Goal: Task Accomplishment & Management: Manage account settings

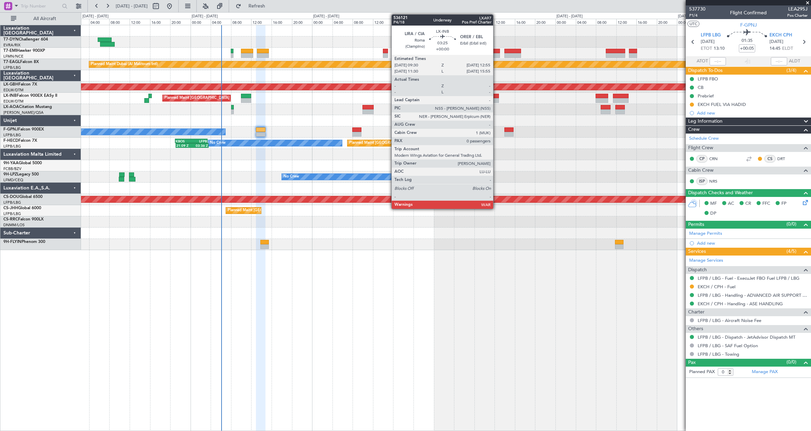
click at [496, 95] on div at bounding box center [490, 96] width 17 height 5
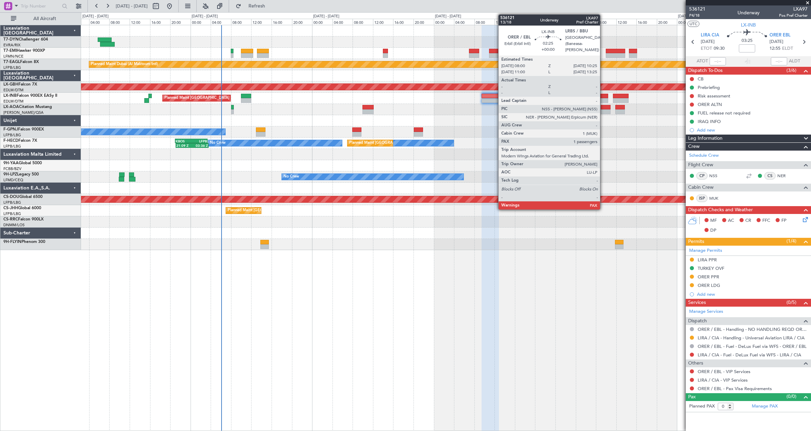
click at [603, 98] on div at bounding box center [602, 100] width 12 height 5
click at [600, 96] on div at bounding box center [602, 96] width 12 height 5
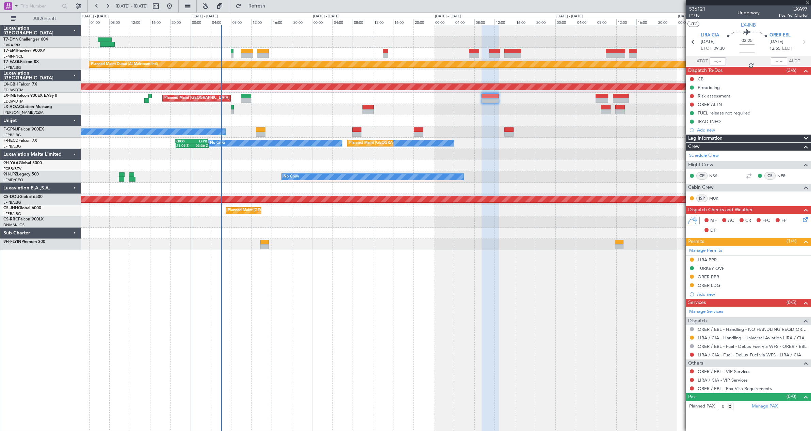
type input "2"
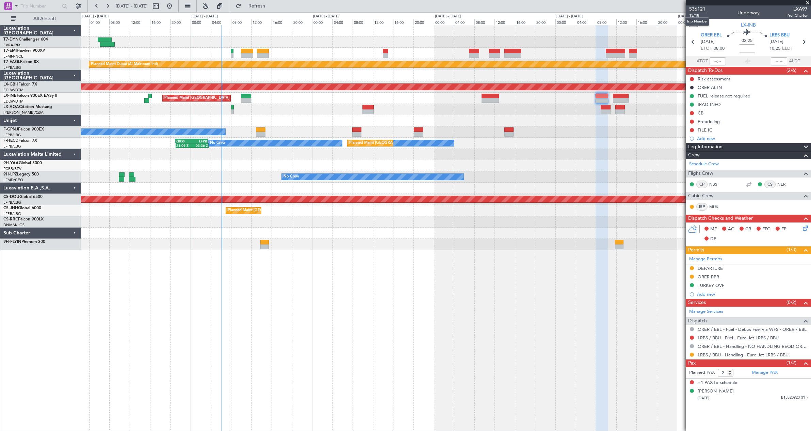
click at [695, 6] on span "536121" at bounding box center [697, 8] width 16 height 7
click at [693, 17] on span "13/18" at bounding box center [697, 16] width 16 height 6
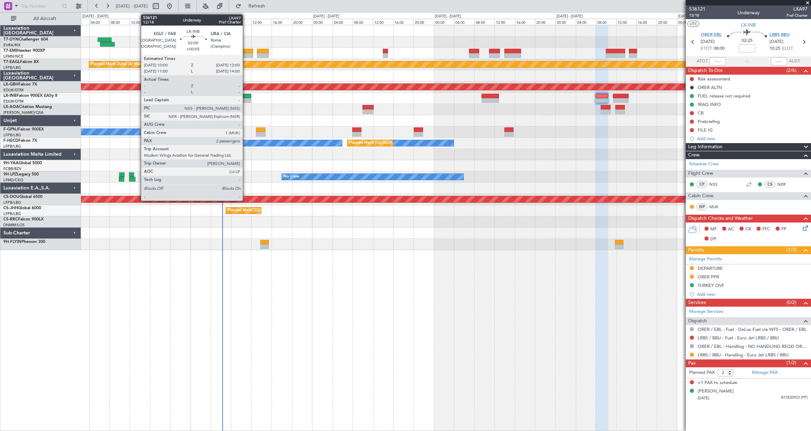
click at [246, 99] on div at bounding box center [246, 100] width 10 height 5
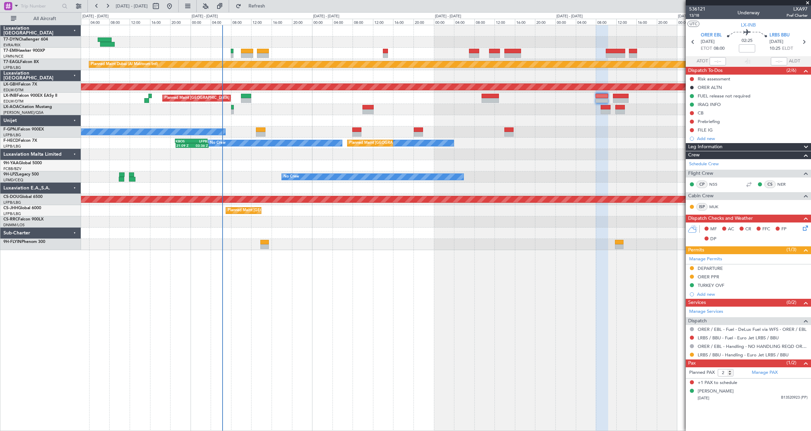
click at [247, 93] on div "Planned Maint [GEOGRAPHIC_DATA] ([GEOGRAPHIC_DATA])" at bounding box center [446, 98] width 730 height 11
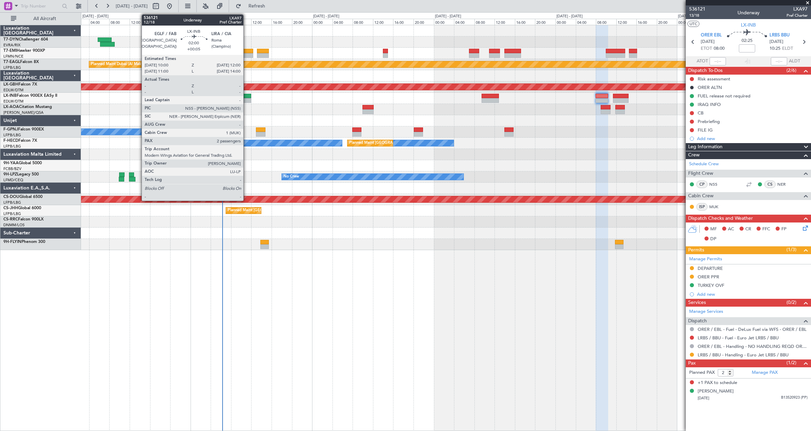
click at [246, 94] on div at bounding box center [246, 96] width 10 height 5
click at [247, 96] on div at bounding box center [246, 96] width 10 height 5
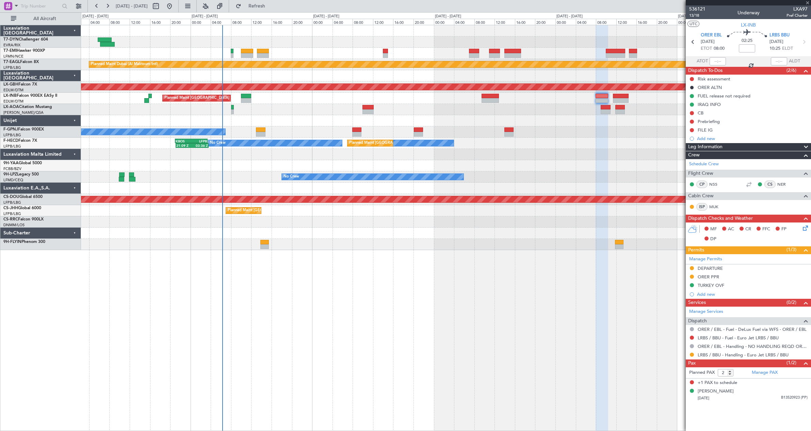
type input "+00:05"
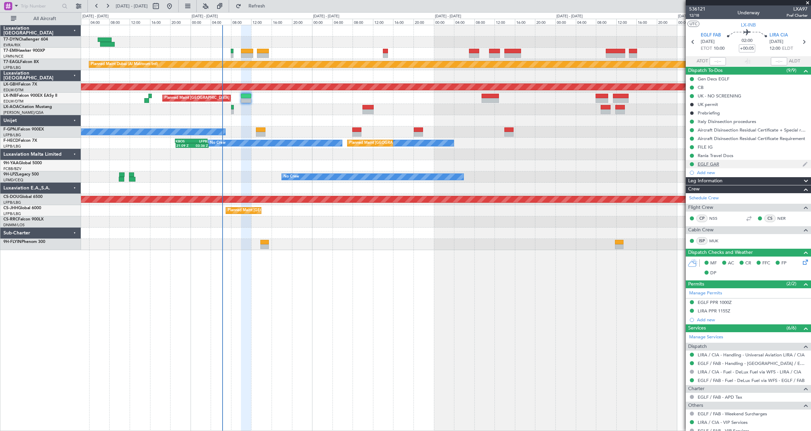
click at [747, 165] on div "EGLF GAR" at bounding box center [748, 164] width 125 height 9
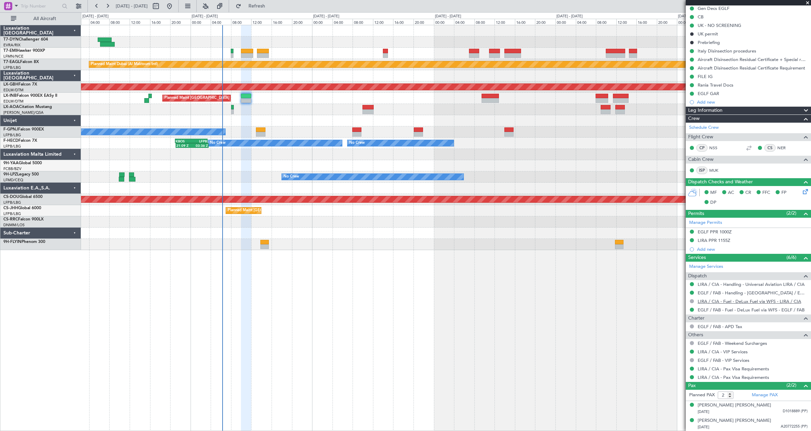
scroll to position [71, 0]
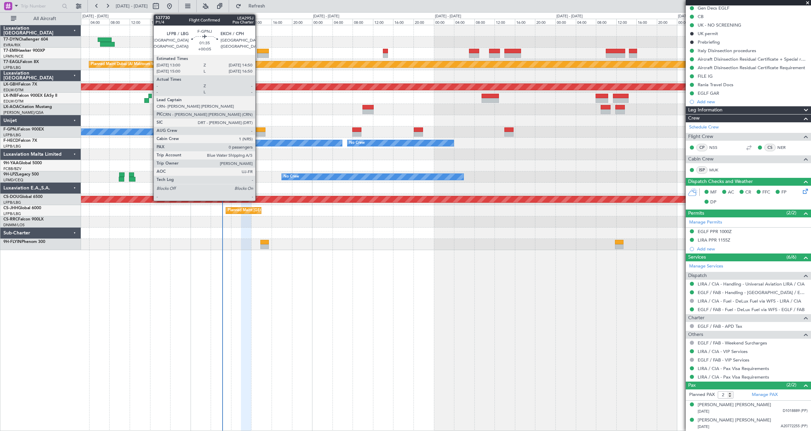
click at [258, 130] on div at bounding box center [261, 129] width 10 height 5
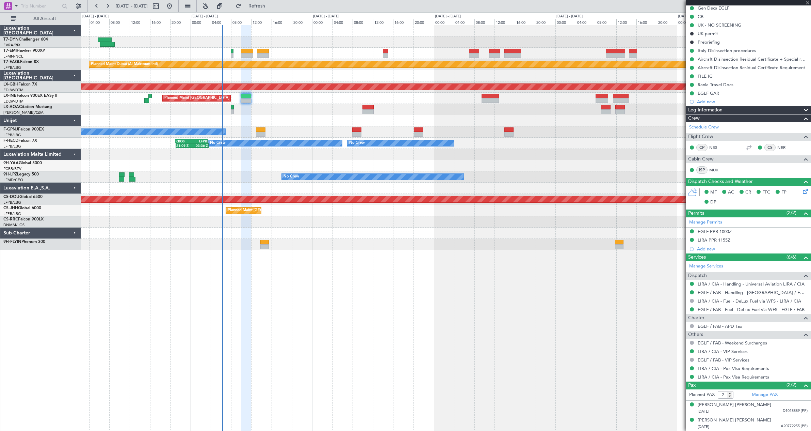
type input "0"
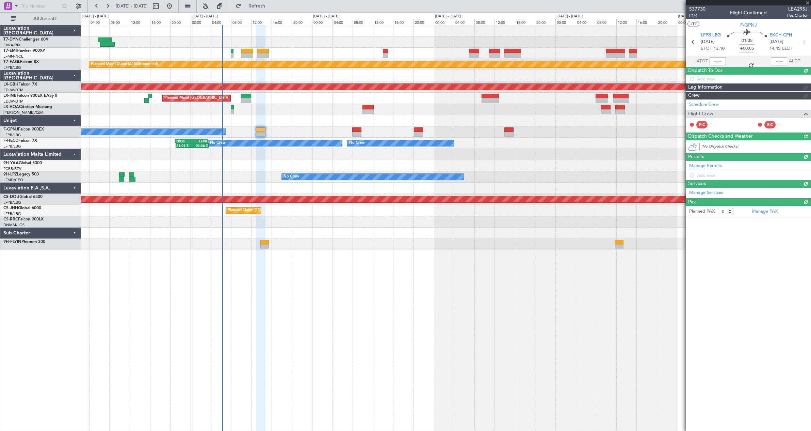
scroll to position [0, 0]
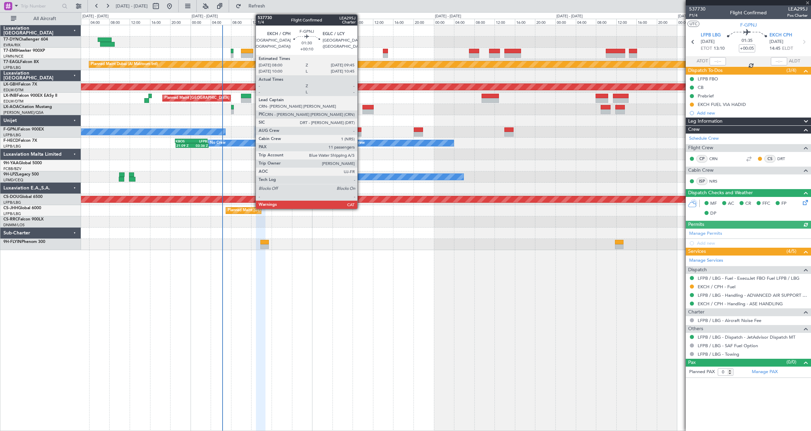
click at [361, 129] on div at bounding box center [356, 129] width 9 height 5
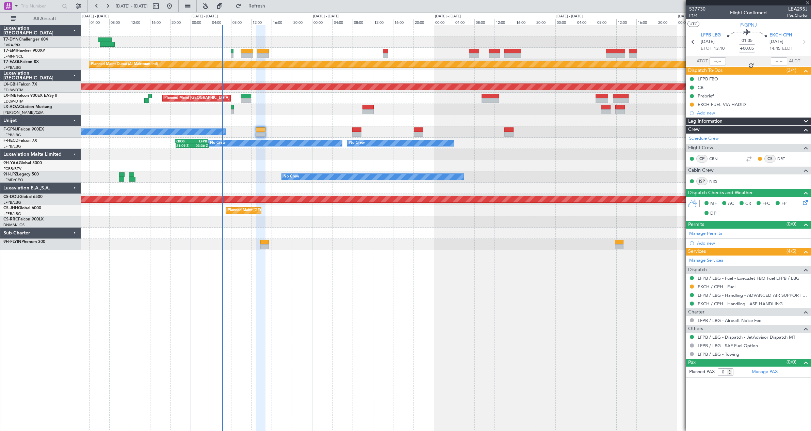
type input "+00:10"
type input "11"
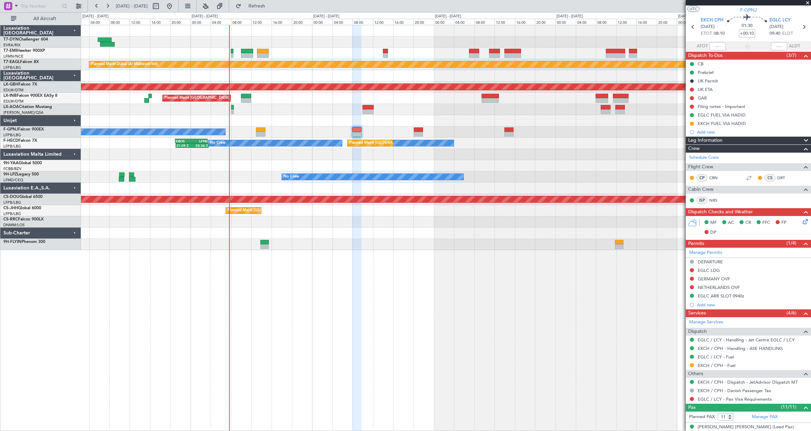
scroll to position [34, 0]
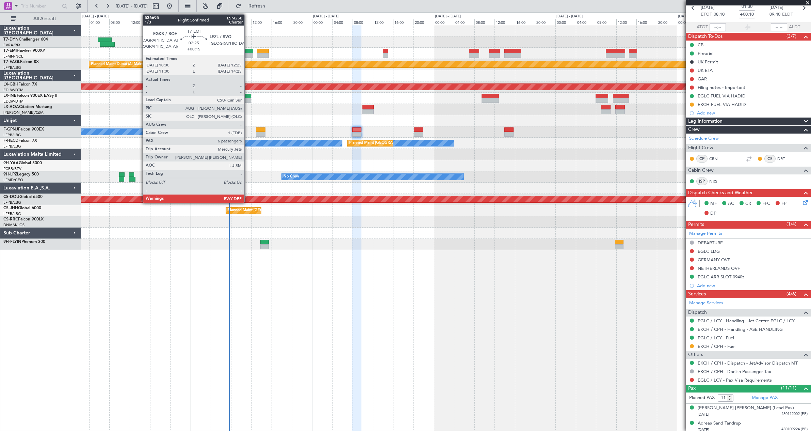
click at [247, 51] on div at bounding box center [247, 51] width 12 height 5
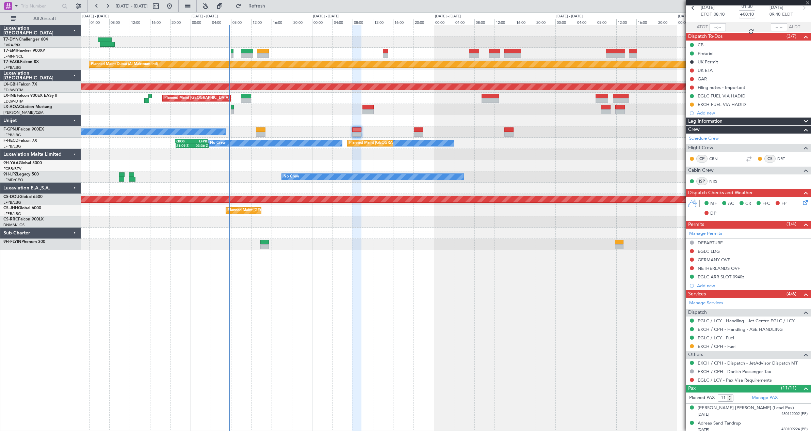
type input "+00:15"
type input "6"
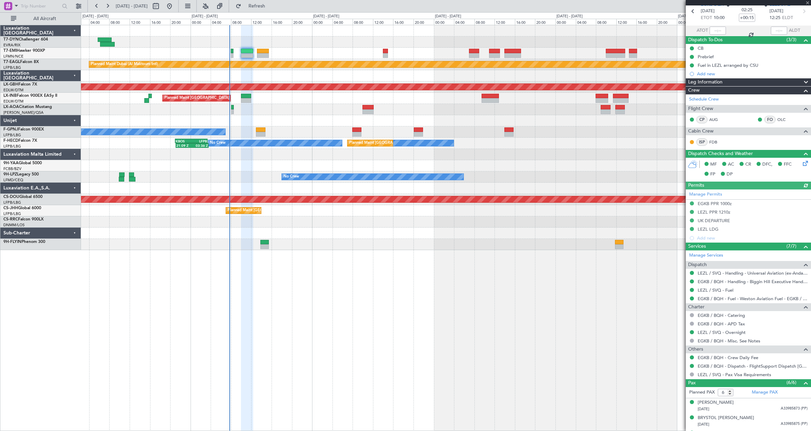
scroll to position [90, 0]
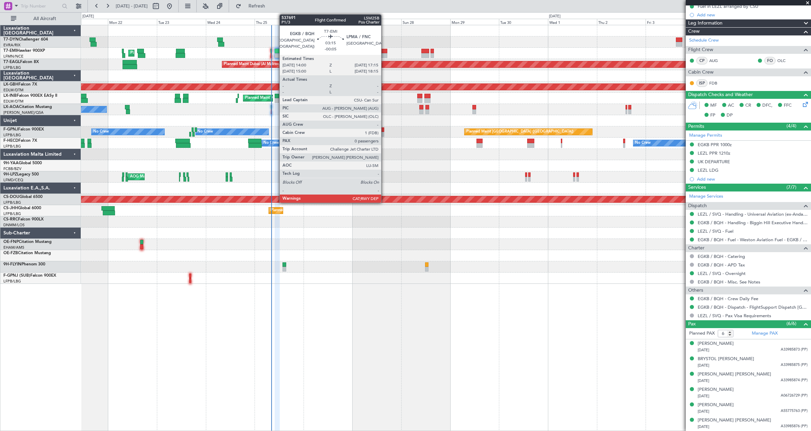
click at [384, 55] on div at bounding box center [384, 55] width 7 height 5
click at [385, 50] on div at bounding box center [384, 51] width 7 height 5
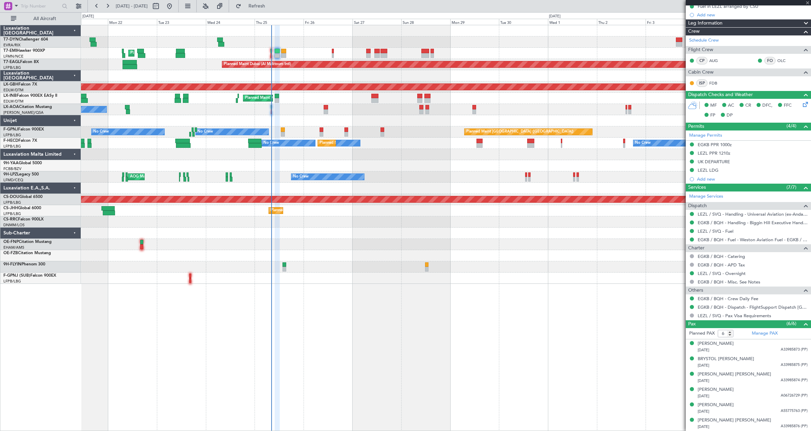
type input "-00:05"
type input "0"
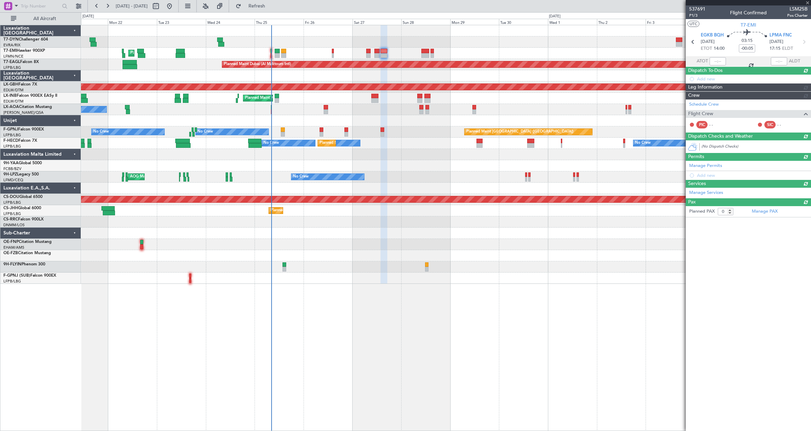
scroll to position [0, 0]
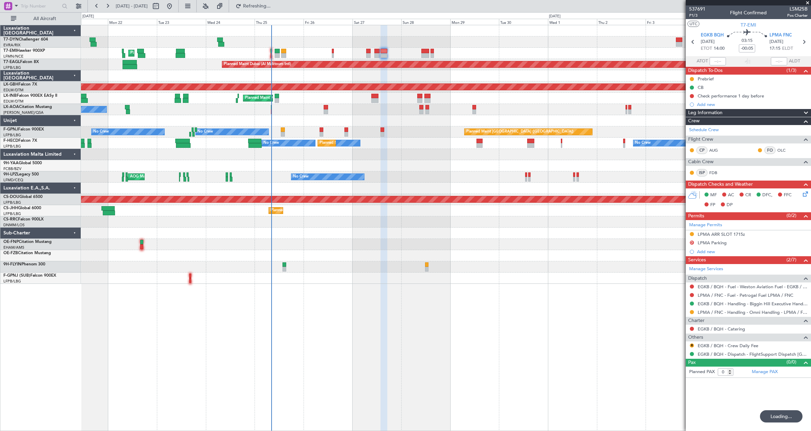
type input "+00:20"
click at [38, 129] on link "F-GPNJ Falcon 900EX" at bounding box center [23, 129] width 41 height 4
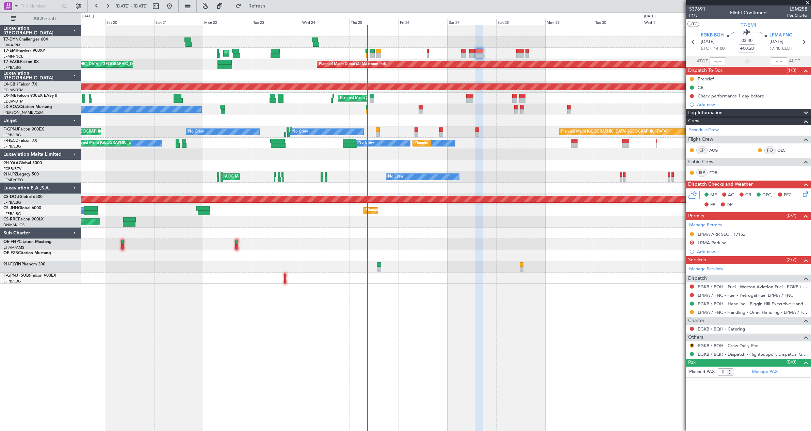
click at [133, 93] on div "Planned Maint [GEOGRAPHIC_DATA] ([GEOGRAPHIC_DATA])" at bounding box center [446, 98] width 730 height 11
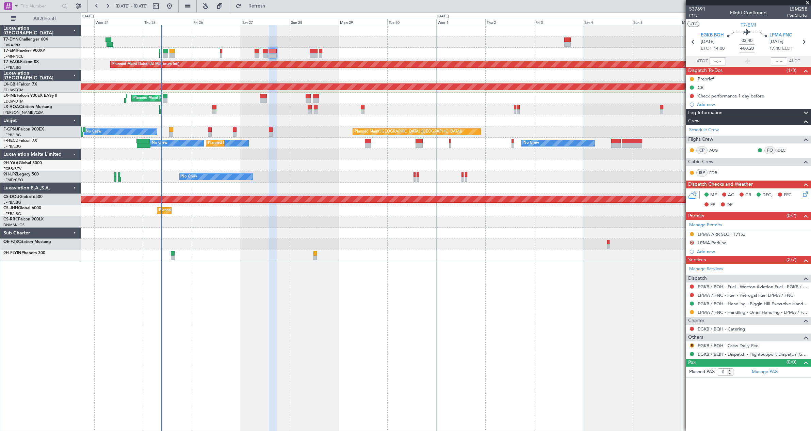
click at [262, 13] on div "0 0 Tue 23 Wed 24 Thu 25 Fri 26 Sat 27 Sun 28 Mon 29 Oct 2025 Tue 30 Wed 1 Thu …" at bounding box center [446, 19] width 730 height 12
click at [262, 8] on button "Refresh" at bounding box center [253, 6] width 41 height 11
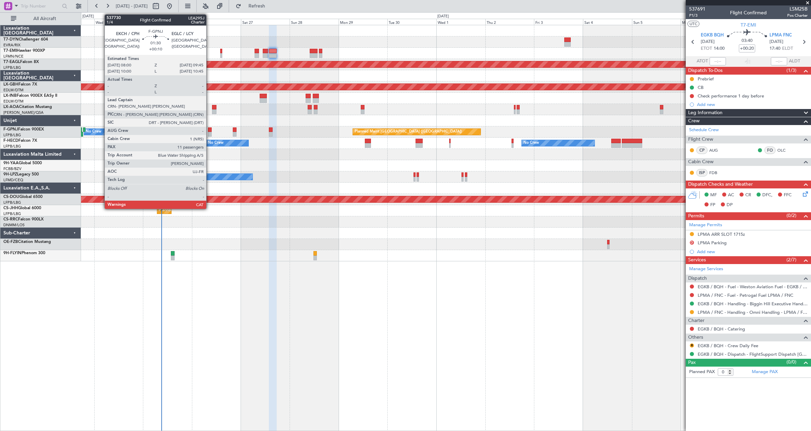
click at [209, 130] on div at bounding box center [210, 129] width 4 height 5
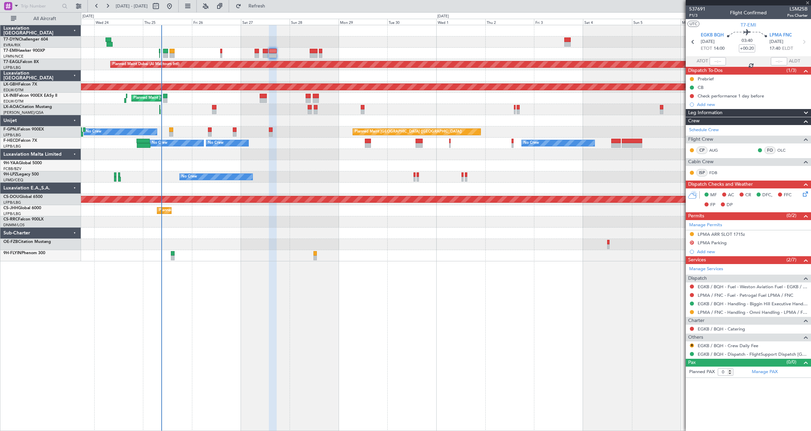
type input "+00:10"
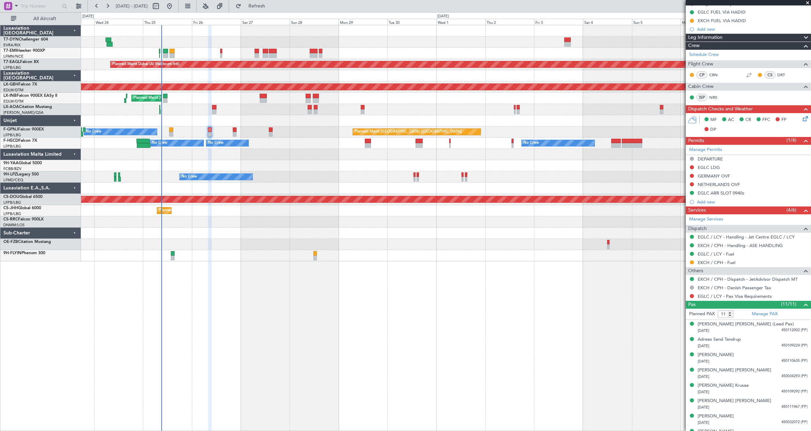
scroll to position [175, 0]
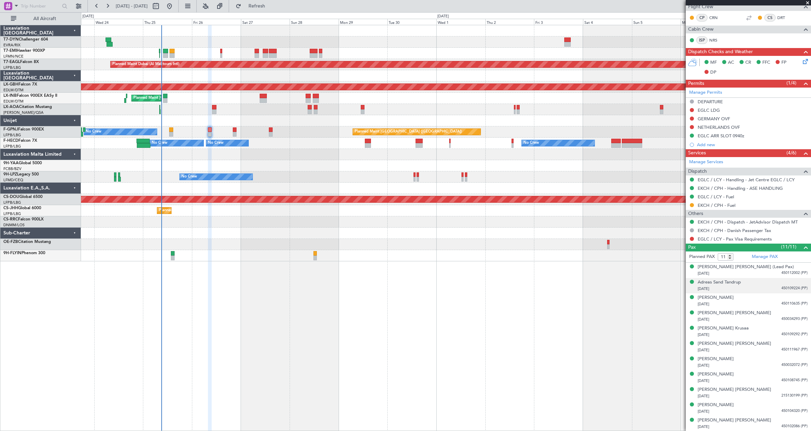
click at [755, 282] on div "Adreas Sand Tandrup 25/08/1985 450109224 (PP)" at bounding box center [753, 285] width 110 height 13
click at [762, 318] on div "03/06/1995 450110635 (PP)" at bounding box center [753, 320] width 110 height 7
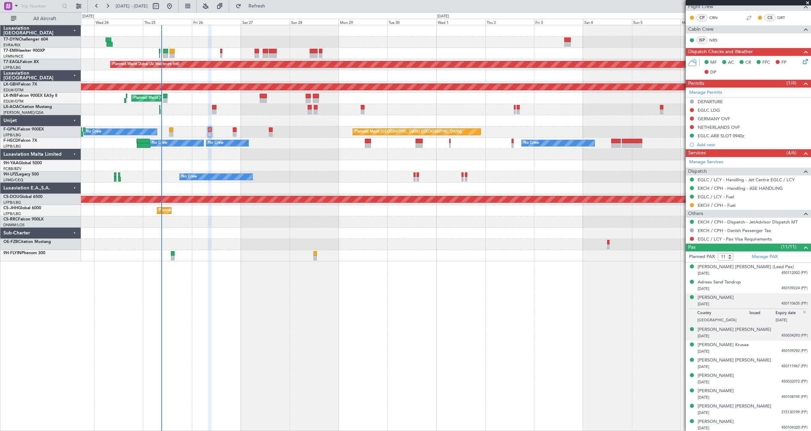
click at [758, 333] on div "06/02/1977 450034293 (PP)" at bounding box center [753, 336] width 110 height 7
click at [720, 311] on div "Henri Carl Winther" at bounding box center [735, 312] width 74 height 7
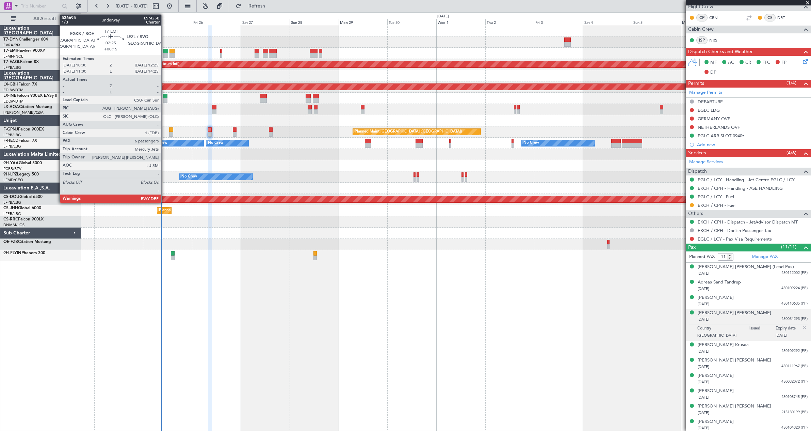
click at [165, 53] on div at bounding box center [165, 51] width 5 height 5
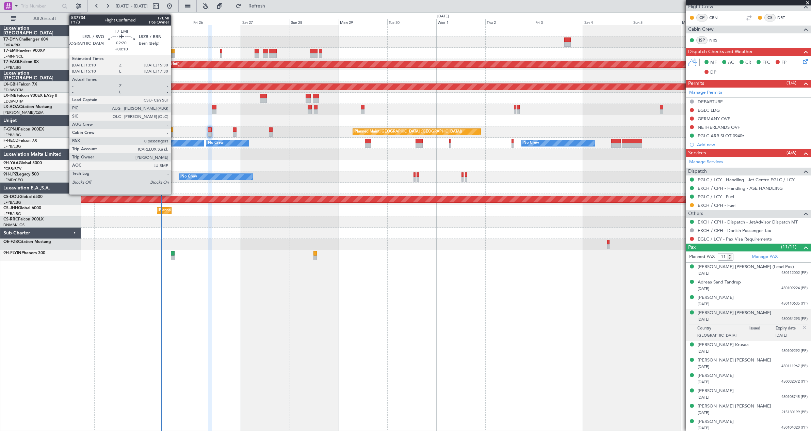
click at [174, 50] on div at bounding box center [172, 51] width 5 height 5
click at [171, 51] on div at bounding box center [172, 51] width 5 height 5
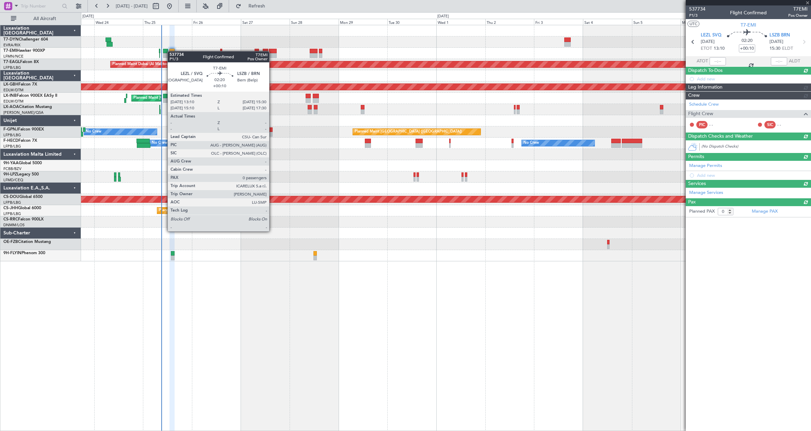
scroll to position [0, 0]
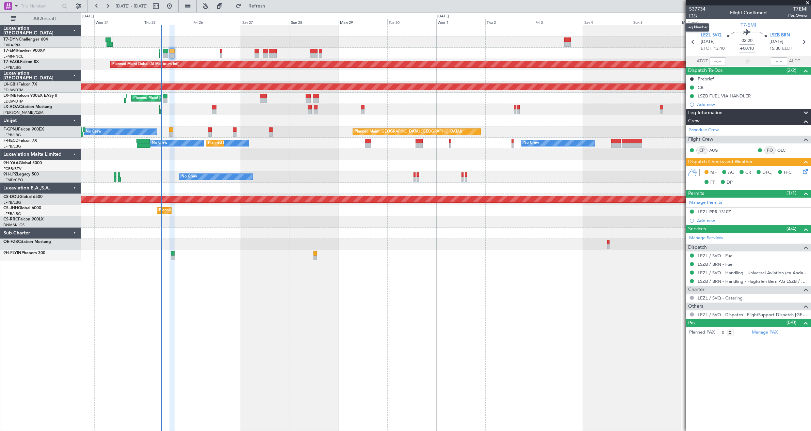
click at [692, 15] on span "P1/3" at bounding box center [697, 16] width 16 height 6
click at [774, 283] on link "LSZB / BRN - Handling - Flughafen Bern AG LSZB / BRN" at bounding box center [753, 281] width 110 height 6
click at [806, 173] on icon at bounding box center [804, 169] width 5 height 5
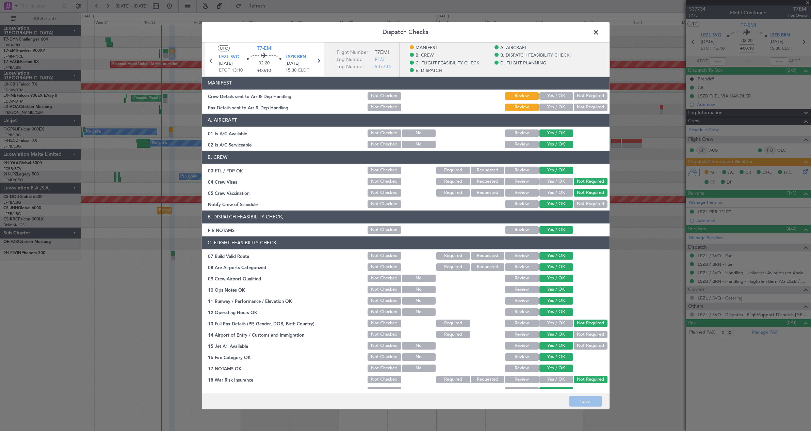
drag, startPoint x: 541, startPoint y: 97, endPoint x: 547, endPoint y: 107, distance: 11.9
click at [541, 97] on button "Yes / OK" at bounding box center [557, 95] width 34 height 7
click at [547, 107] on button "Yes / OK" at bounding box center [557, 106] width 34 height 7
click at [588, 402] on button "Save" at bounding box center [586, 401] width 32 height 11
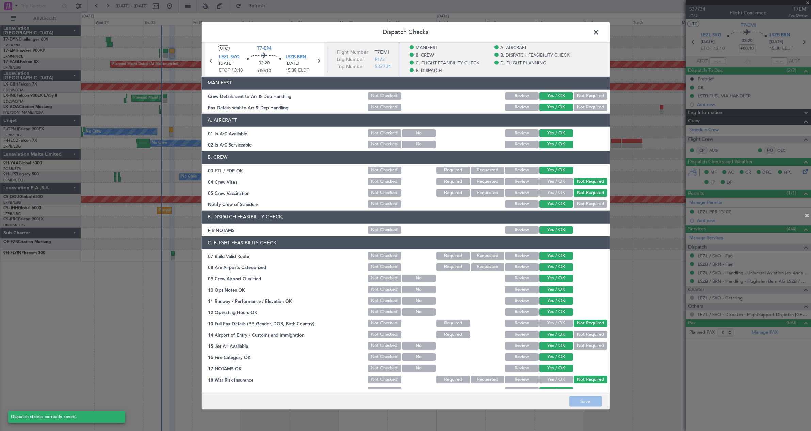
click at [599, 30] on span at bounding box center [599, 34] width 0 height 14
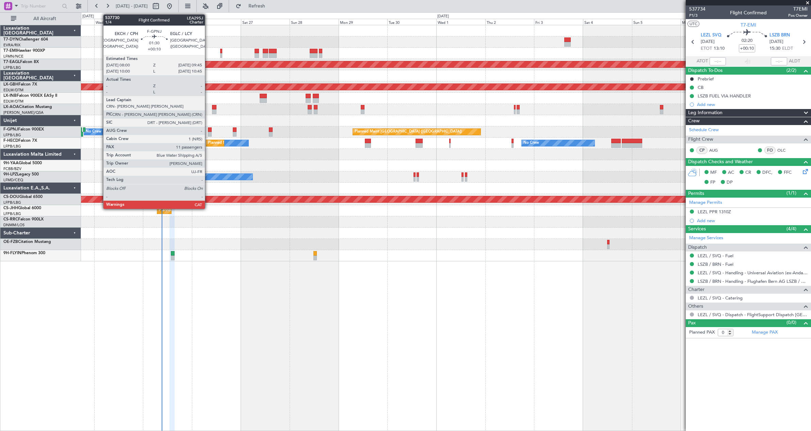
click at [208, 132] on div at bounding box center [210, 134] width 4 height 5
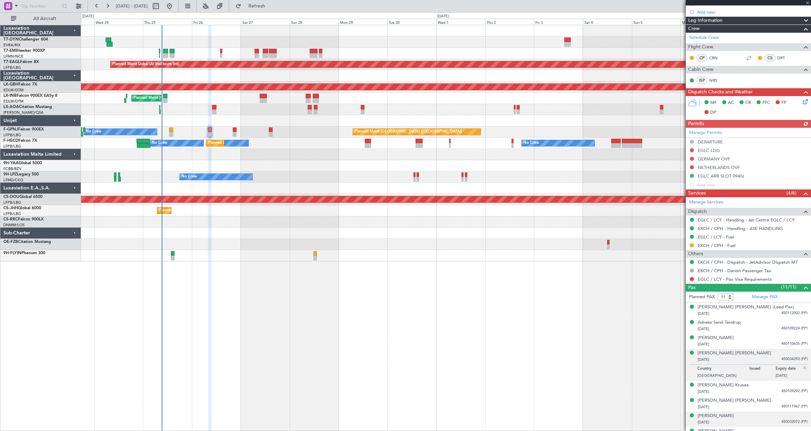
scroll to position [136, 0]
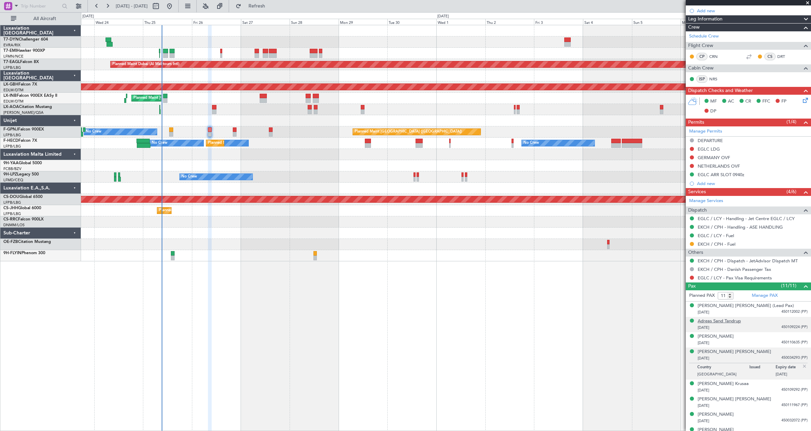
click at [728, 321] on div "Adreas Sand Tandrup" at bounding box center [719, 321] width 43 height 7
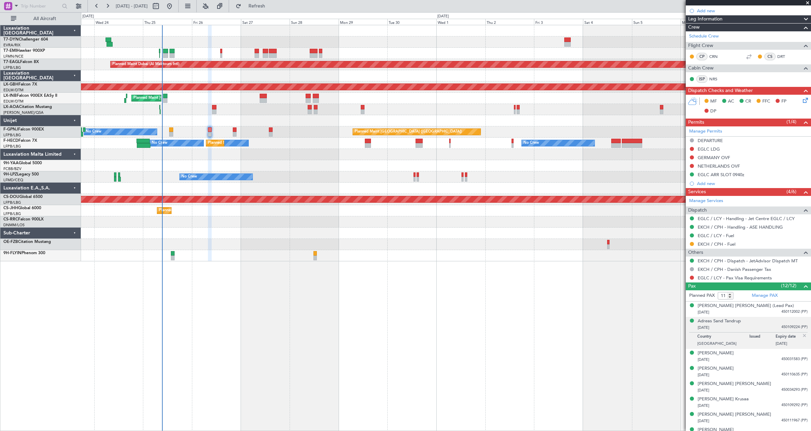
type input "12"
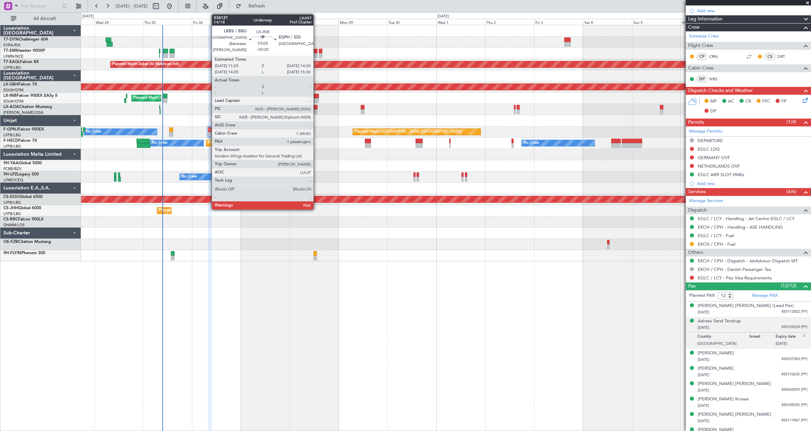
click at [317, 98] on div at bounding box center [316, 100] width 6 height 5
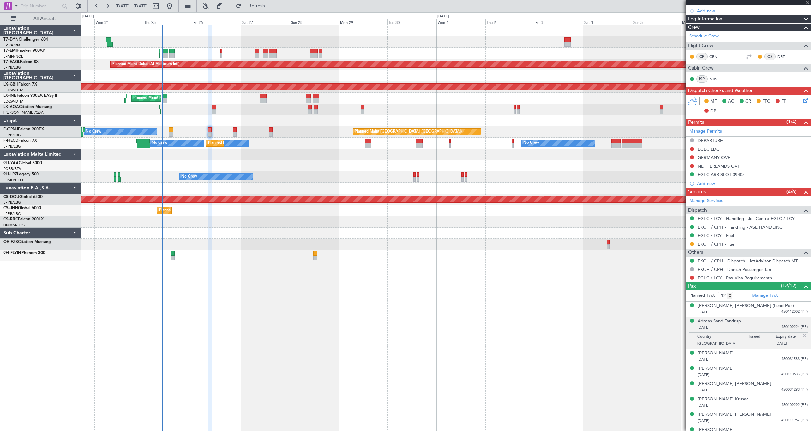
type input "-00:20"
type input "2"
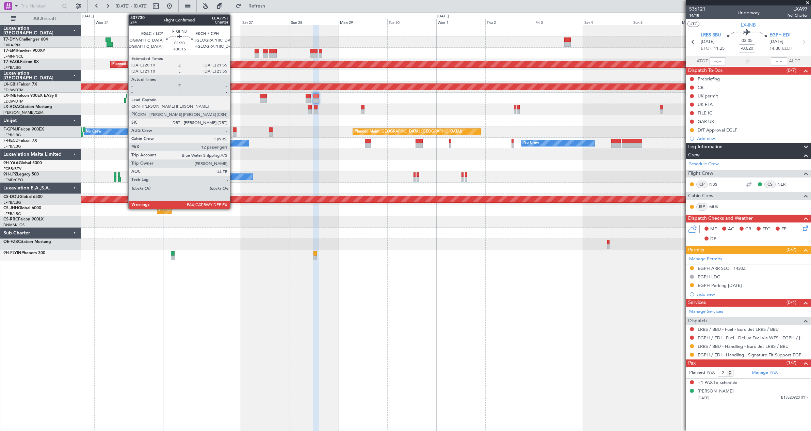
click at [233, 130] on div at bounding box center [235, 129] width 4 height 5
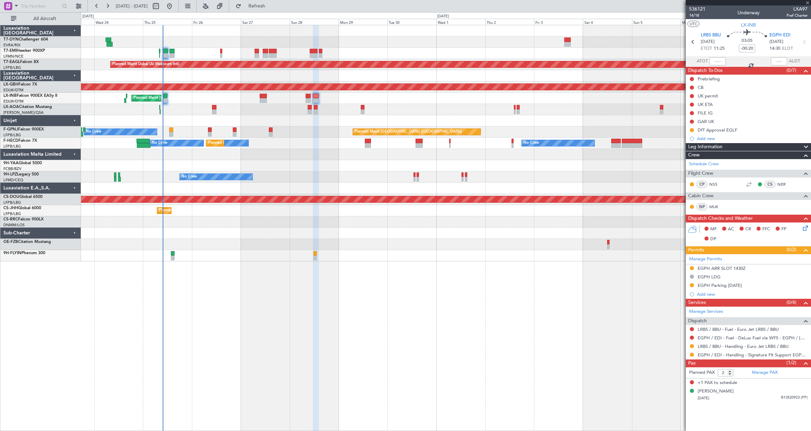
type input "+00:15"
type input "12"
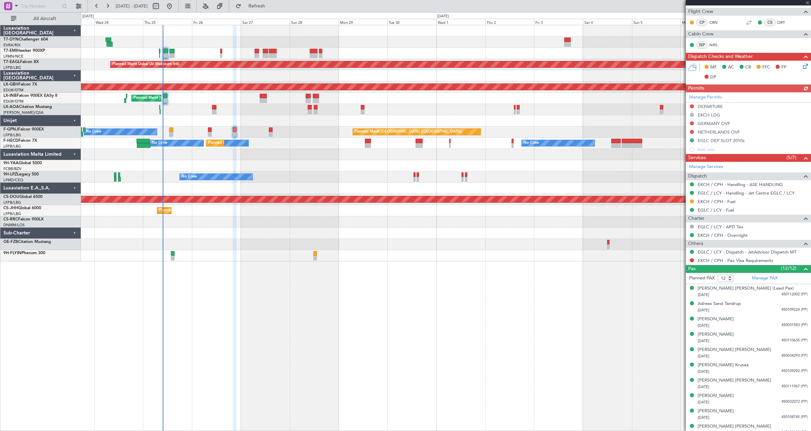
scroll to position [207, 0]
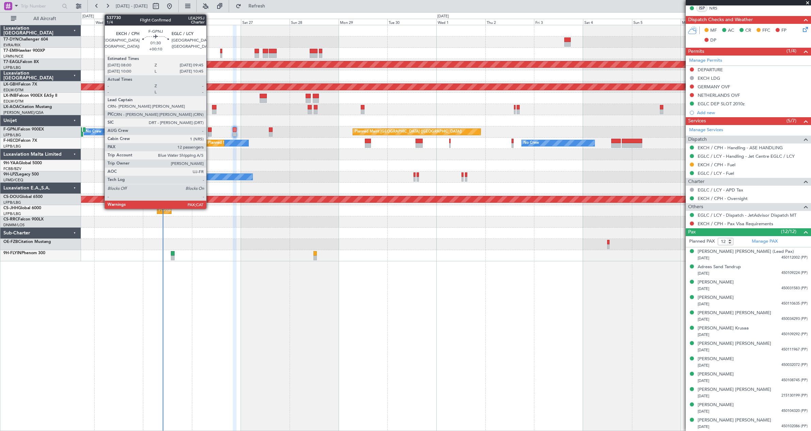
click at [209, 130] on div at bounding box center [210, 129] width 4 height 5
click at [209, 129] on div at bounding box center [210, 129] width 4 height 5
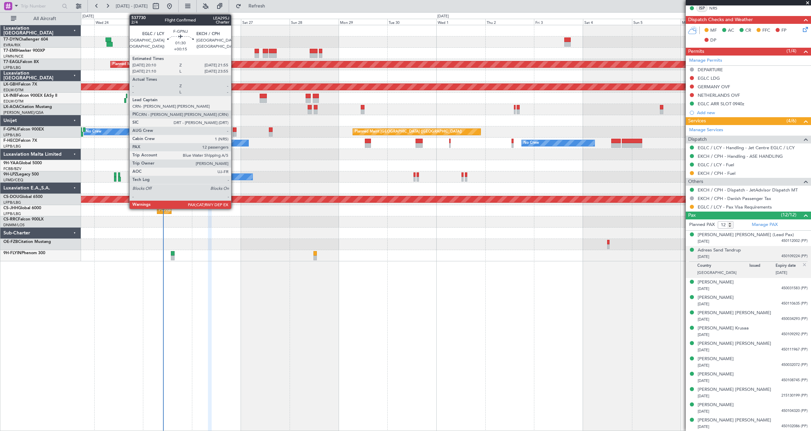
click at [234, 128] on div at bounding box center [235, 129] width 4 height 5
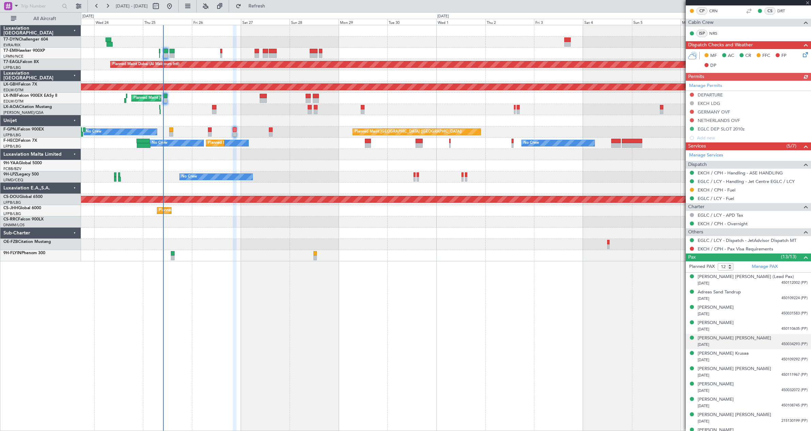
scroll to position [222, 0]
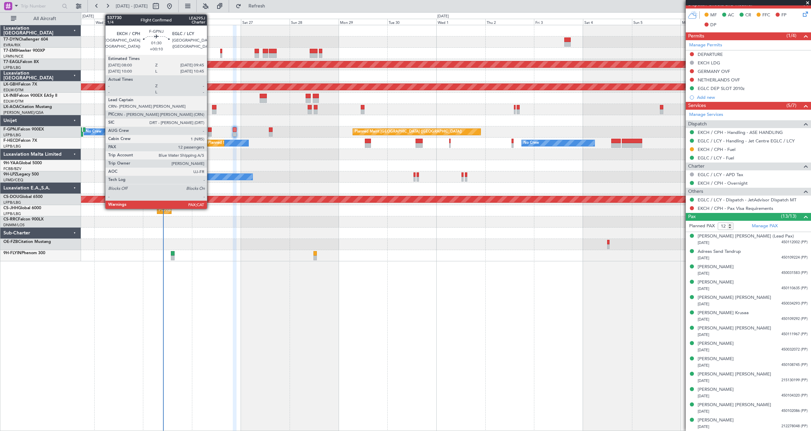
click at [210, 129] on div at bounding box center [210, 129] width 4 height 5
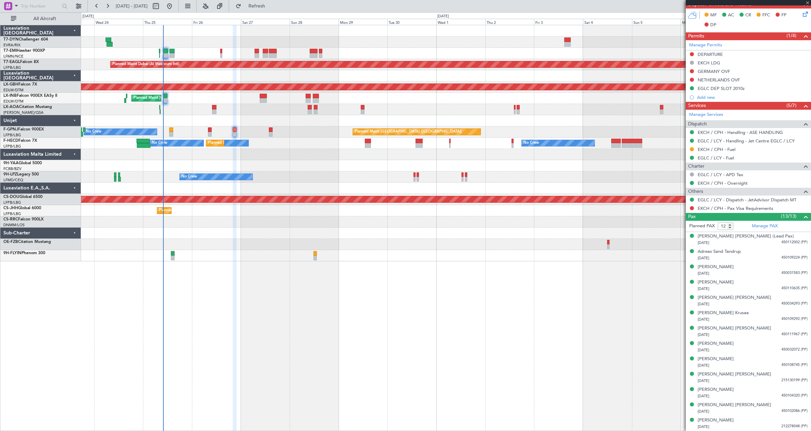
type input "+00:10"
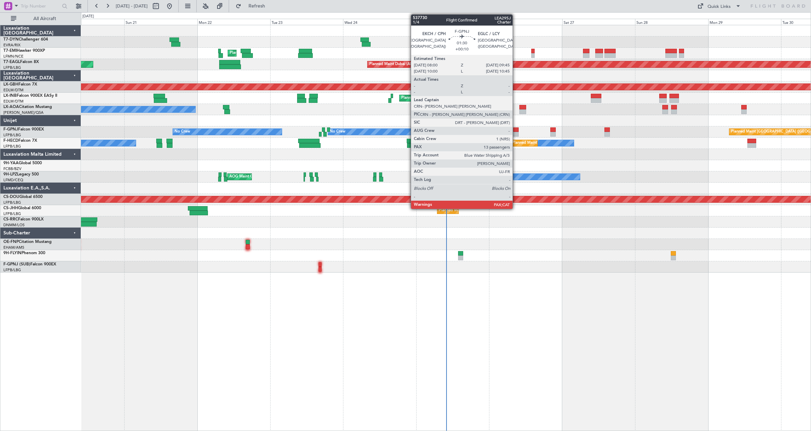
click at [516, 130] on div at bounding box center [515, 129] width 5 height 5
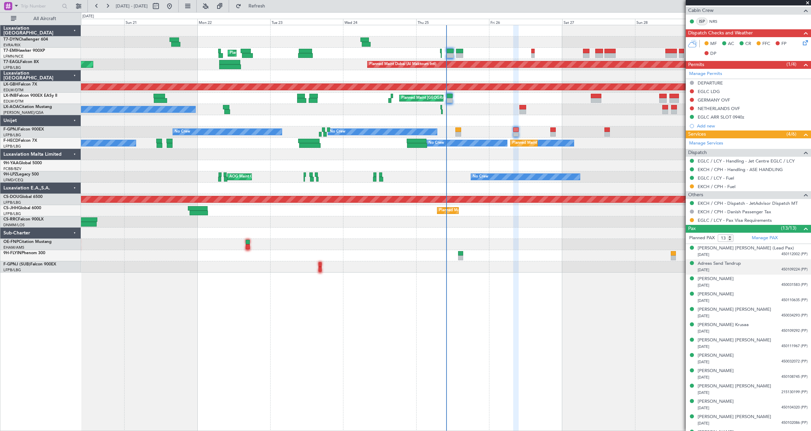
scroll to position [206, 0]
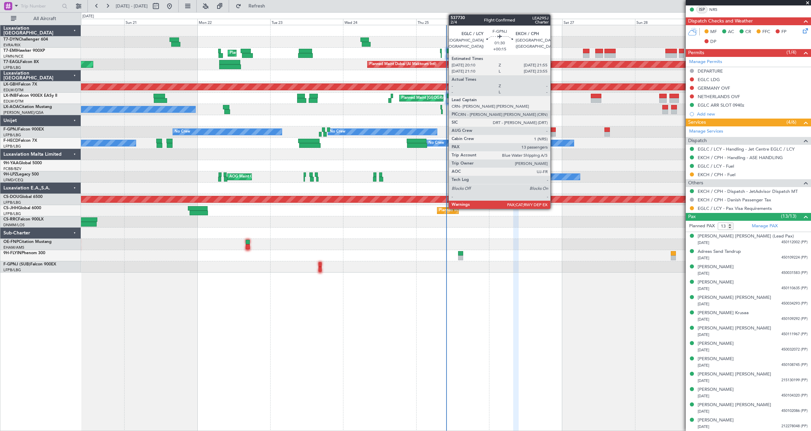
click at [554, 130] on div at bounding box center [552, 129] width 5 height 5
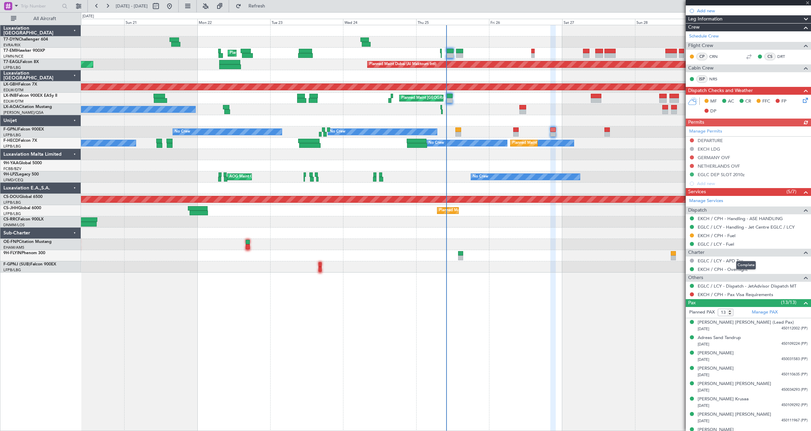
scroll to position [222, 0]
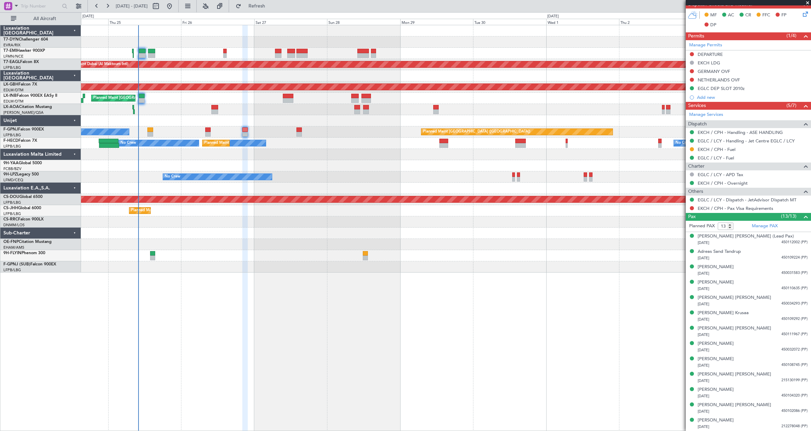
click at [321, 134] on div "Planned Maint Zurich Planned Maint Dubai (Al Maktoum Intl) Planned Maint Nurnbe…" at bounding box center [446, 148] width 730 height 247
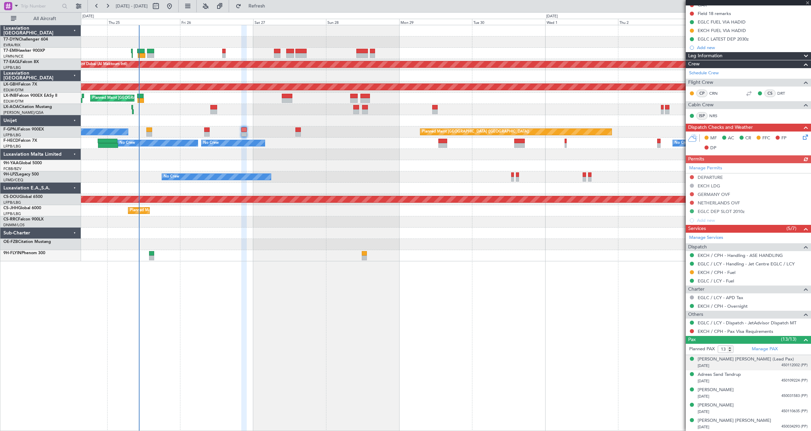
scroll to position [86, 0]
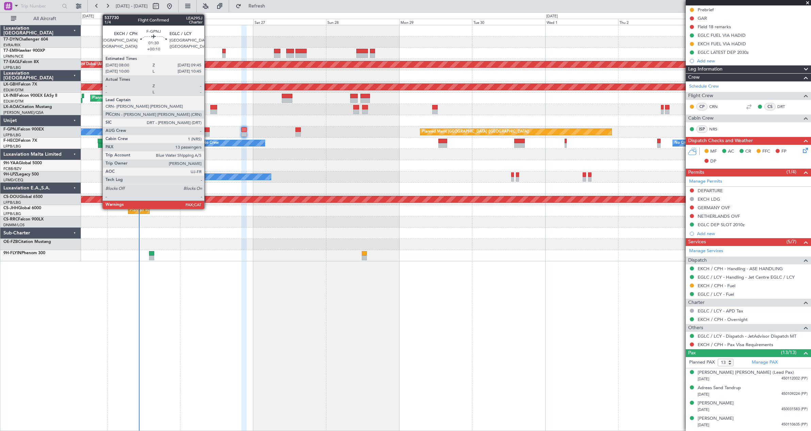
click at [207, 129] on div at bounding box center [206, 129] width 5 height 5
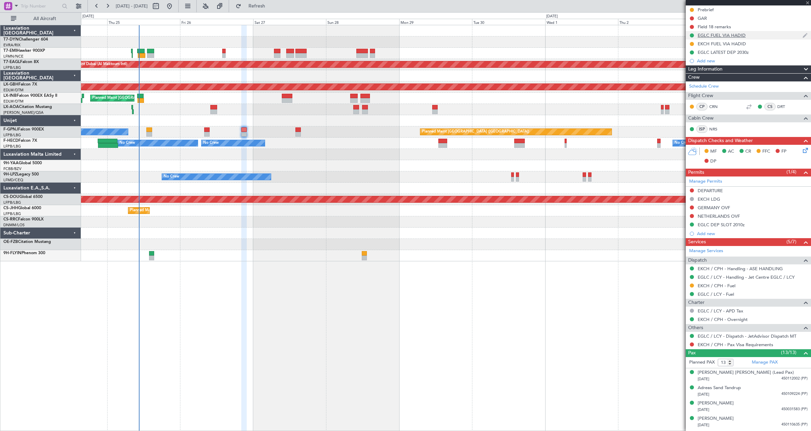
type input "+00:10"
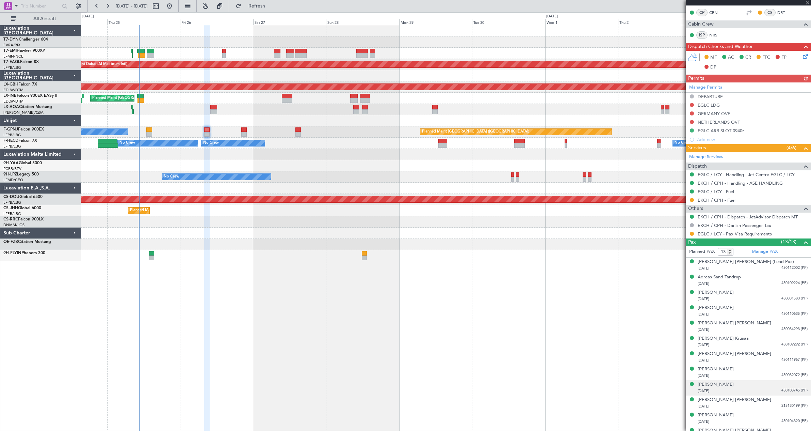
scroll to position [206, 0]
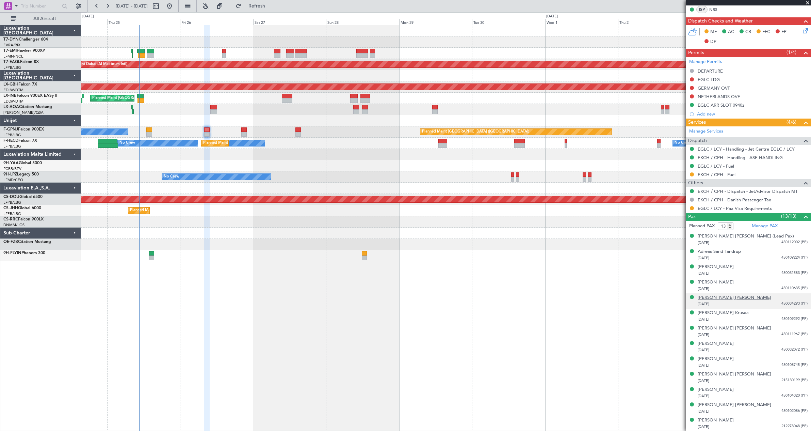
click at [719, 296] on div "Henri Carl Winther" at bounding box center [735, 297] width 74 height 7
click at [271, 5] on span "Refresh" at bounding box center [257, 6] width 29 height 5
click at [769, 227] on link "Manage PAX" at bounding box center [765, 226] width 26 height 7
click at [271, 4] on span "Refresh" at bounding box center [257, 6] width 29 height 5
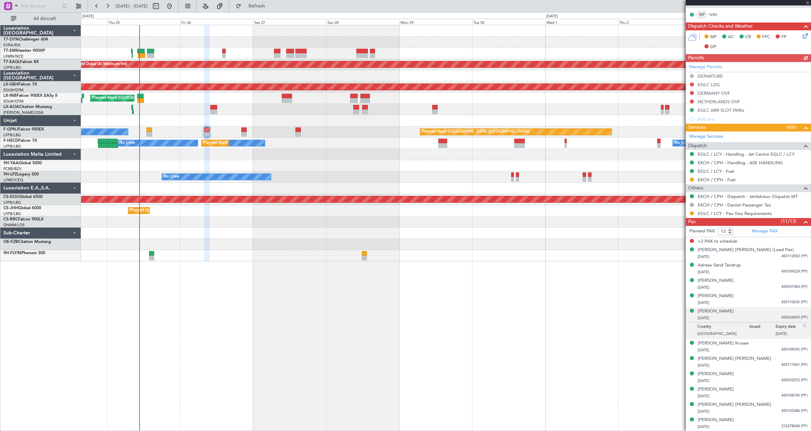
scroll to position [200, 0]
click at [730, 233] on input "12" at bounding box center [726, 231] width 16 height 7
click at [730, 233] on input "11" at bounding box center [726, 231] width 16 height 7
click at [730, 233] on input "10" at bounding box center [726, 231] width 16 height 7
type input "11"
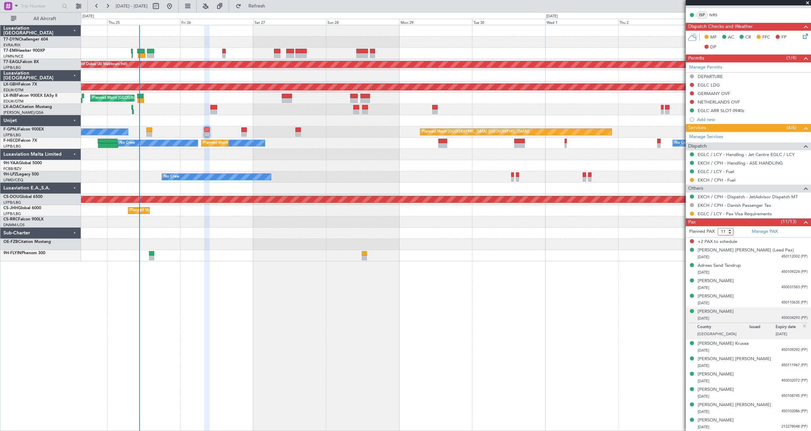
click at [731, 229] on input "11" at bounding box center [726, 231] width 16 height 7
click at [740, 232] on form "Planned PAX 11" at bounding box center [717, 231] width 63 height 11
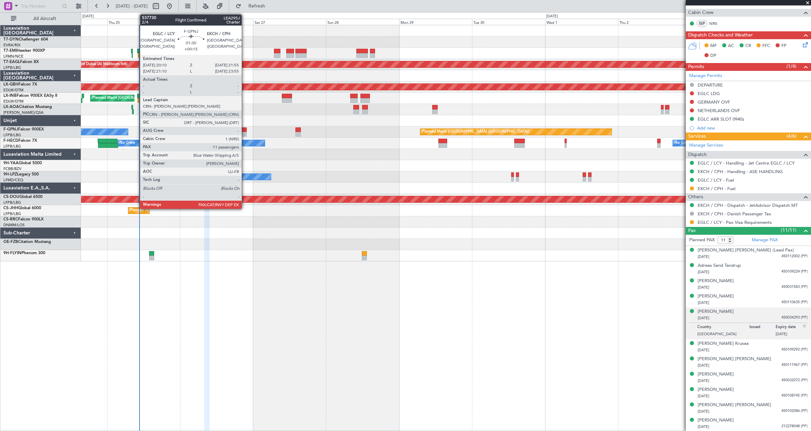
click at [244, 128] on div at bounding box center [243, 129] width 5 height 5
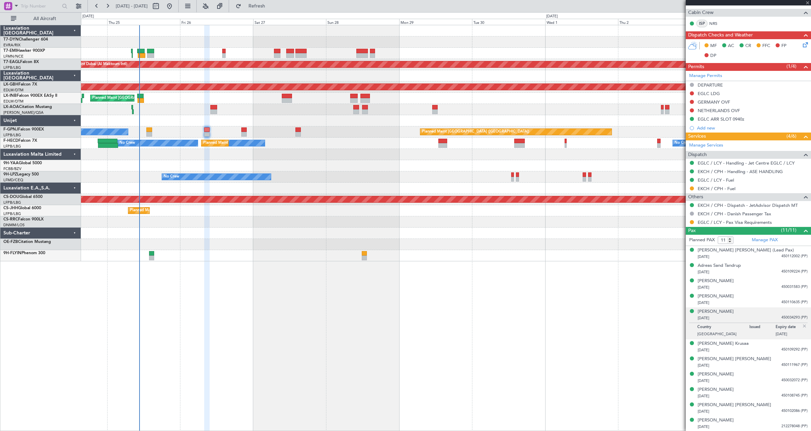
type input "+00:15"
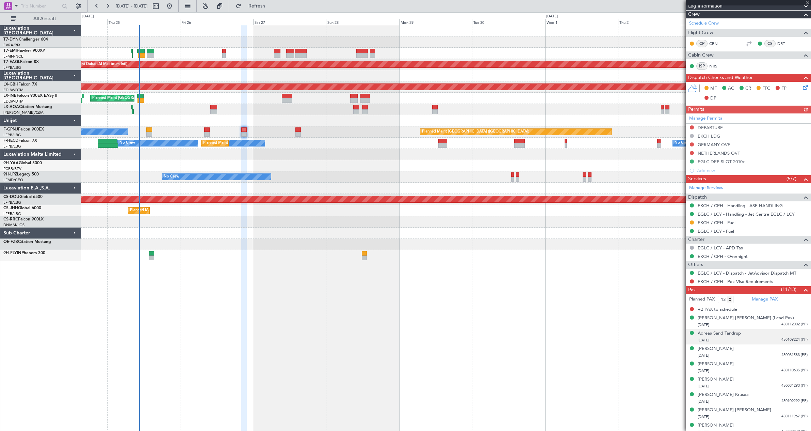
scroll to position [200, 0]
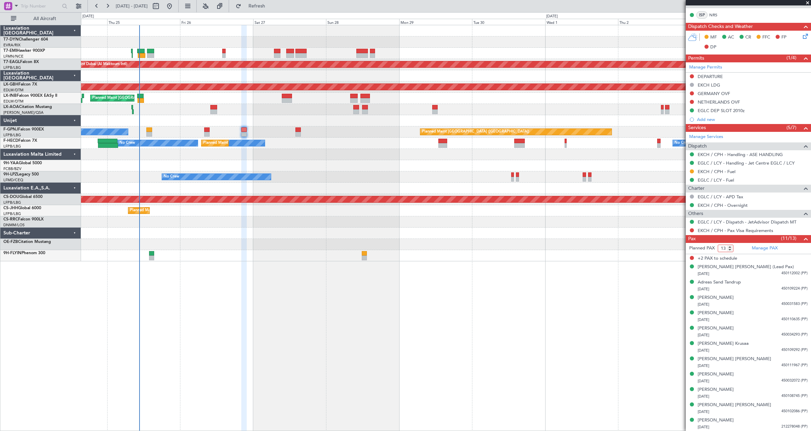
click at [731, 251] on input "13" at bounding box center [726, 247] width 16 height 7
click at [731, 250] on input "12" at bounding box center [726, 247] width 16 height 7
type input "11"
click at [731, 250] on input "11" at bounding box center [726, 247] width 16 height 7
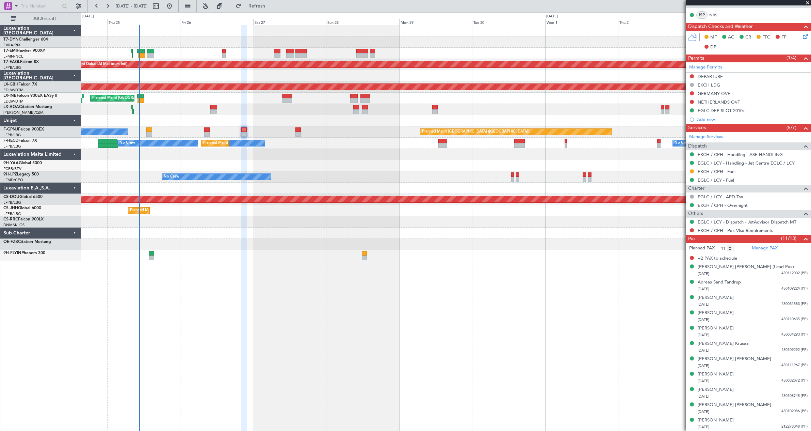
click at [740, 246] on form "Planned PAX 11" at bounding box center [717, 248] width 63 height 11
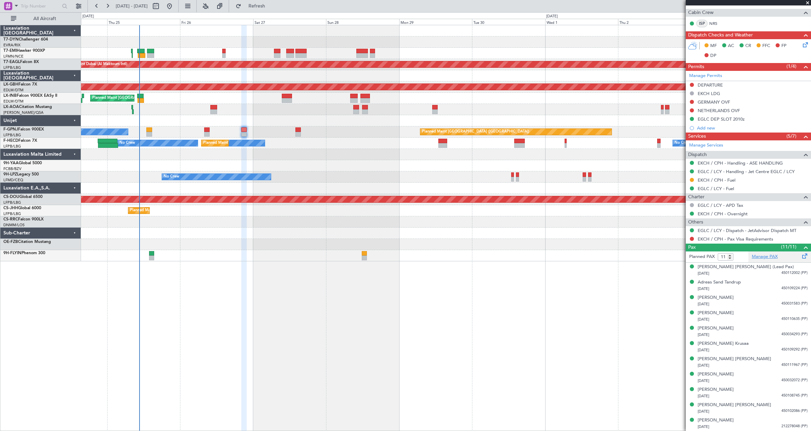
click at [765, 257] on link "Manage PAX" at bounding box center [765, 256] width 26 height 7
click at [760, 257] on mat-tooltip-component "Complete" at bounding box center [746, 260] width 29 height 18
click at [763, 256] on link "Manage PAX" at bounding box center [765, 256] width 26 height 7
click at [273, 10] on button "Refresh" at bounding box center [253, 6] width 41 height 11
type input "12"
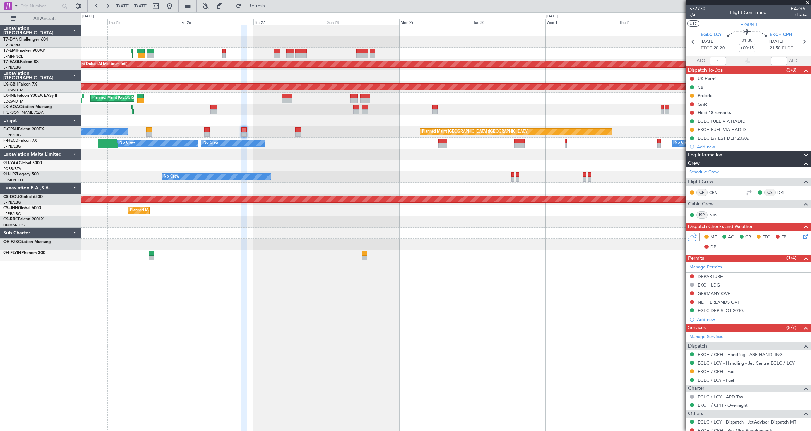
scroll to position [0, 0]
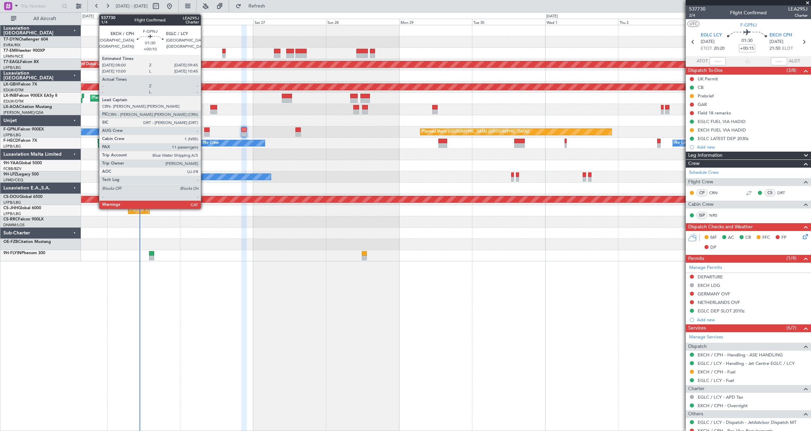
click at [204, 128] on div at bounding box center [206, 129] width 5 height 5
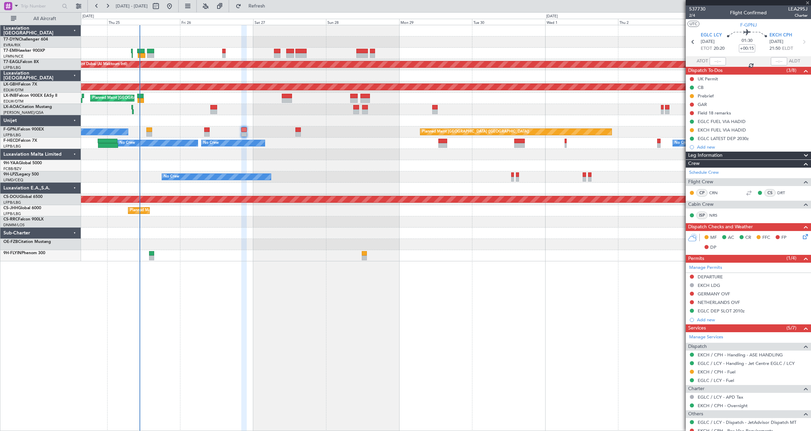
type input "+00:10"
type input "11"
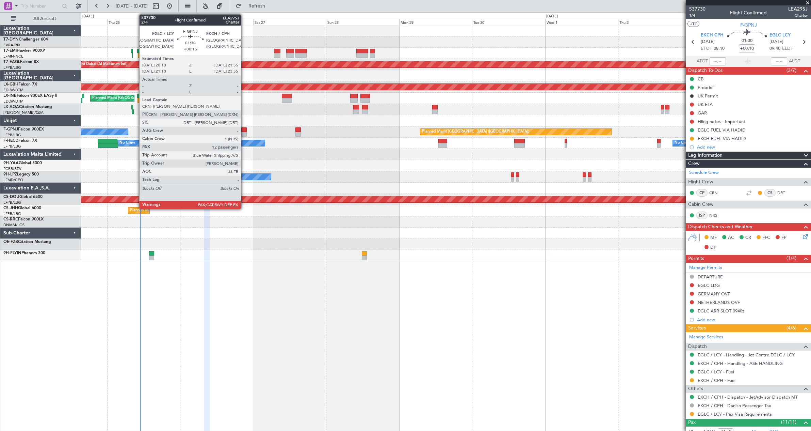
click at [244, 129] on div at bounding box center [243, 129] width 5 height 5
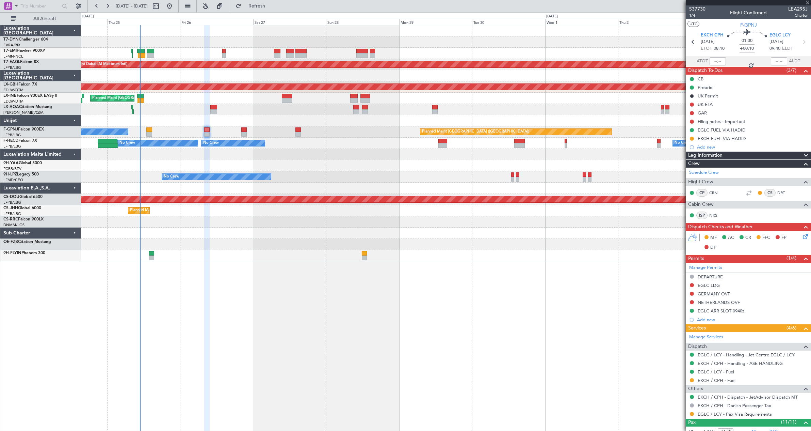
type input "+00:15"
type input "12"
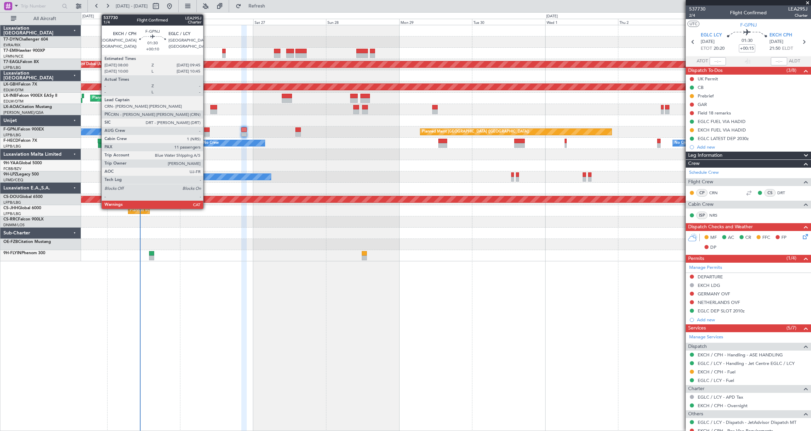
click at [206, 129] on div at bounding box center [206, 129] width 5 height 5
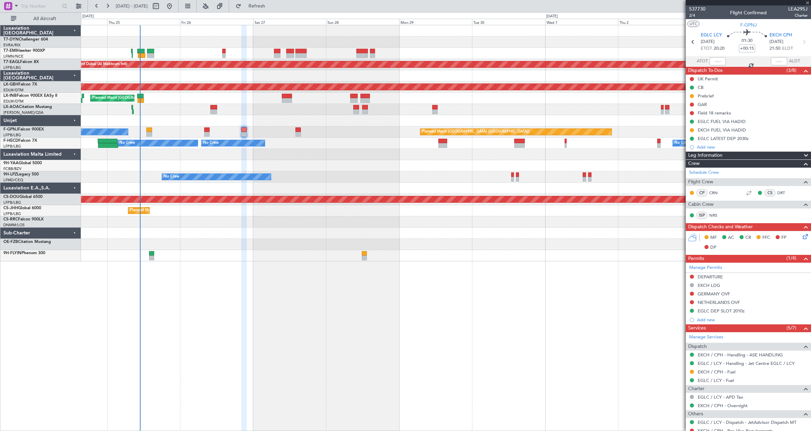
type input "+00:10"
type input "11"
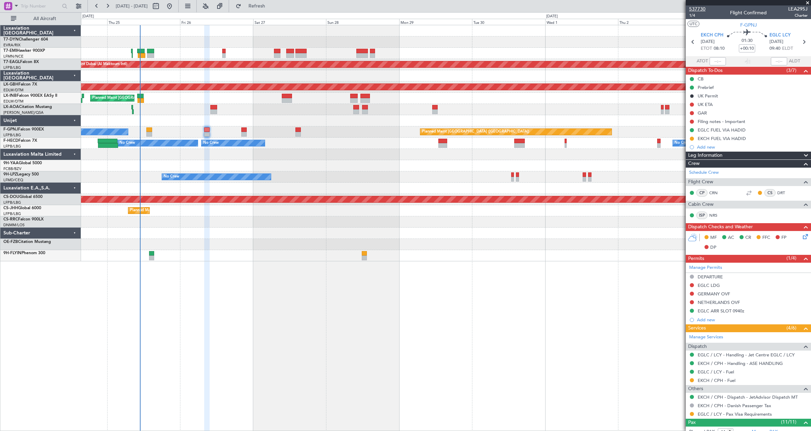
click at [704, 7] on span "537730" at bounding box center [697, 8] width 16 height 7
click at [263, 4] on button "Refresh" at bounding box center [253, 6] width 41 height 11
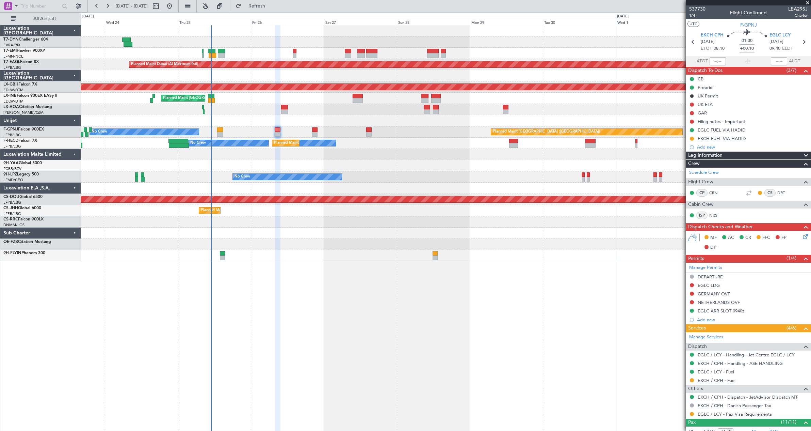
click at [431, 153] on div at bounding box center [446, 154] width 730 height 11
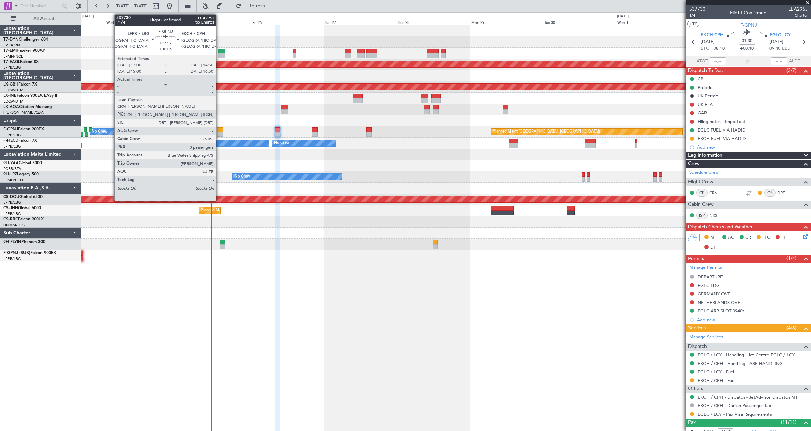
click at [219, 130] on div at bounding box center [220, 129] width 6 height 5
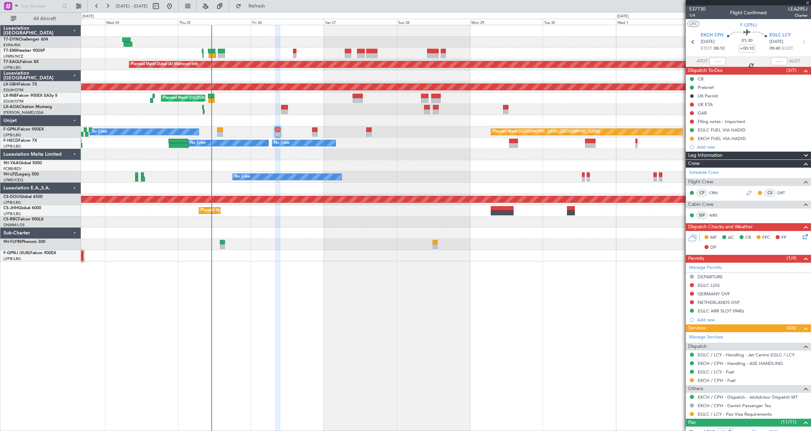
type input "+00:05"
type input "0"
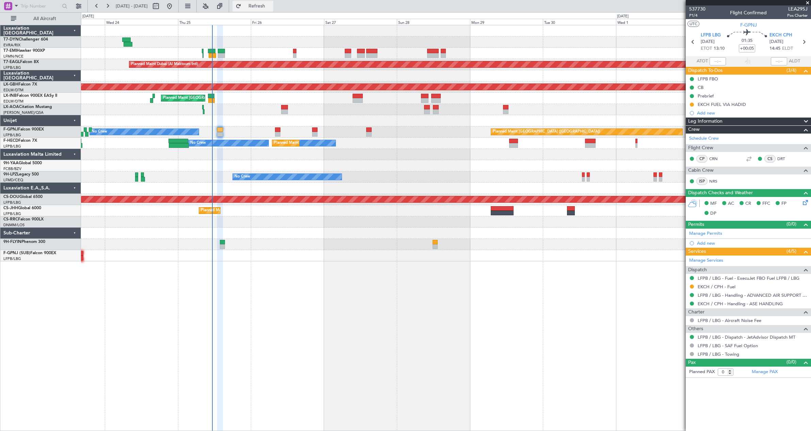
click at [261, 7] on button "Refresh" at bounding box center [253, 6] width 41 height 11
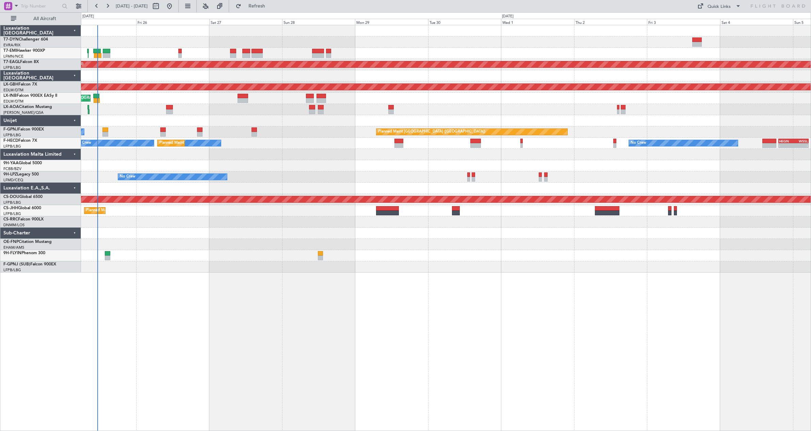
click at [309, 266] on div "Planned Maint Dubai (Al Maktoum Intl) Planned Maint Nurnberg Planned Maint [GEO…" at bounding box center [446, 228] width 730 height 406
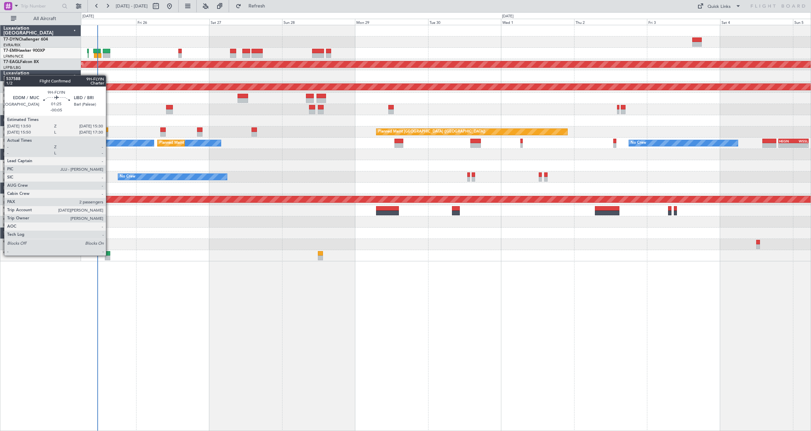
click at [109, 255] on div at bounding box center [107, 253] width 5 height 5
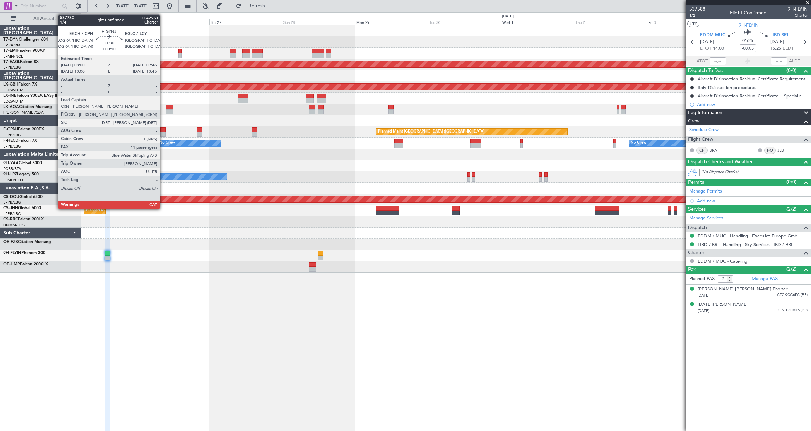
click at [163, 130] on div at bounding box center [162, 129] width 5 height 5
type input "+00:10"
type input "11"
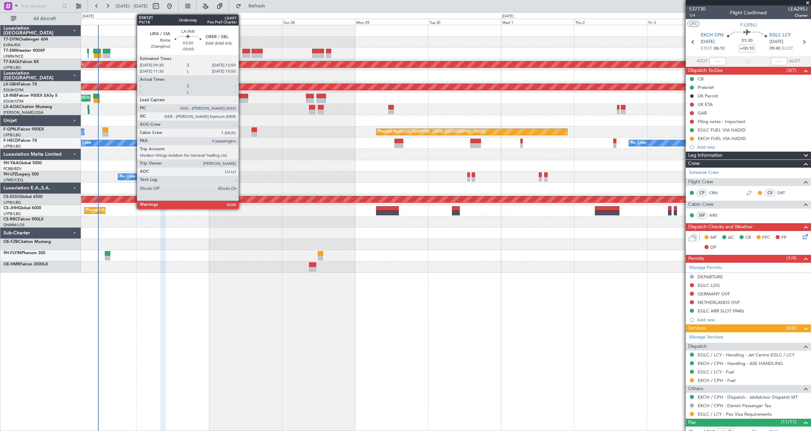
click at [242, 98] on div at bounding box center [243, 100] width 10 height 5
click at [243, 96] on div at bounding box center [243, 96] width 10 height 5
click at [242, 95] on div at bounding box center [243, 96] width 10 height 5
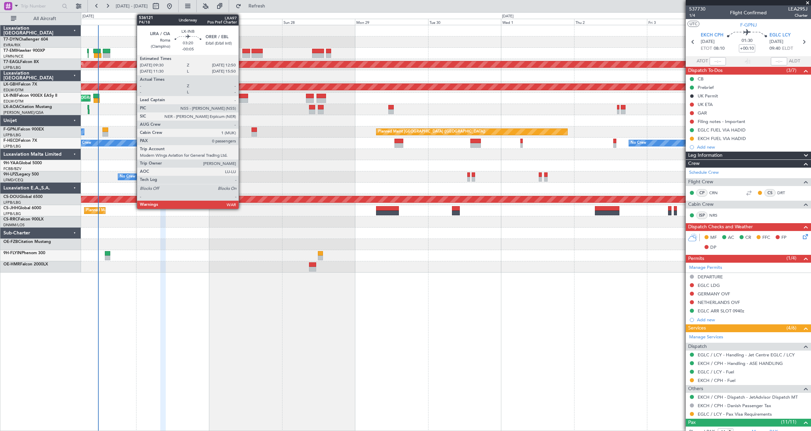
click at [242, 95] on div at bounding box center [243, 96] width 10 height 5
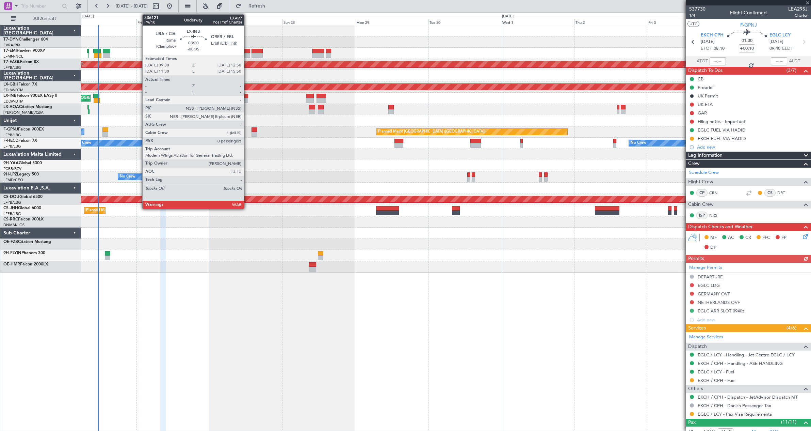
click at [247, 96] on div at bounding box center [243, 96] width 10 height 5
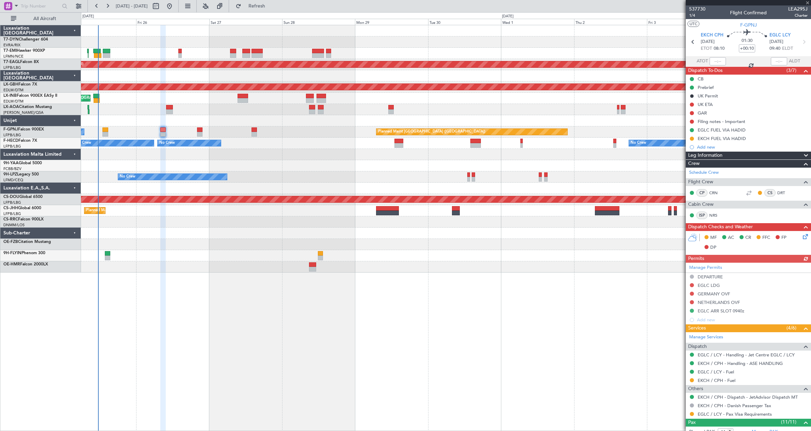
type input "-00:05"
type input "0"
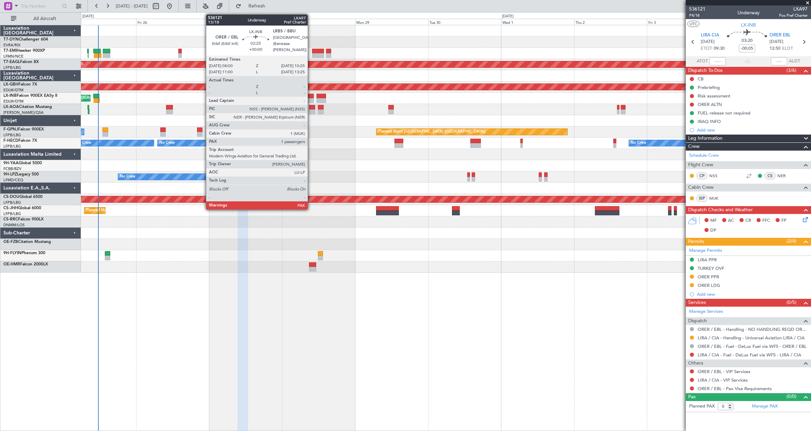
click at [311, 95] on div at bounding box center [309, 96] width 7 height 5
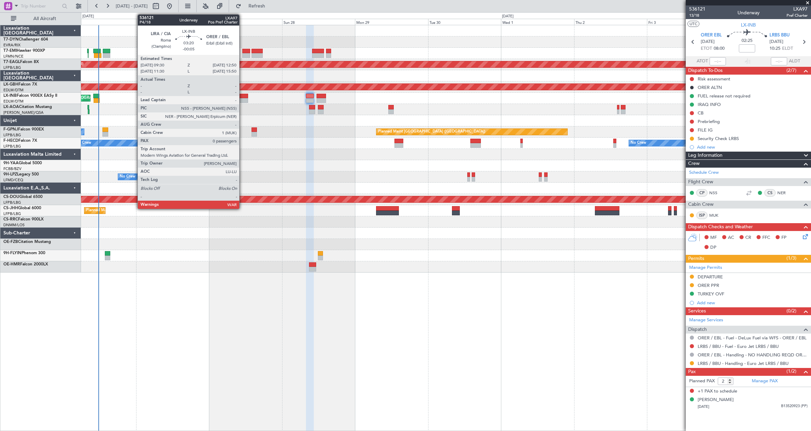
click at [242, 95] on div at bounding box center [243, 96] width 10 height 5
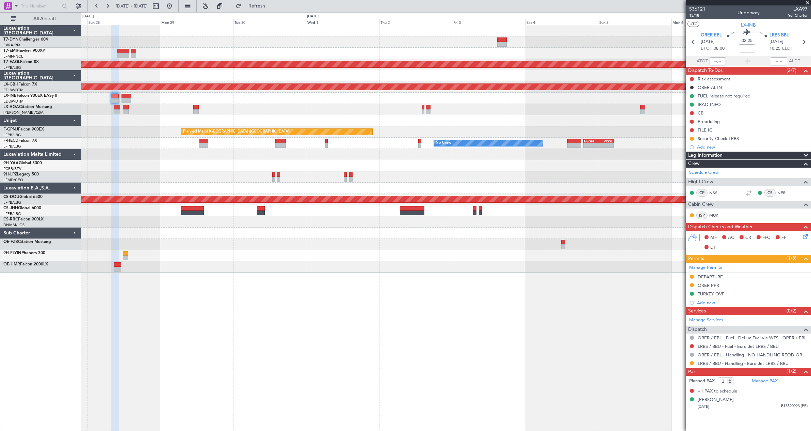
click at [321, 300] on div "Planned Maint Dubai (Al Maktoum Intl) Planned Maint Nurnberg Planned Maint Pari…" at bounding box center [446, 228] width 730 height 406
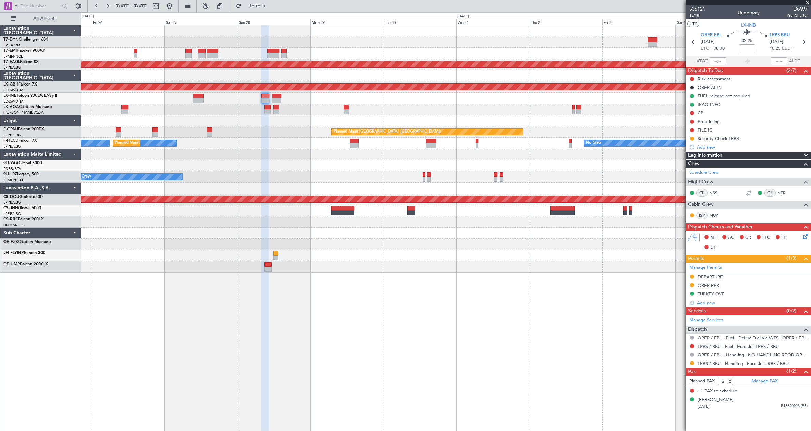
click at [385, 238] on div "Planned Maint Dubai (Al Maktoum Intl) Planned Maint Nurnberg Planned Maint Lond…" at bounding box center [446, 148] width 730 height 247
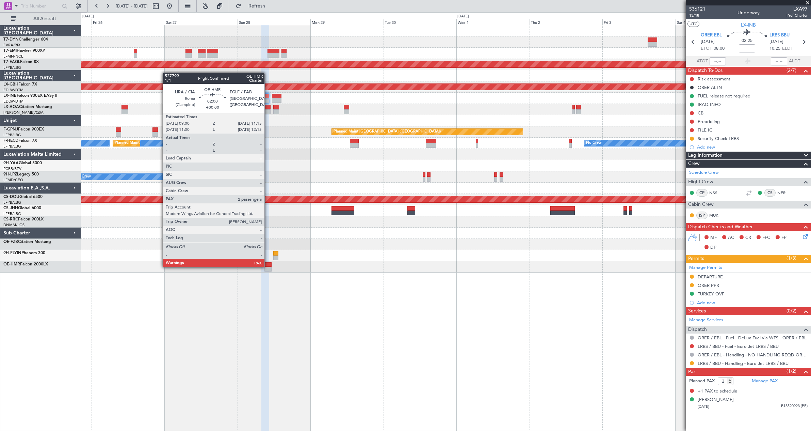
click at [268, 266] on div at bounding box center [268, 264] width 7 height 5
click at [268, 264] on div at bounding box center [268, 264] width 7 height 5
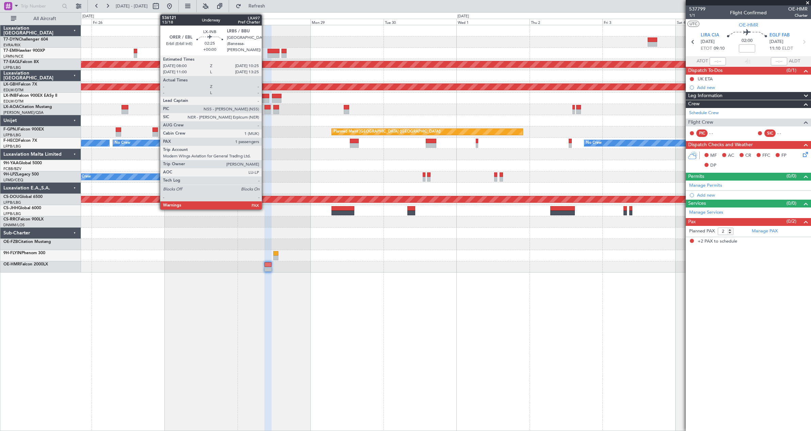
click at [265, 97] on div at bounding box center [264, 96] width 7 height 5
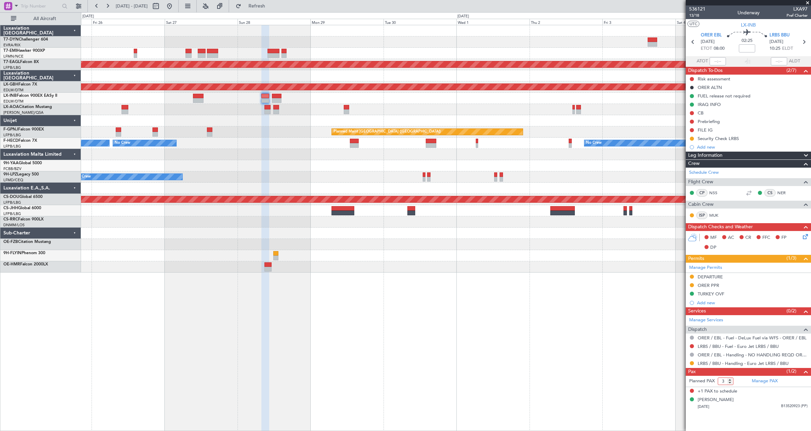
type input "3"
click at [730, 378] on input "3" at bounding box center [726, 380] width 16 height 7
click at [749, 377] on div "Manage PAX" at bounding box center [780, 380] width 63 height 11
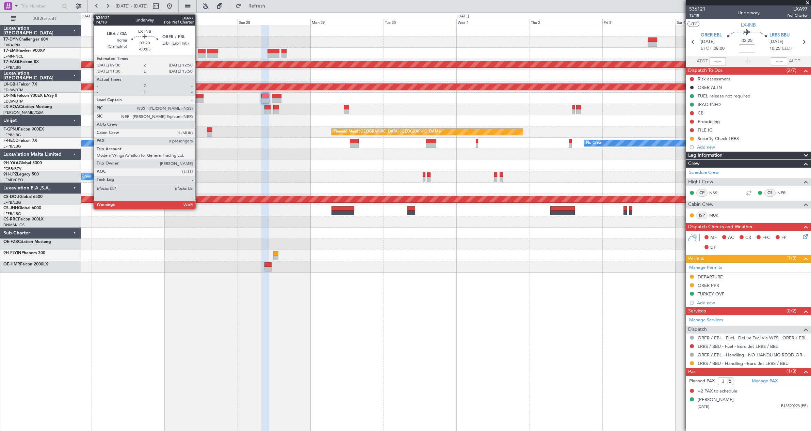
click at [198, 95] on div at bounding box center [198, 96] width 10 height 5
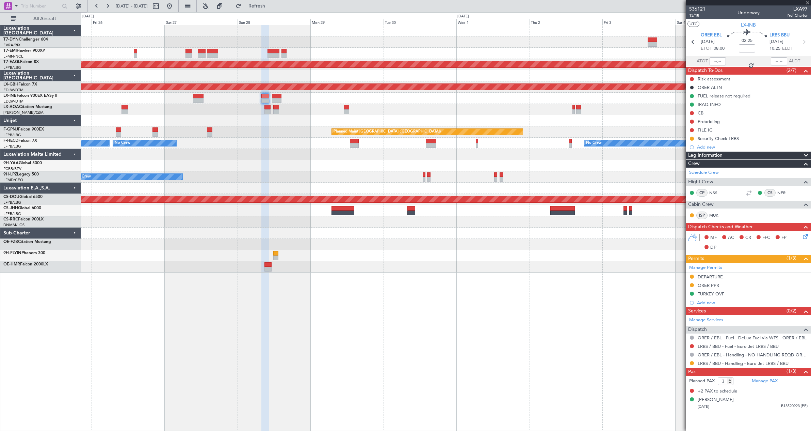
type input "-00:05"
type input "0"
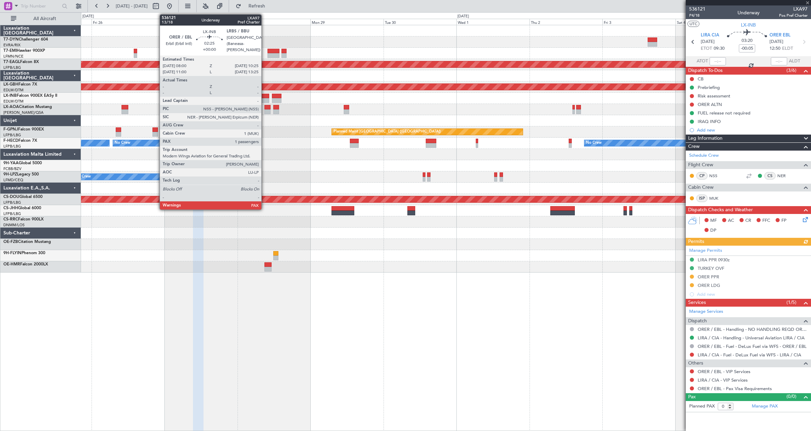
click at [265, 96] on div at bounding box center [264, 96] width 7 height 5
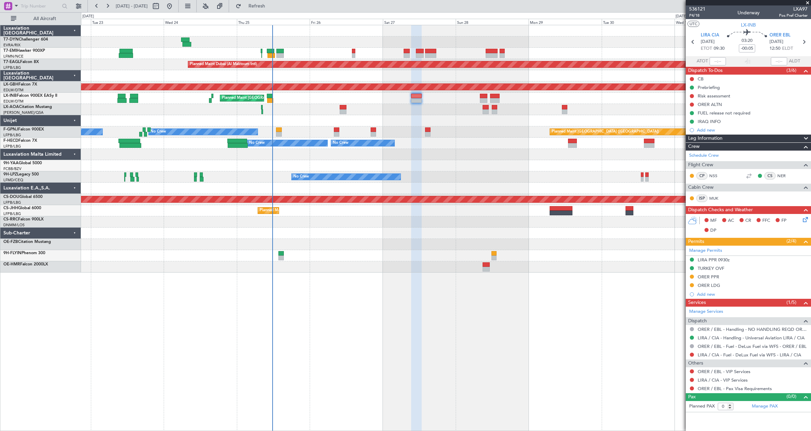
click at [386, 79] on div "Planned Maint Zurich Planned Maint Dubai (Al Maktoum Intl) Unplanned Maint Pari…" at bounding box center [446, 148] width 730 height 247
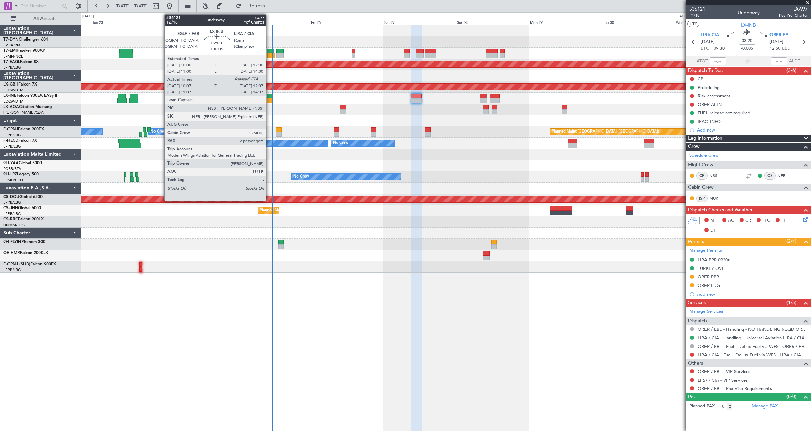
click at [269, 96] on div at bounding box center [270, 96] width 6 height 5
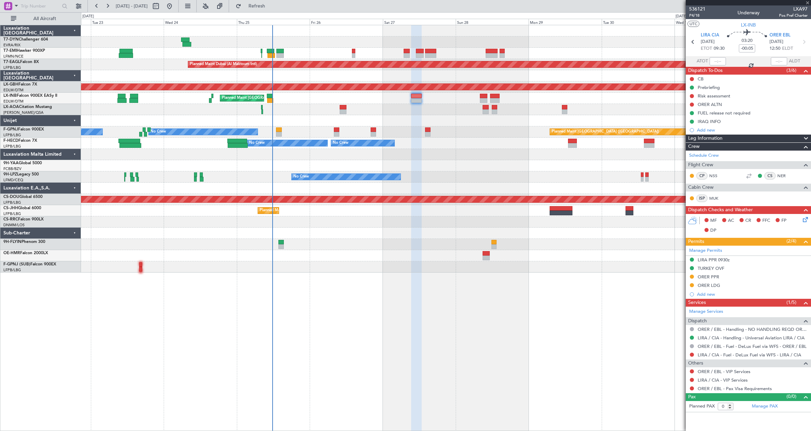
type input "+00:05"
type input "10:07"
type input "2"
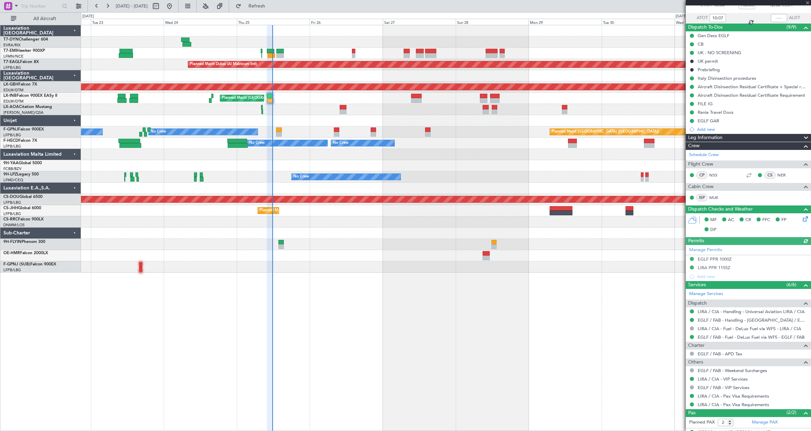
scroll to position [71, 0]
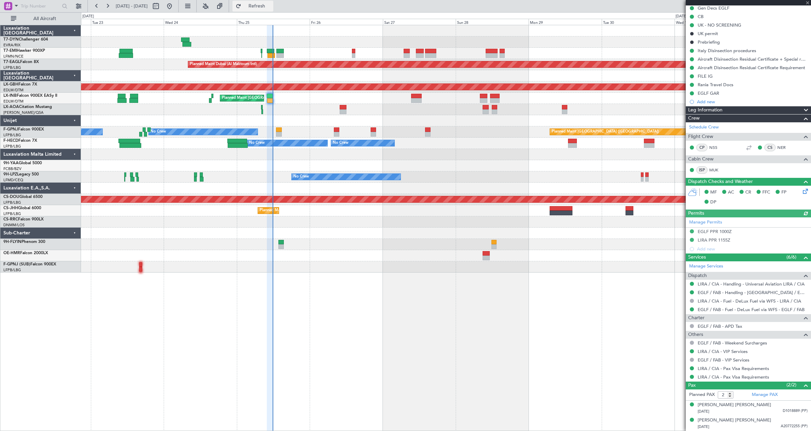
click at [273, 9] on button "Refresh" at bounding box center [253, 6] width 41 height 11
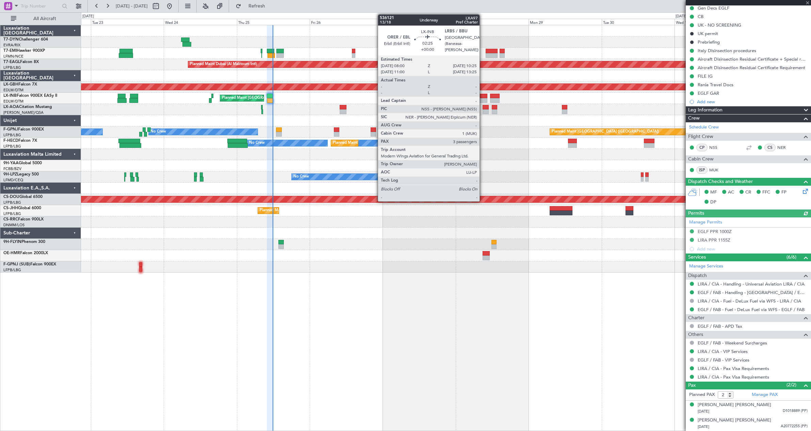
click at [483, 95] on div at bounding box center [483, 96] width 7 height 5
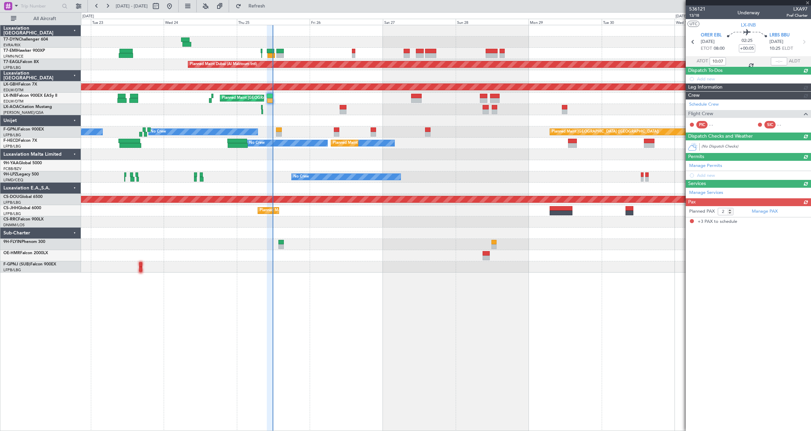
type input "3"
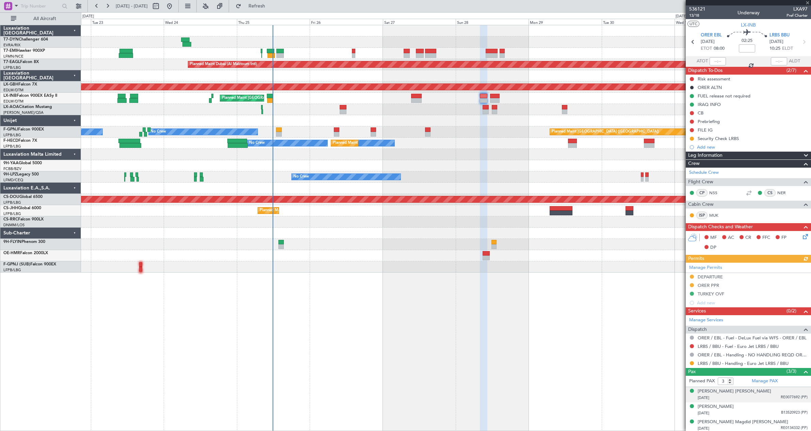
scroll to position [2, 0]
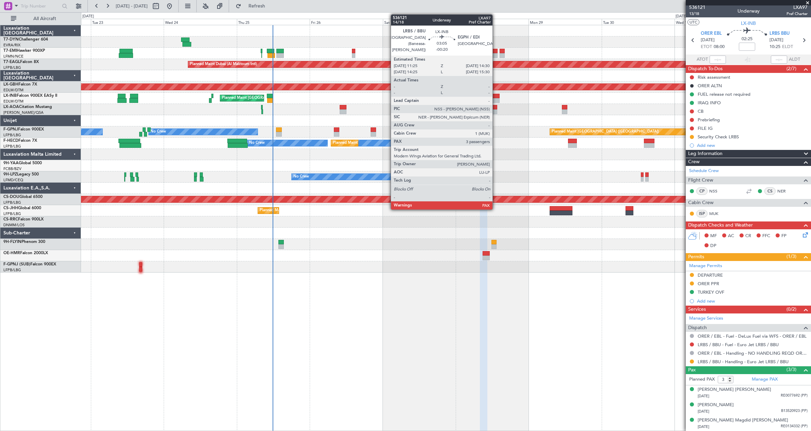
click at [496, 95] on div at bounding box center [495, 96] width 10 height 5
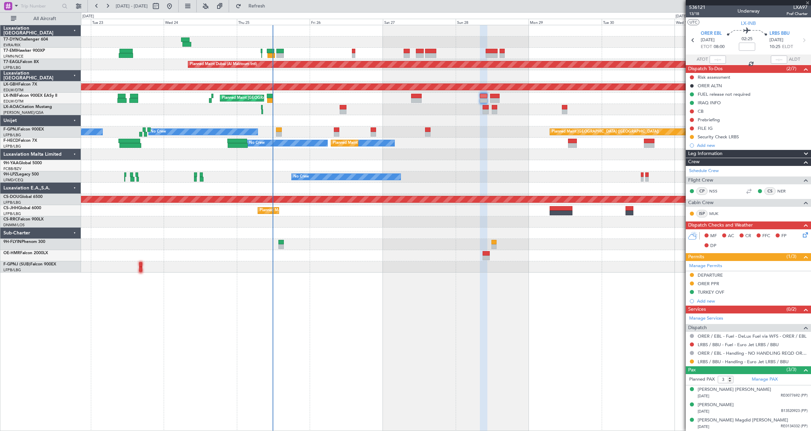
type input "-00:20"
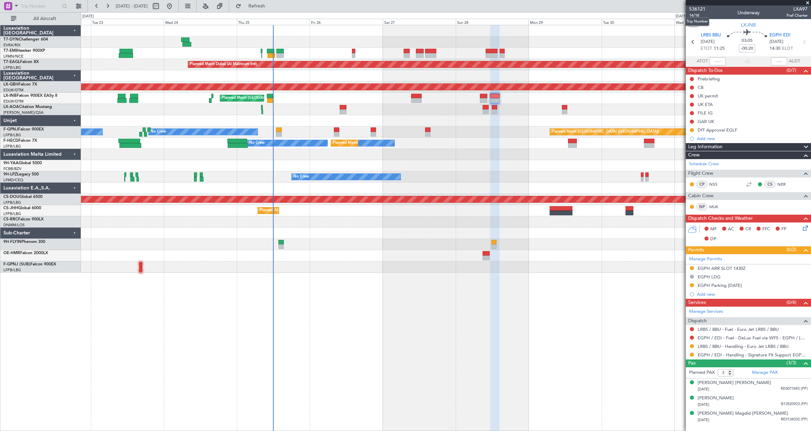
click at [694, 13] on mat-tooltip-component "Trip Number" at bounding box center [697, 22] width 34 height 18
click at [694, 14] on mat-tooltip-component "Trip Number" at bounding box center [697, 22] width 34 height 18
drag, startPoint x: 694, startPoint y: 14, endPoint x: 690, endPoint y: 9, distance: 6.4
click at [690, 9] on span "536121" at bounding box center [697, 8] width 16 height 7
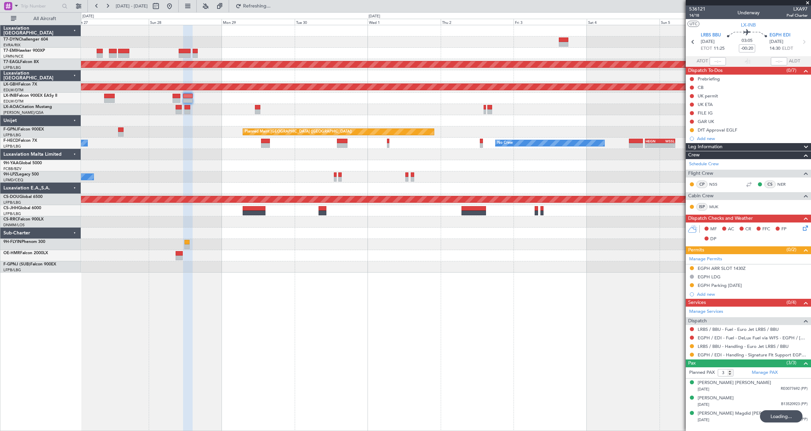
click at [71, 116] on div "Planned Maint Dubai (Al Maktoum Intl) Planned Maint Nurnberg Planned Maint Lond…" at bounding box center [405, 221] width 811 height 418
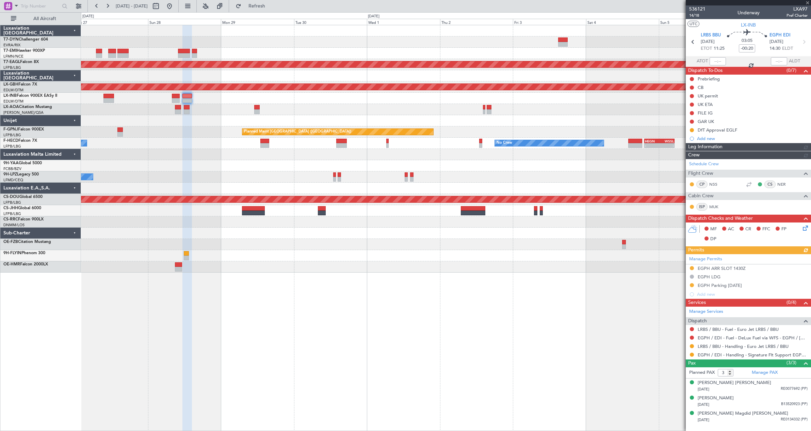
click at [807, 3] on div at bounding box center [748, 2] width 125 height 5
click at [808, 4] on span at bounding box center [807, 3] width 7 height 6
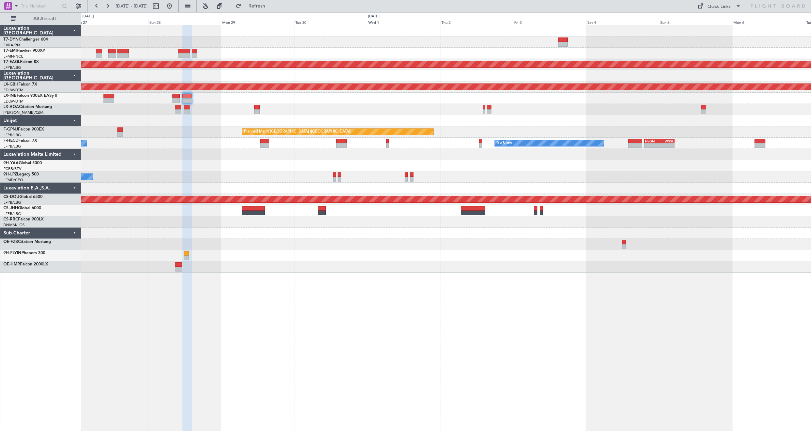
type input "0"
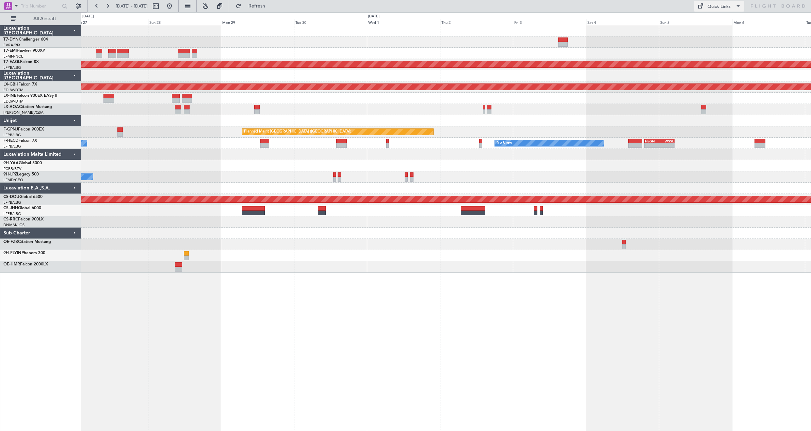
click at [730, 5] on div "Quick Links" at bounding box center [719, 6] width 23 height 7
click at [730, 27] on button "Trip Builder" at bounding box center [719, 22] width 51 height 16
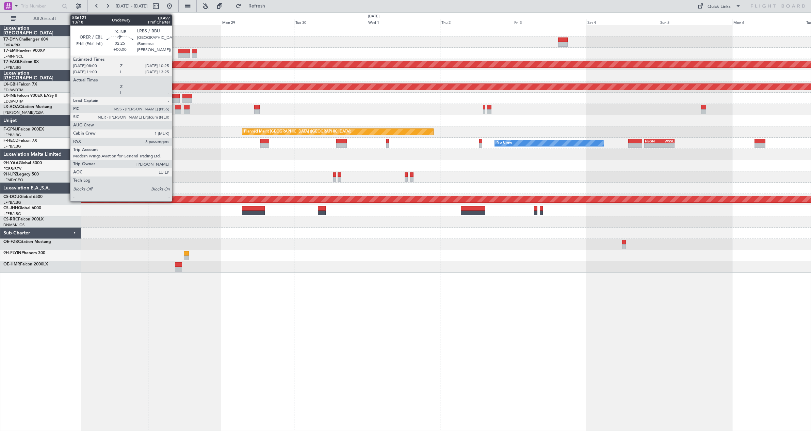
click at [175, 96] on div at bounding box center [175, 96] width 7 height 5
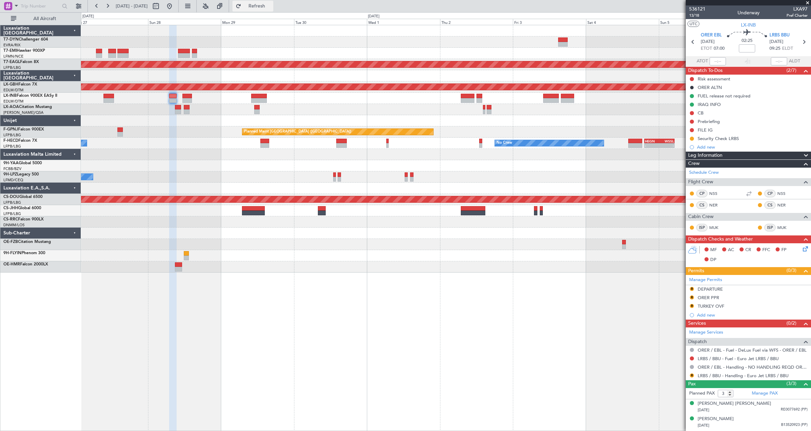
click at [273, 10] on button "Refresh" at bounding box center [253, 6] width 41 height 11
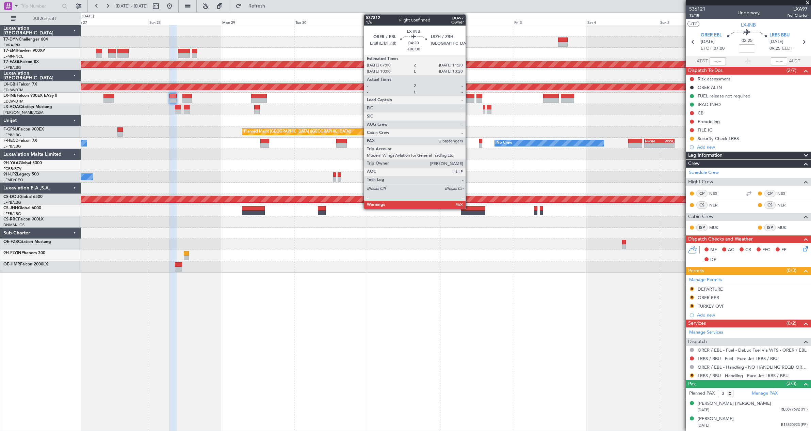
click at [469, 95] on div at bounding box center [467, 96] width 13 height 5
click at [465, 95] on div at bounding box center [467, 96] width 13 height 5
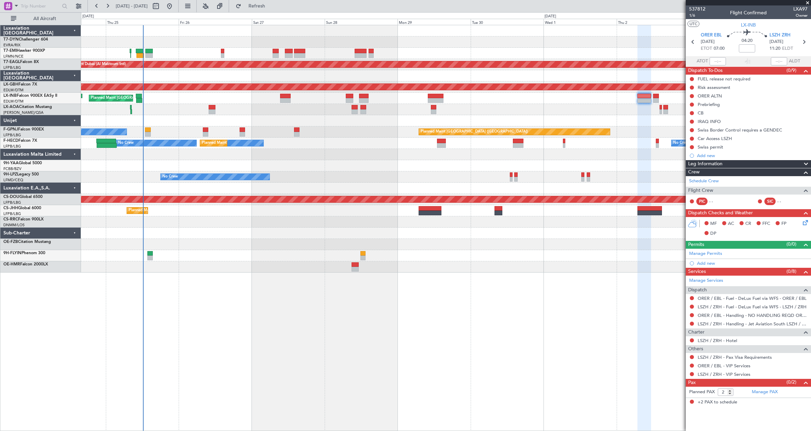
click at [396, 135] on div "Planned Maint Paris (Le Bourget) No Crew No Crew" at bounding box center [446, 131] width 730 height 11
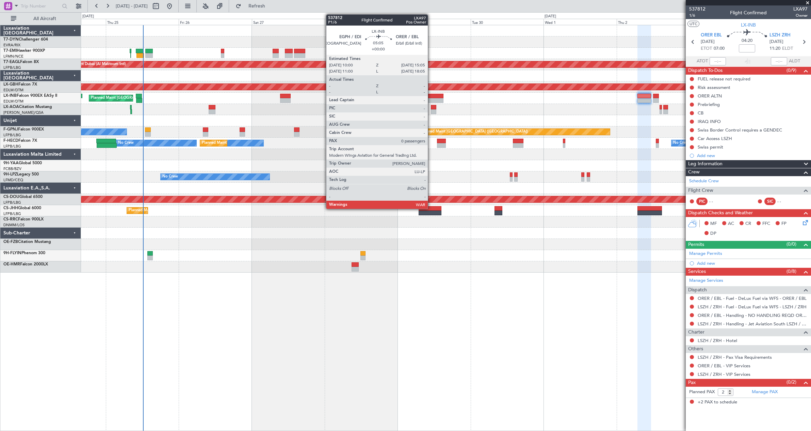
click at [431, 97] on div at bounding box center [436, 96] width 16 height 5
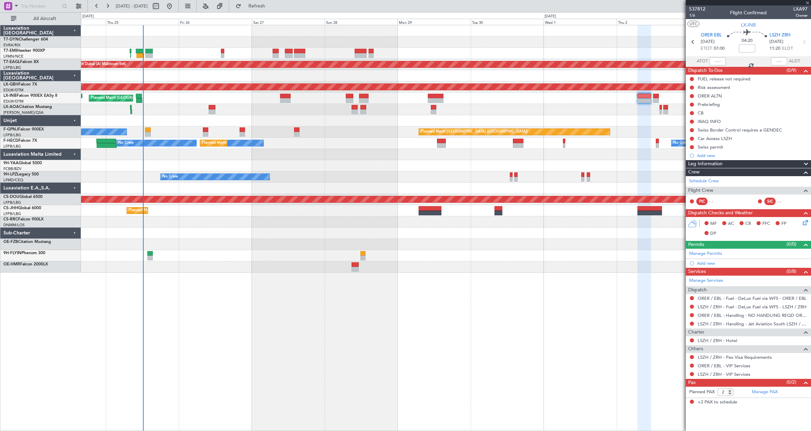
type input "0"
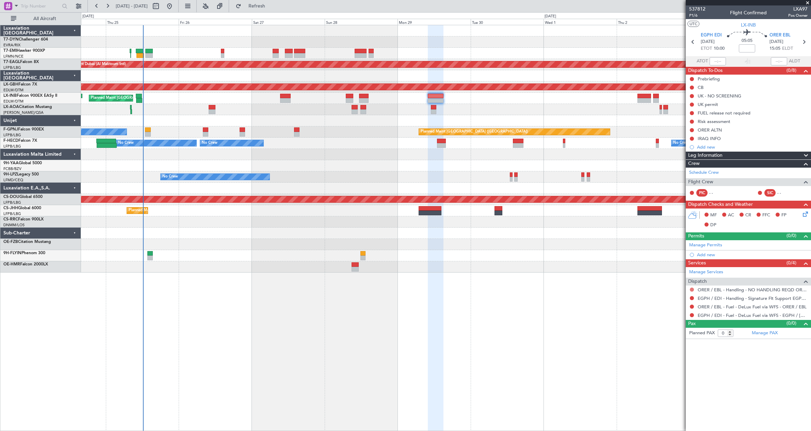
click at [692, 288] on button at bounding box center [692, 289] width 4 height 4
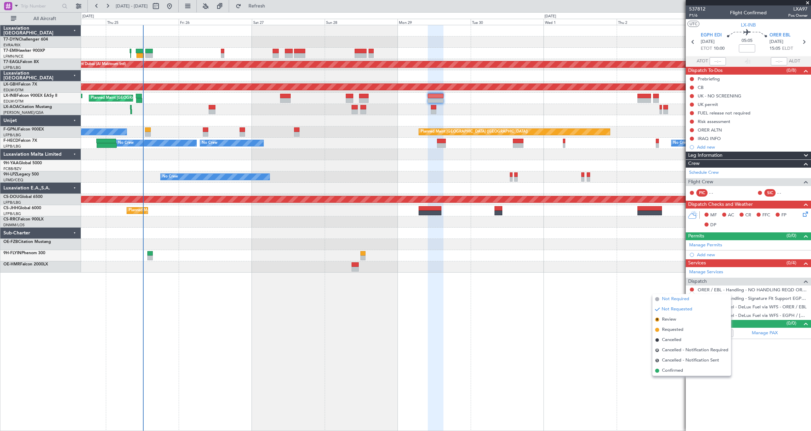
click at [682, 300] on span "Not Required" at bounding box center [675, 298] width 27 height 7
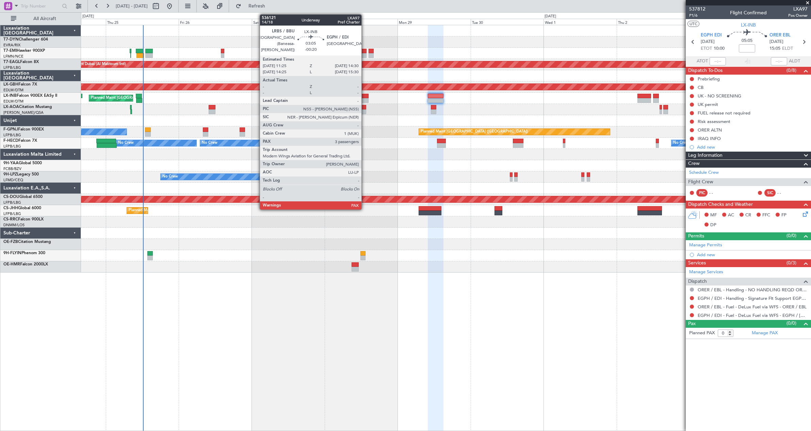
click at [365, 95] on div at bounding box center [364, 96] width 10 height 5
click at [362, 94] on div at bounding box center [364, 96] width 10 height 5
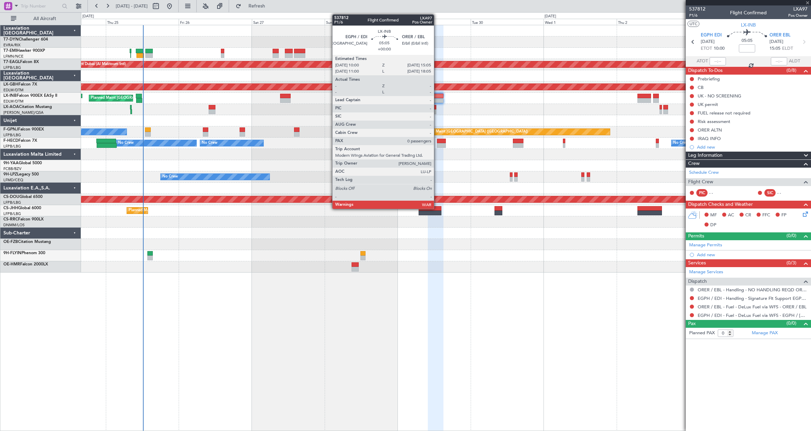
type input "-00:20"
type input "3"
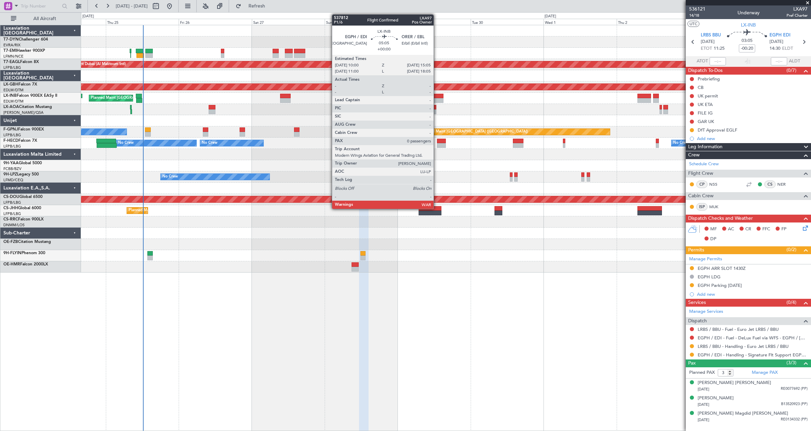
click at [437, 96] on div at bounding box center [436, 96] width 16 height 5
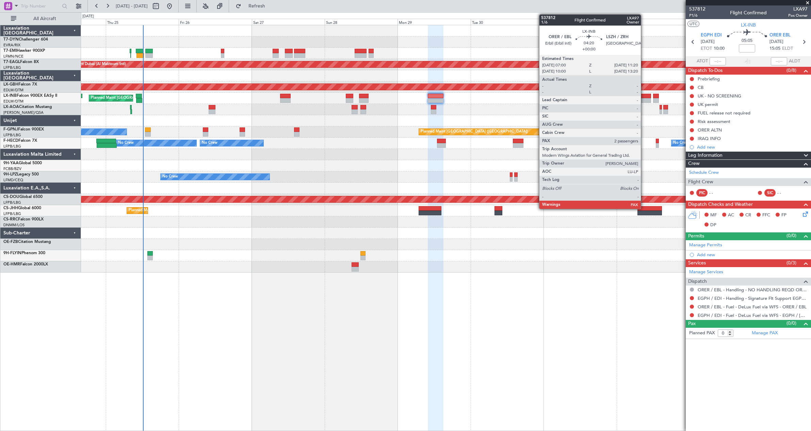
click at [644, 95] on div at bounding box center [644, 96] width 13 height 5
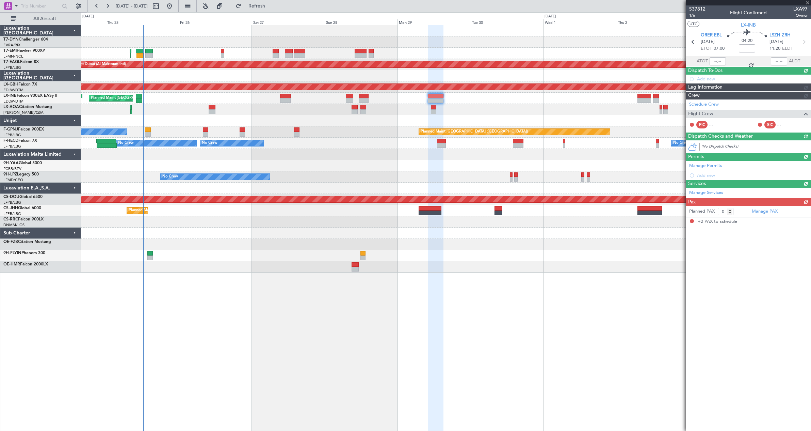
type input "2"
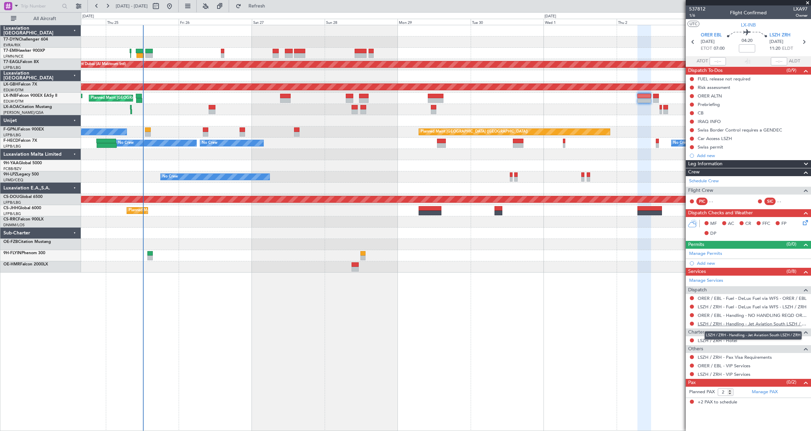
click at [732, 325] on link "LSZH / ZRH - Handling - Jet Aviation South LSZH / ZRH" at bounding box center [753, 324] width 110 height 6
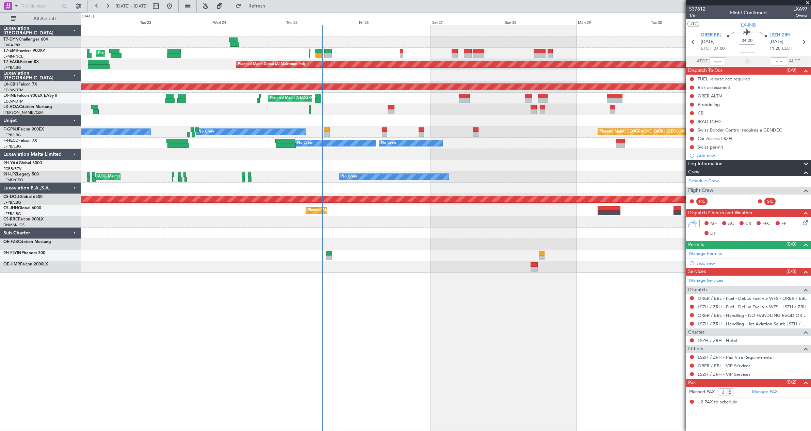
click at [463, 137] on div "No Crew Planned Maint Paris (Le Bourget) No Crew AOG Maint Paris (Le Bourget)" at bounding box center [446, 131] width 730 height 11
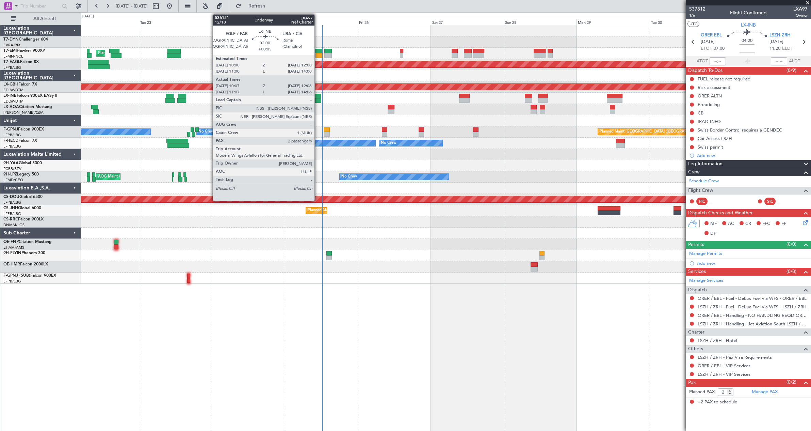
click at [318, 94] on div at bounding box center [318, 96] width 6 height 5
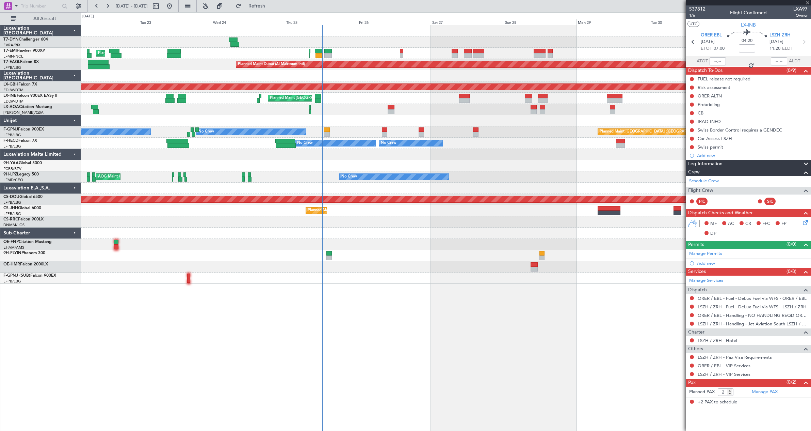
type input "+00:05"
type input "10:07"
type input "12:06"
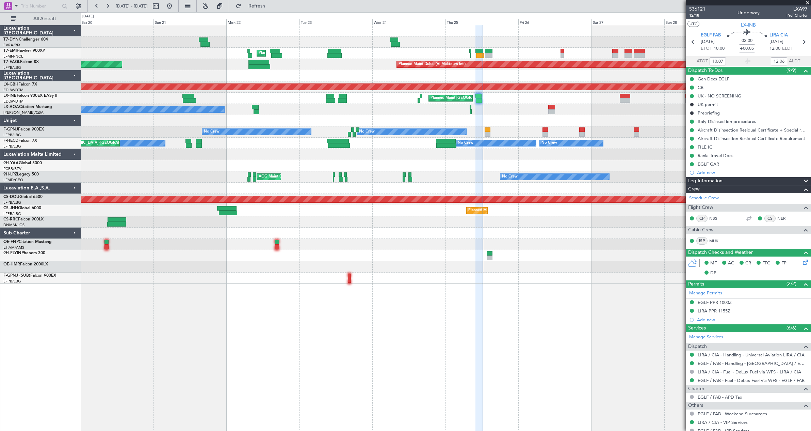
click at [300, 98] on div "Planned Maint Zurich Planned Maint Dubai (Al Maktoum Intl) Unplanned Maint Pari…" at bounding box center [446, 154] width 730 height 258
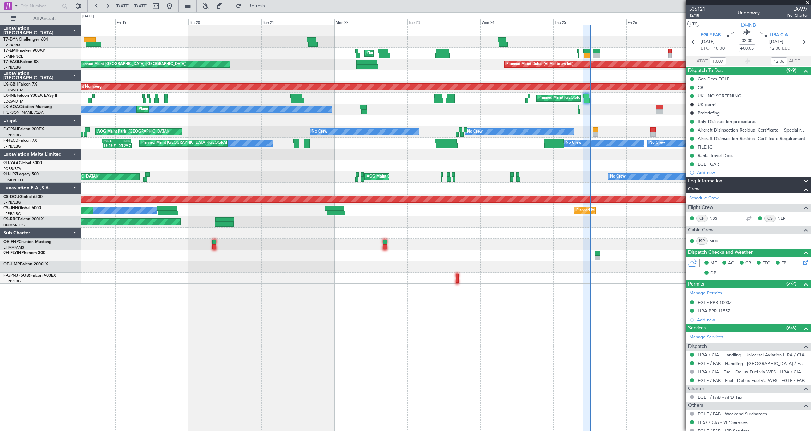
click at [282, 102] on div "Planned Maint [GEOGRAPHIC_DATA] ([GEOGRAPHIC_DATA])" at bounding box center [446, 98] width 730 height 11
click at [281, 102] on div "Planned Maint [GEOGRAPHIC_DATA] ([GEOGRAPHIC_DATA])" at bounding box center [446, 98] width 730 height 11
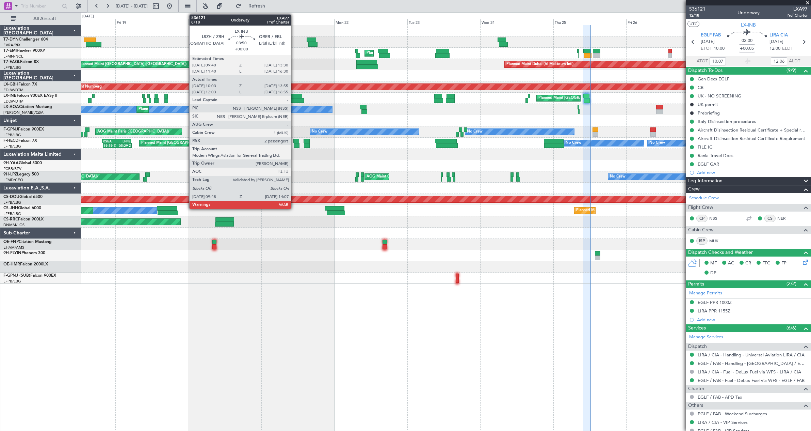
click at [295, 94] on div at bounding box center [296, 96] width 12 height 5
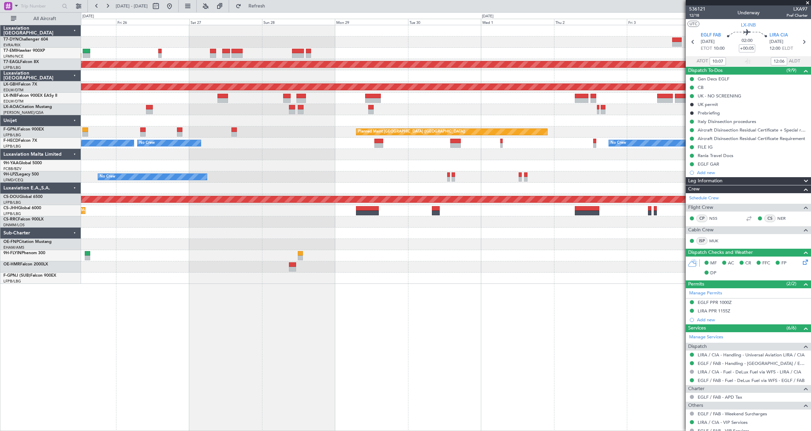
click at [59, 125] on div "Planned Maint Dubai (Al Maktoum Intl) Planned Maint Nurnberg Planned Maint Lond…" at bounding box center [405, 221] width 811 height 418
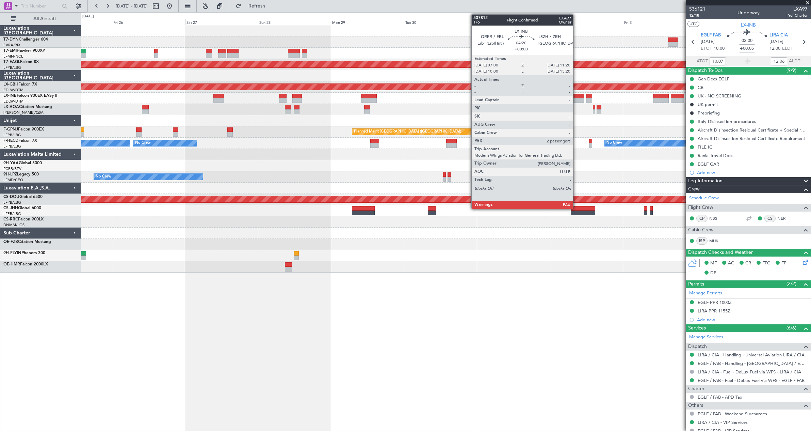
click at [576, 95] on div at bounding box center [577, 96] width 13 height 5
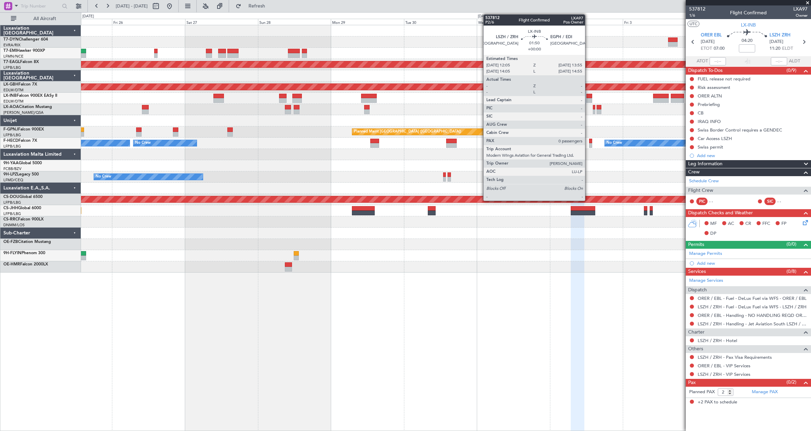
click at [588, 96] on div at bounding box center [590, 96] width 6 height 5
click at [590, 95] on div at bounding box center [590, 96] width 6 height 5
click at [589, 96] on div at bounding box center [590, 96] width 6 height 5
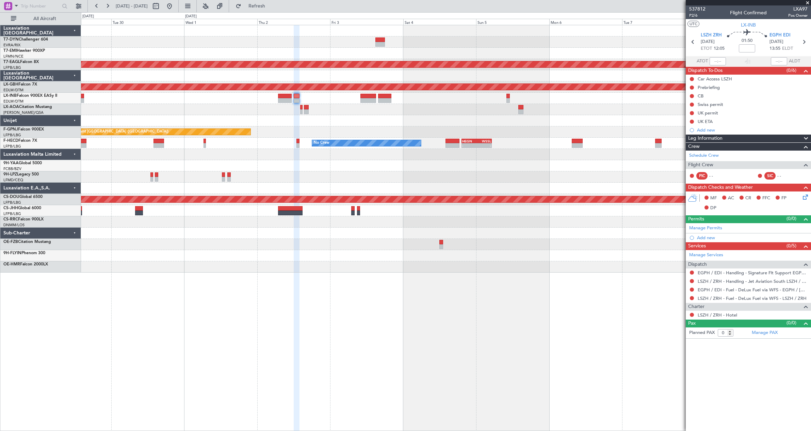
click at [177, 270] on div at bounding box center [446, 266] width 730 height 11
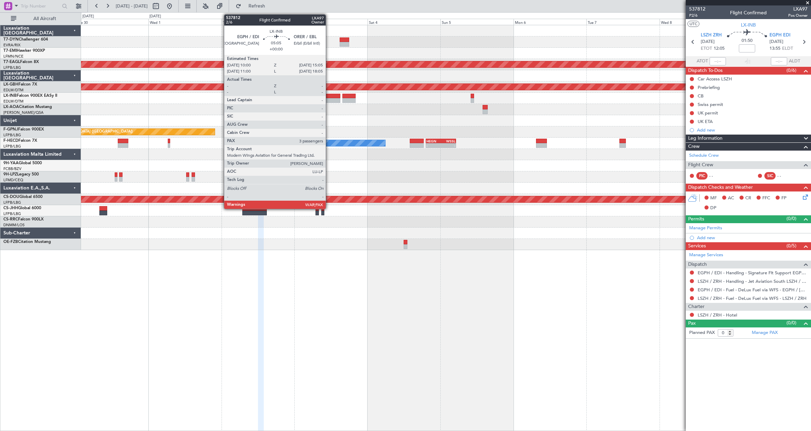
click at [329, 95] on div at bounding box center [333, 96] width 16 height 5
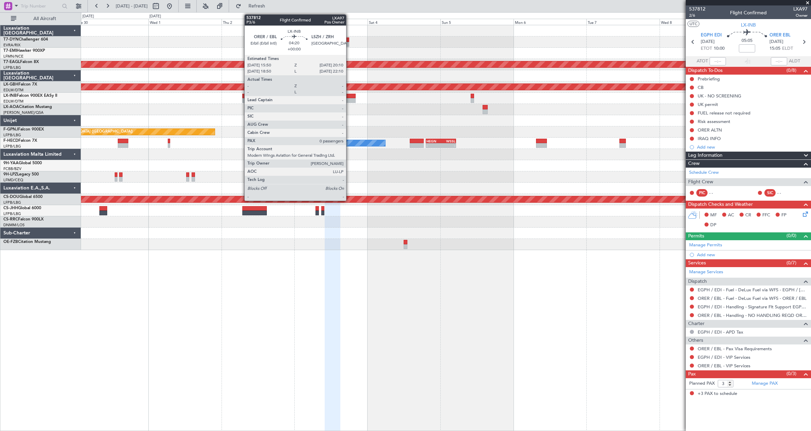
click at [349, 96] on div at bounding box center [348, 96] width 13 height 5
click at [350, 94] on div at bounding box center [348, 96] width 13 height 5
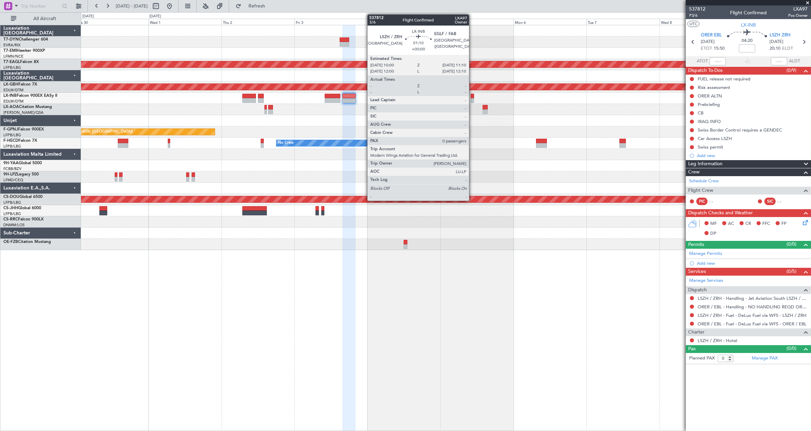
click at [472, 95] on div at bounding box center [473, 96] width 4 height 5
click at [471, 95] on div at bounding box center [473, 96] width 4 height 5
click at [473, 95] on div at bounding box center [473, 96] width 4 height 5
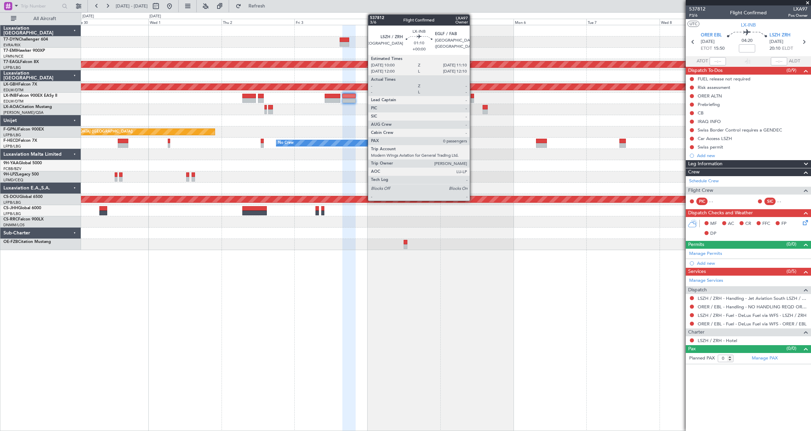
click at [473, 95] on div at bounding box center [473, 96] width 4 height 5
click at [471, 95] on div at bounding box center [473, 96] width 4 height 5
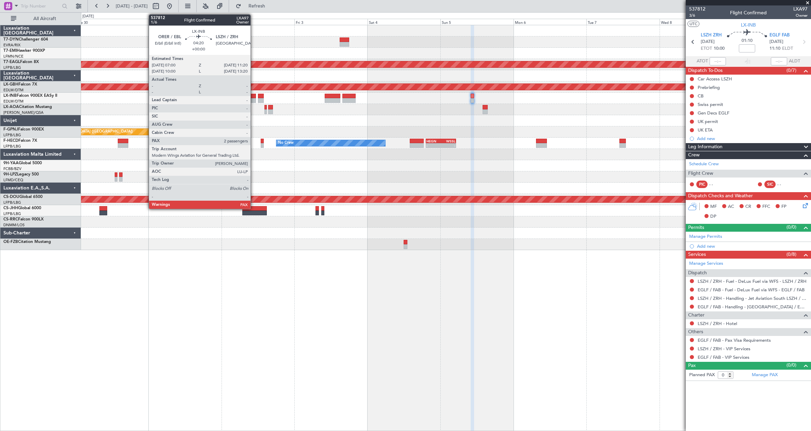
click at [254, 96] on div at bounding box center [248, 96] width 13 height 5
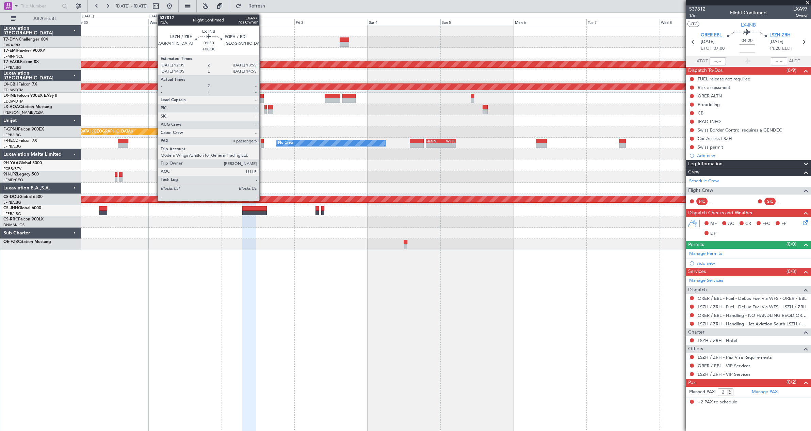
click at [262, 96] on div at bounding box center [261, 96] width 6 height 5
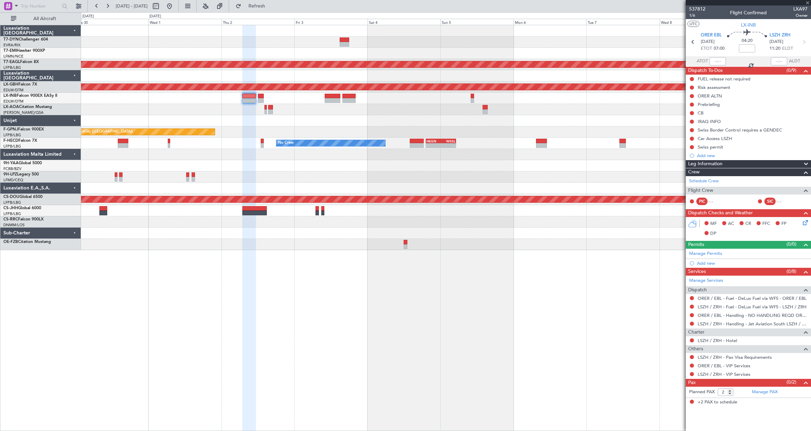
type input "0"
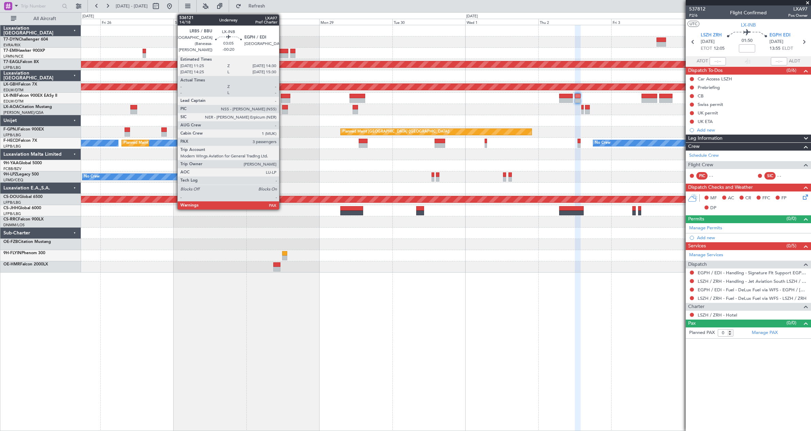
click at [282, 96] on div at bounding box center [286, 96] width 10 height 5
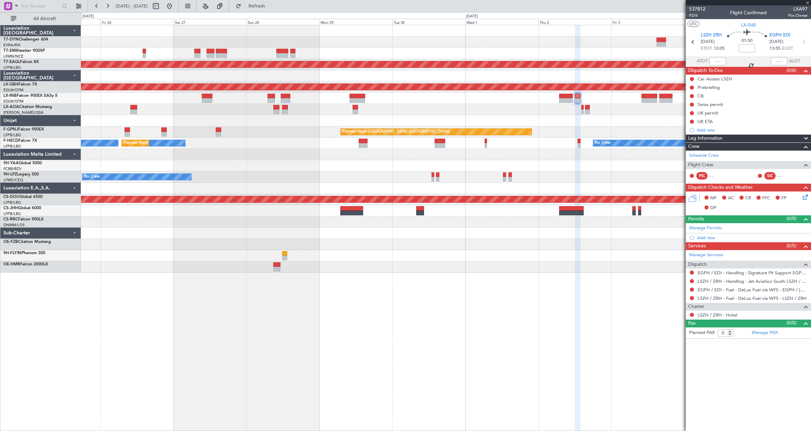
type input "-00:20"
type input "3"
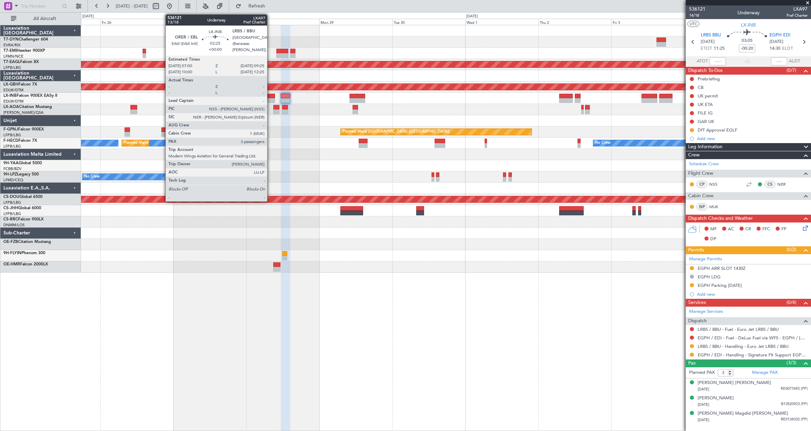
click at [270, 96] on div at bounding box center [271, 96] width 7 height 5
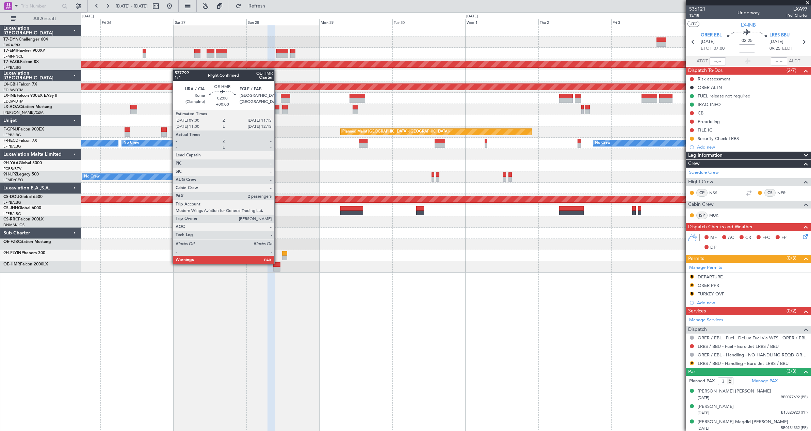
click at [277, 263] on div at bounding box center [276, 264] width 7 height 5
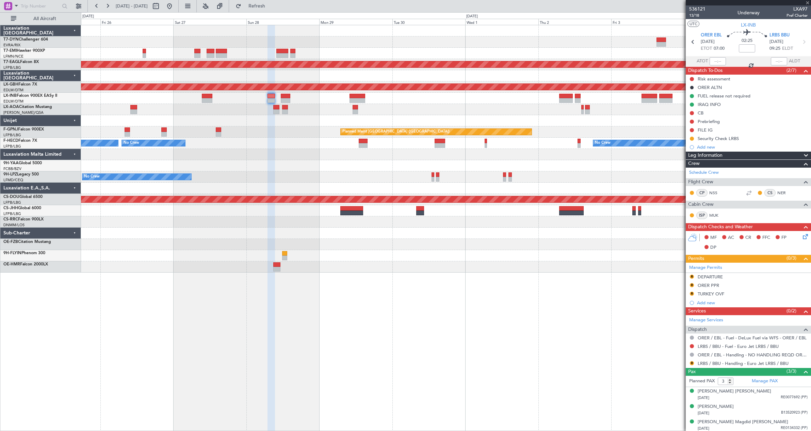
type input "2"
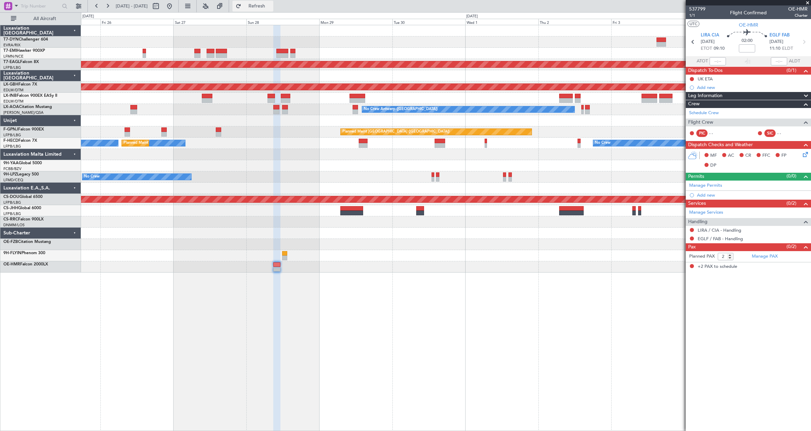
click at [271, 5] on span "Refresh" at bounding box center [257, 6] width 29 height 5
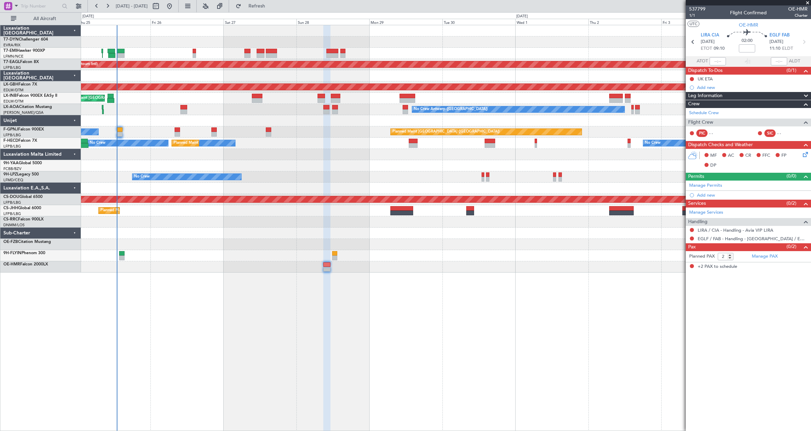
click at [196, 114] on div "No Crew Antwerp ([GEOGRAPHIC_DATA])" at bounding box center [446, 109] width 730 height 11
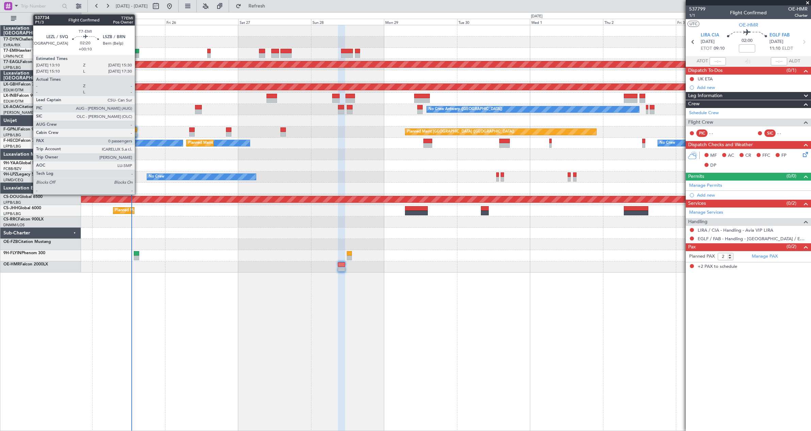
click at [138, 49] on div at bounding box center [135, 51] width 7 height 5
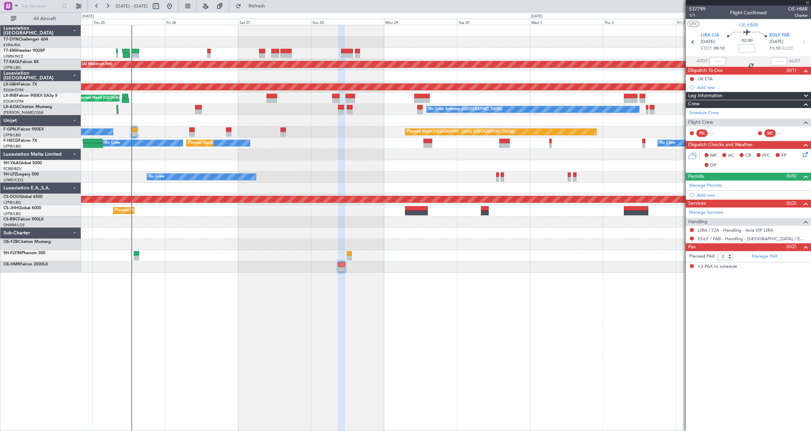
type input "+00:10"
type input "0"
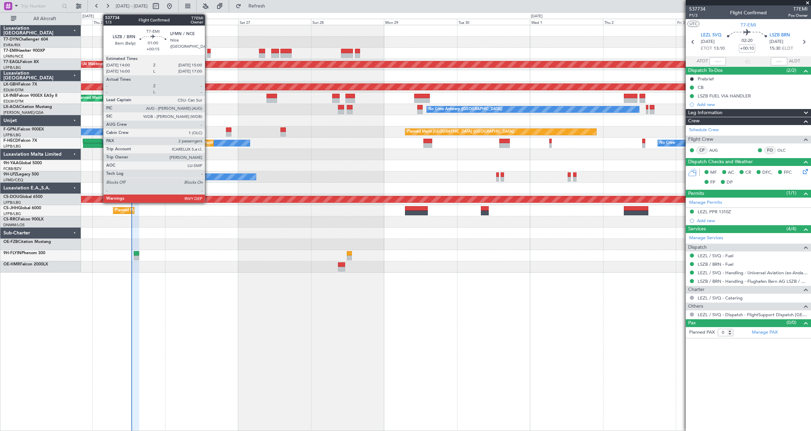
click at [208, 50] on div at bounding box center [208, 51] width 3 height 5
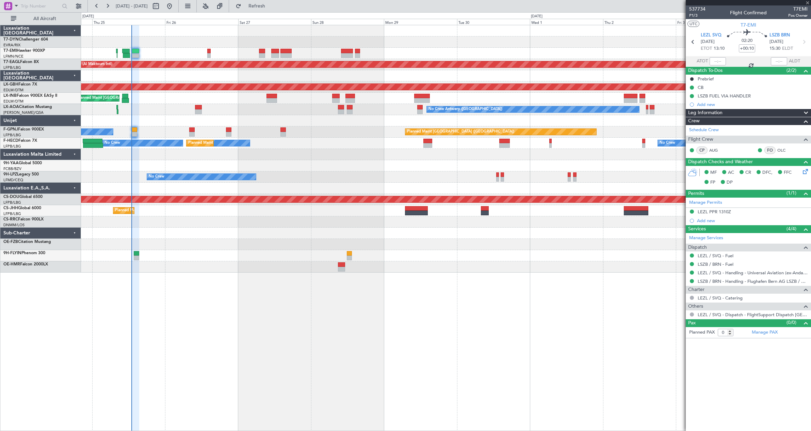
type input "+00:15"
type input "2"
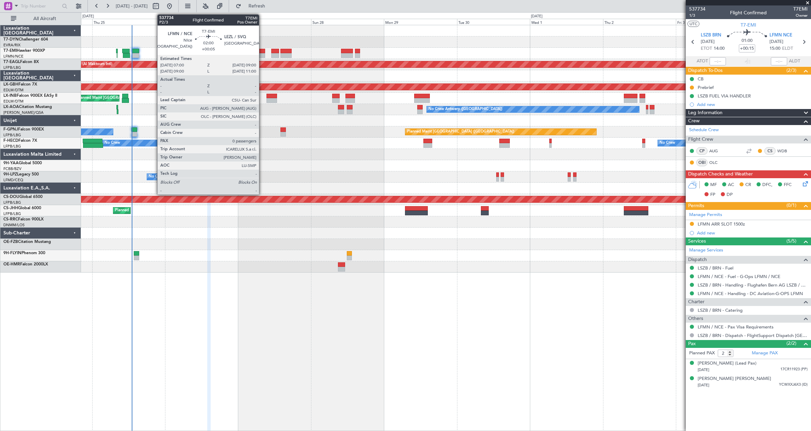
click at [262, 53] on div at bounding box center [262, 55] width 6 height 5
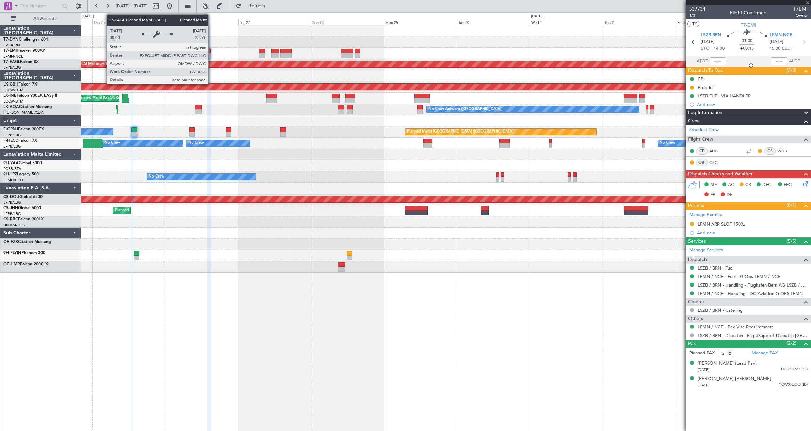
type input "+00:05"
type input "0"
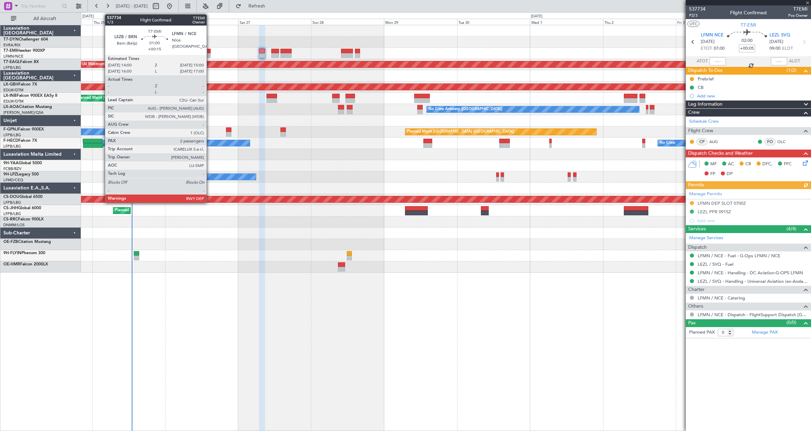
click at [210, 50] on div at bounding box center [208, 51] width 3 height 5
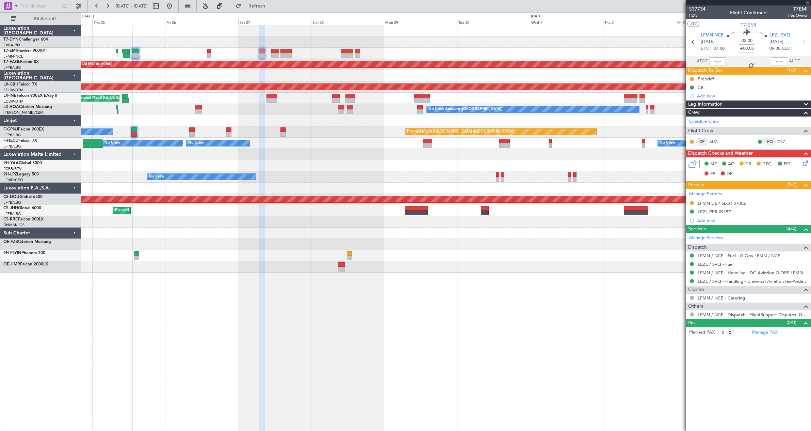
type input "+00:15"
type input "2"
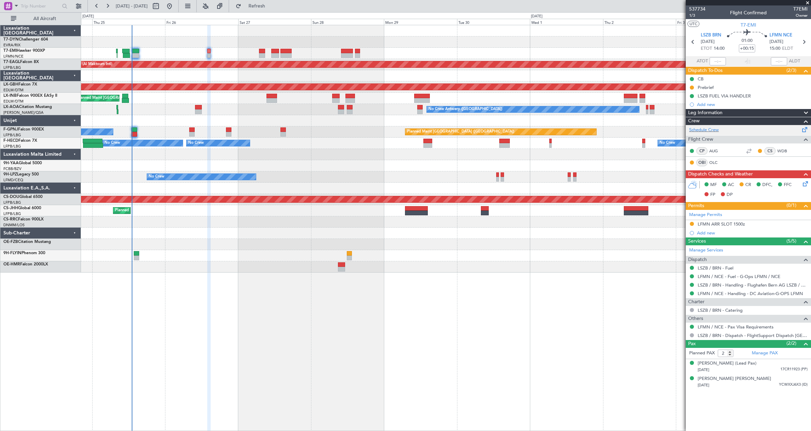
click at [805, 128] on span at bounding box center [805, 128] width 8 height 5
click at [804, 350] on span at bounding box center [805, 350] width 8 height 5
click at [271, 4] on span "Refresh" at bounding box center [257, 6] width 29 height 5
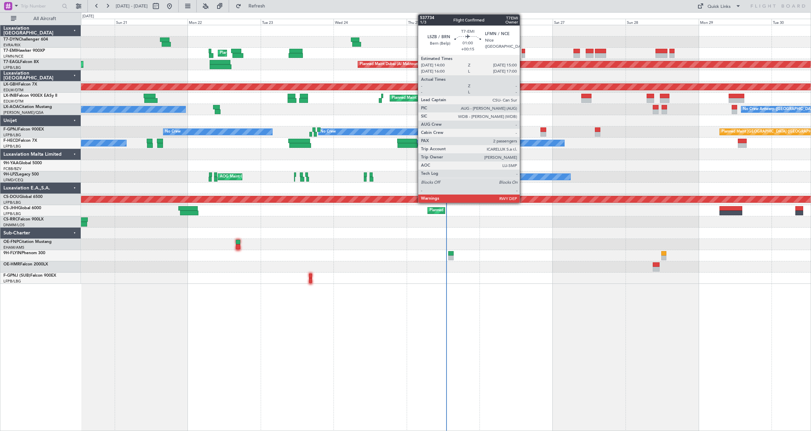
click at [523, 52] on div at bounding box center [523, 51] width 3 height 5
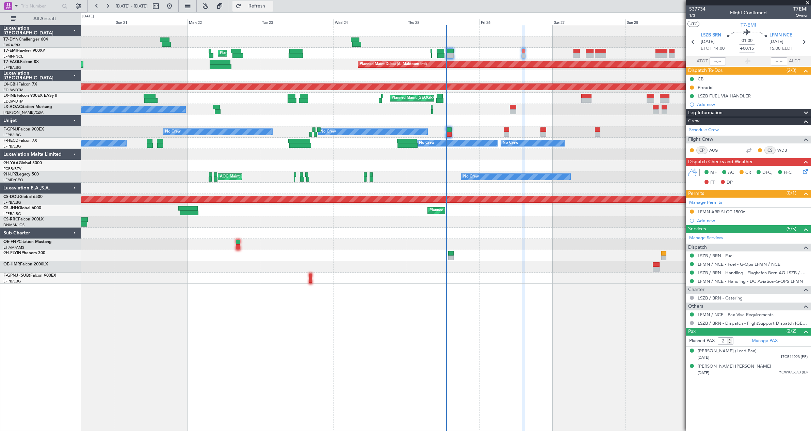
click at [270, 6] on span "Refresh" at bounding box center [257, 6] width 29 height 5
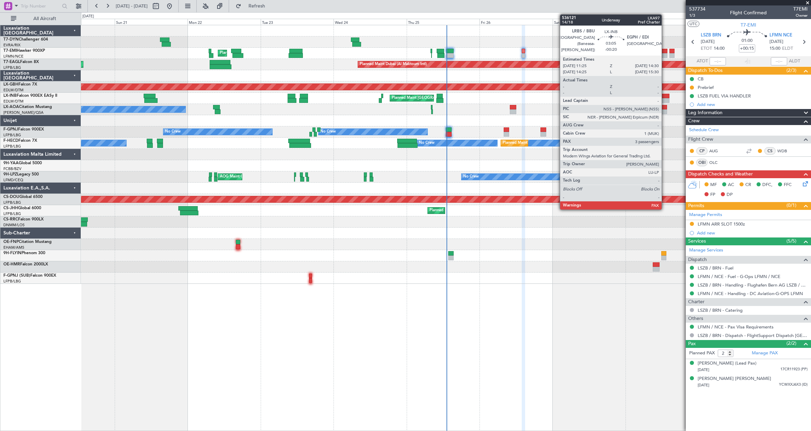
click at [665, 96] on div at bounding box center [665, 96] width 10 height 5
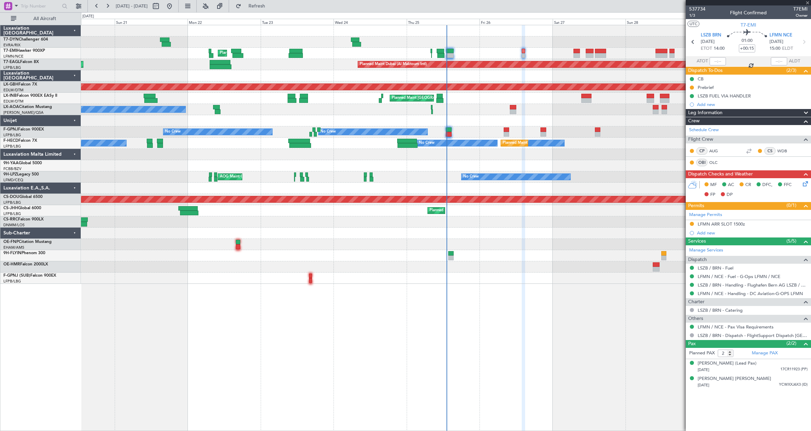
type input "-00:20"
type input "3"
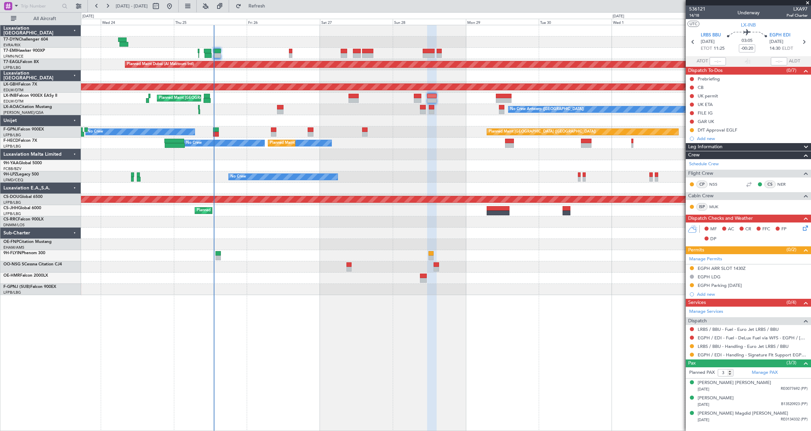
click at [369, 268] on div "Planned Maint [GEOGRAPHIC_DATA] Planned Maint [GEOGRAPHIC_DATA] (Al Maktoum Int…" at bounding box center [446, 228] width 730 height 406
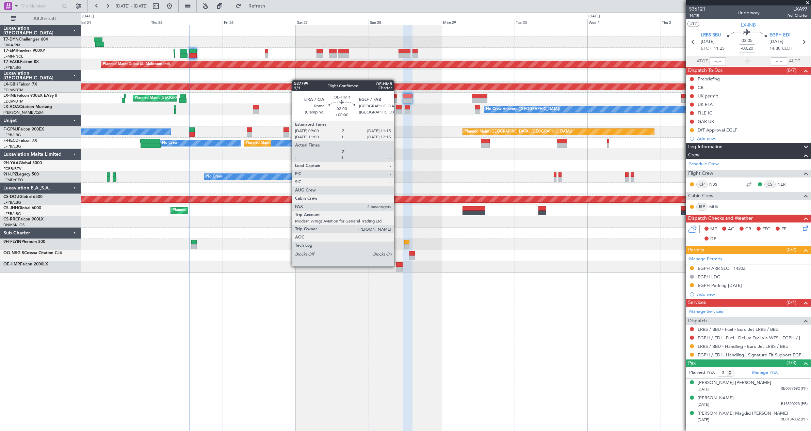
click at [397, 266] on div at bounding box center [399, 264] width 7 height 5
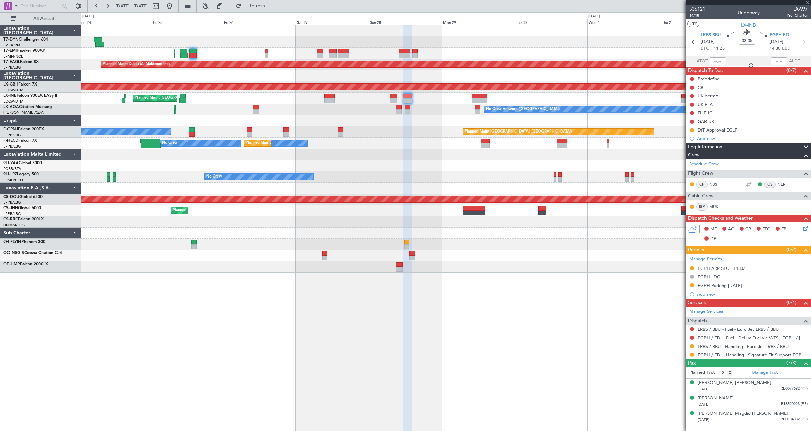
type input "2"
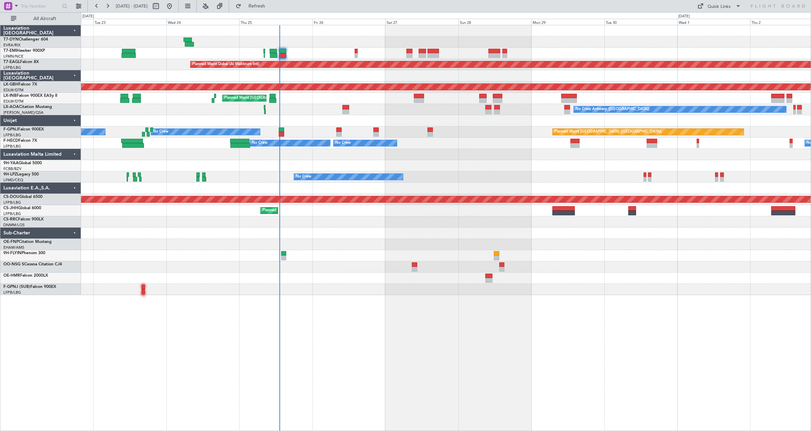
click at [532, 361] on div "Planned Maint [GEOGRAPHIC_DATA] Planned Maint [GEOGRAPHIC_DATA] (Al Maktoum Int…" at bounding box center [446, 228] width 730 height 406
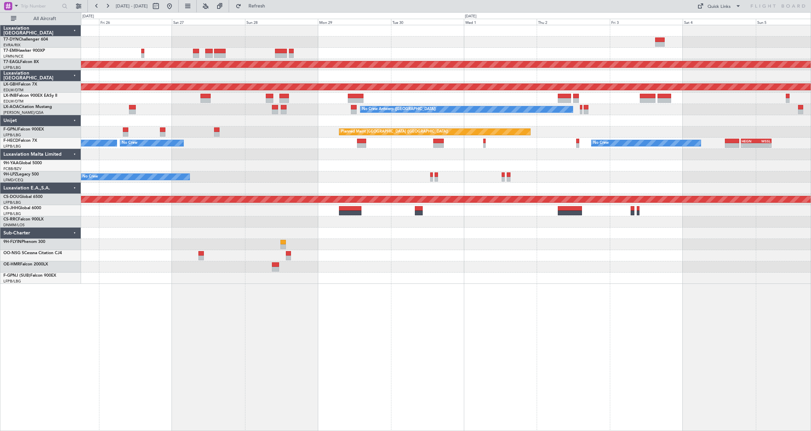
click at [430, 339] on div "Planned Maint Dubai (Al Maktoum Intl) Planned Maint Nurnberg Planned Maint [GEO…" at bounding box center [446, 228] width 730 height 406
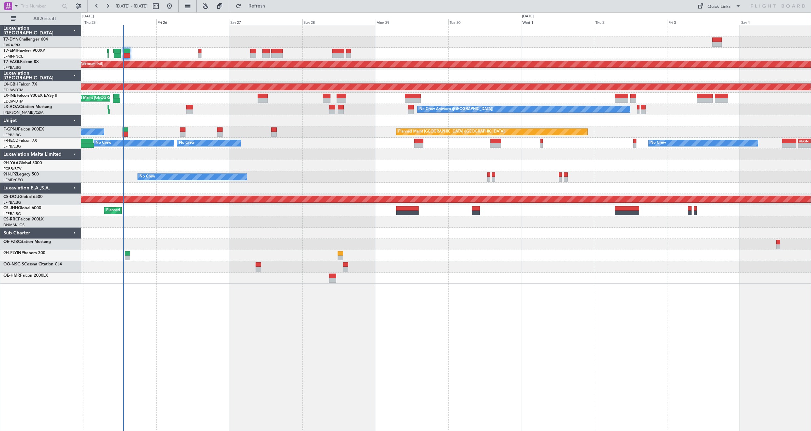
click at [811, 382] on html "[DATE] - [DATE] Refresh Quick Links All Aircraft Planned Maint [GEOGRAPHIC_DATA…" at bounding box center [405, 215] width 811 height 431
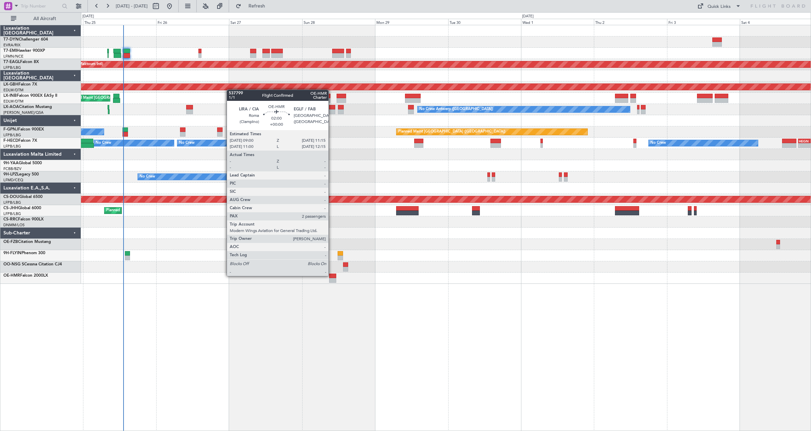
click at [332, 275] on div at bounding box center [332, 275] width 7 height 5
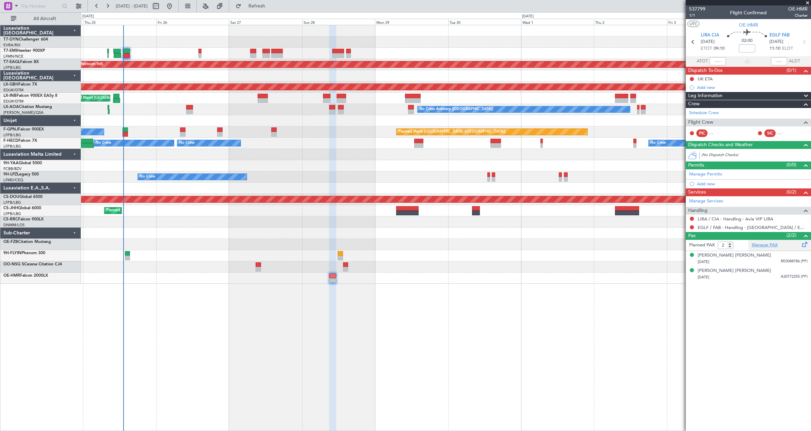
click at [771, 247] on link "Manage PAX" at bounding box center [765, 245] width 26 height 7
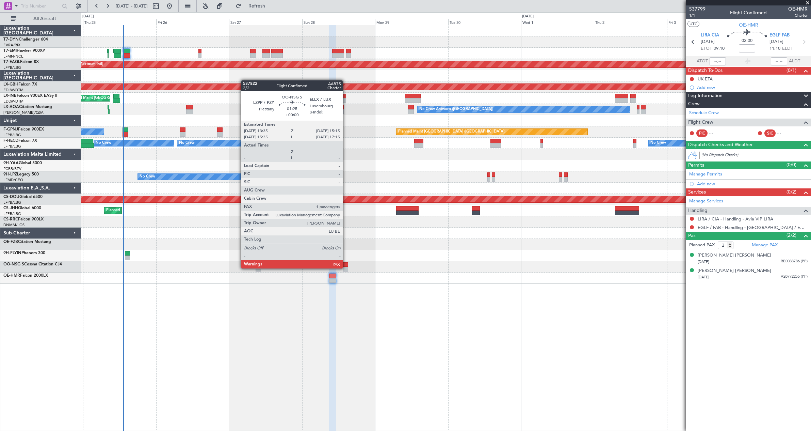
click at [346, 268] on div at bounding box center [345, 269] width 5 height 5
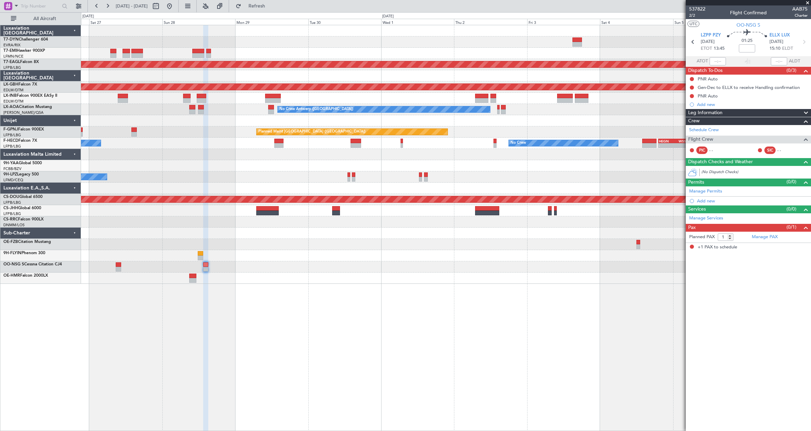
click at [436, 271] on div "Planned Maint Dubai (Al Maktoum Intl) Planned Maint Nurnberg Planned Maint [GEO…" at bounding box center [446, 154] width 730 height 258
click at [773, 238] on link "Manage PAX" at bounding box center [765, 237] width 26 height 7
click at [271, 9] on span "Refresh" at bounding box center [257, 6] width 29 height 5
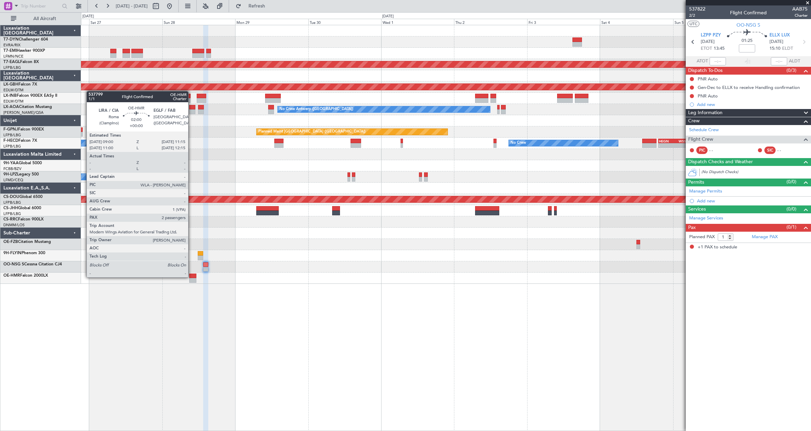
click at [191, 276] on div at bounding box center [192, 275] width 7 height 5
click at [193, 274] on div at bounding box center [192, 275] width 7 height 5
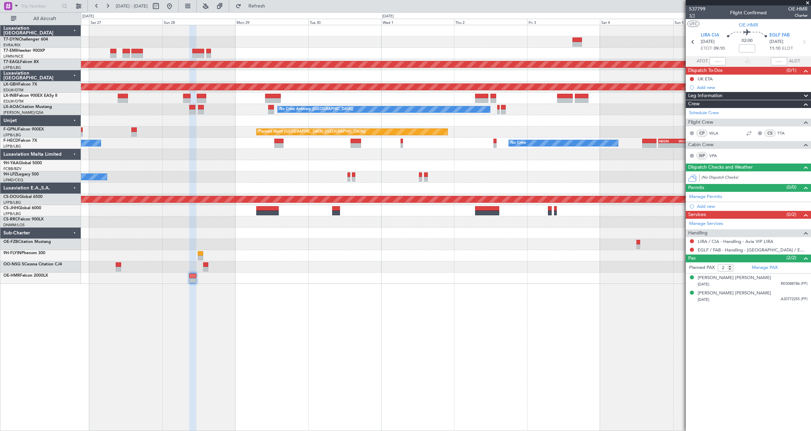
click at [693, 16] on span "1/1" at bounding box center [697, 16] width 16 height 6
click at [699, 10] on span "537799" at bounding box center [697, 8] width 16 height 7
click at [691, 7] on span "537799" at bounding box center [697, 8] width 16 height 7
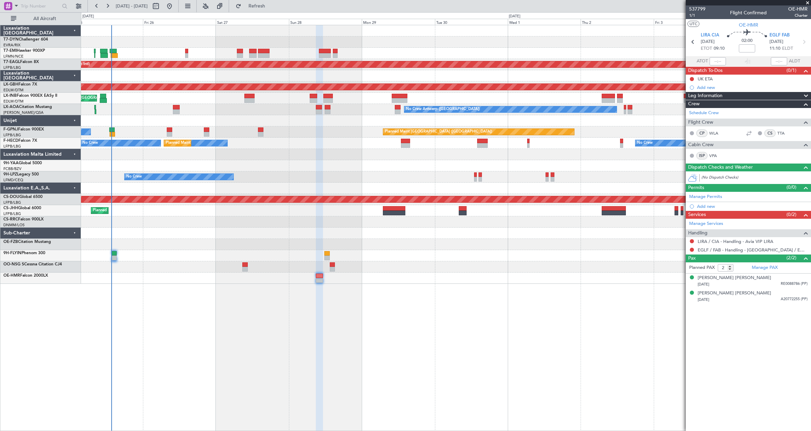
click at [305, 163] on div "Planned Maint Dubai (Al Maktoum Intl) Planned Maint Nurnberg Planned Maint [GEO…" at bounding box center [446, 154] width 730 height 258
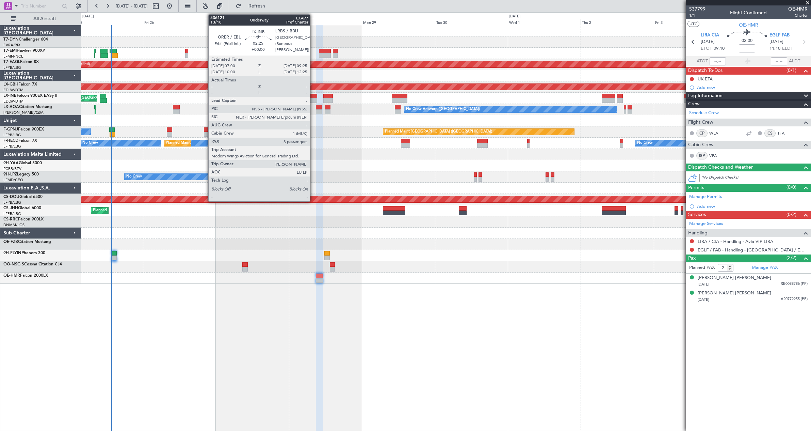
click at [313, 97] on div at bounding box center [313, 96] width 7 height 5
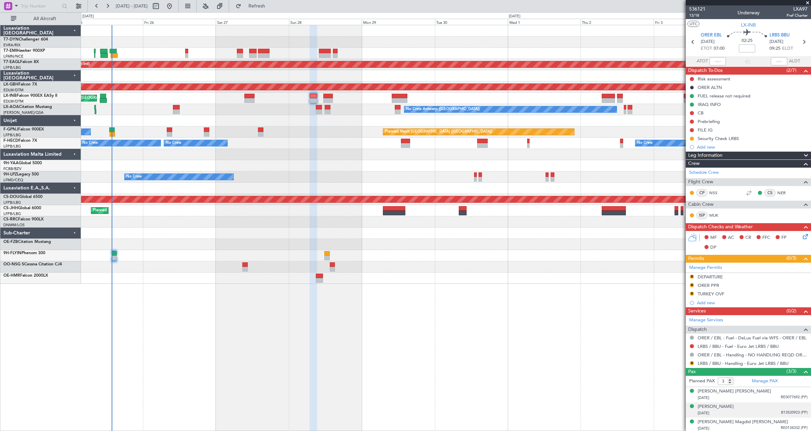
scroll to position [2, 0]
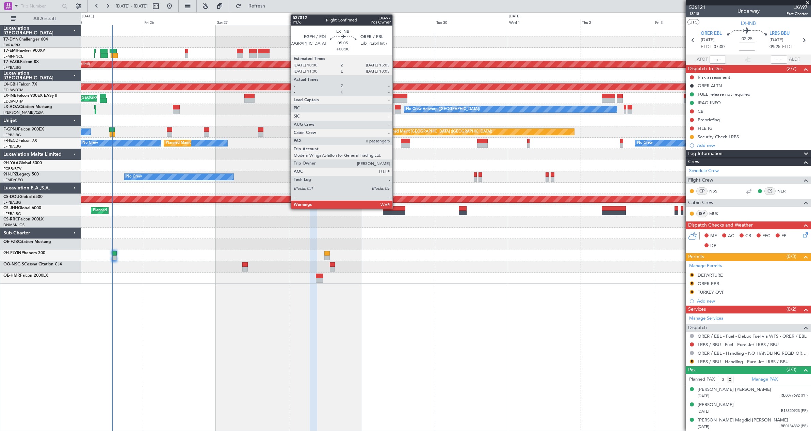
click at [396, 96] on div at bounding box center [400, 96] width 16 height 5
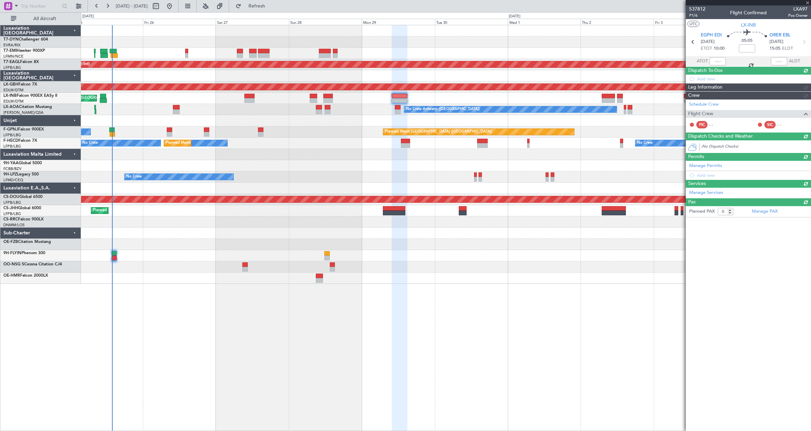
scroll to position [0, 0]
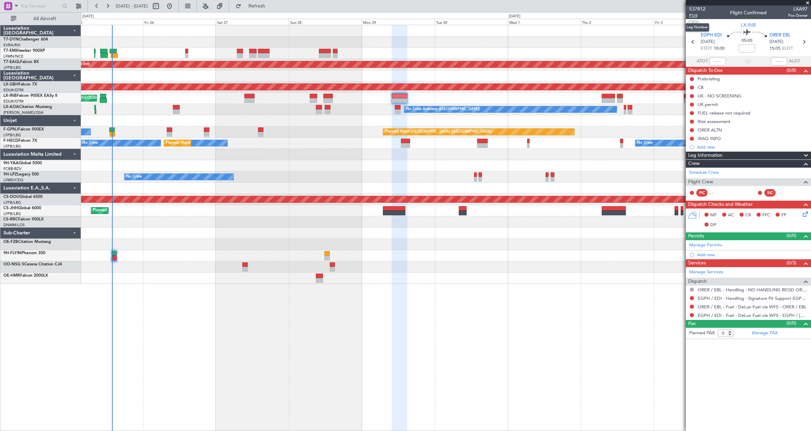
click at [692, 16] on span "P1/6" at bounding box center [697, 16] width 16 height 6
click at [271, 5] on span "Refresh" at bounding box center [257, 6] width 29 height 5
click at [698, 7] on span "537812" at bounding box center [697, 8] width 16 height 7
click at [271, 8] on span "Refresh" at bounding box center [257, 6] width 29 height 5
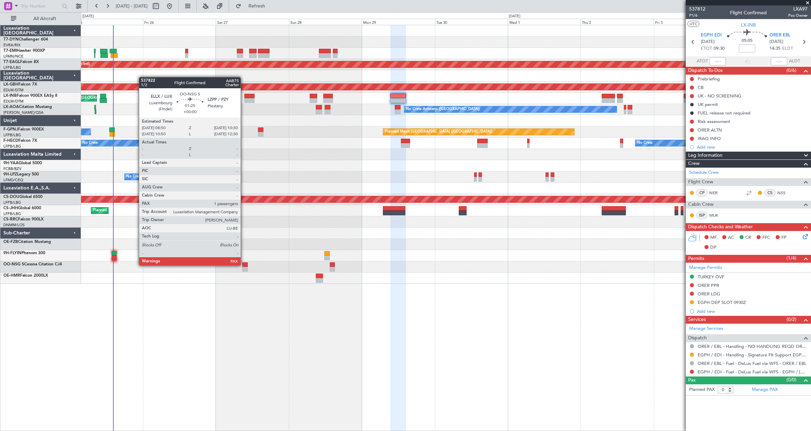
click at [244, 265] on div at bounding box center [244, 264] width 5 height 5
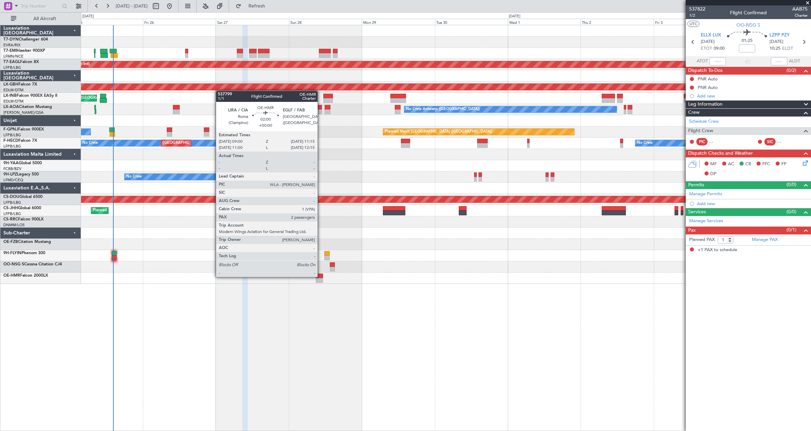
click at [321, 276] on div at bounding box center [319, 275] width 7 height 5
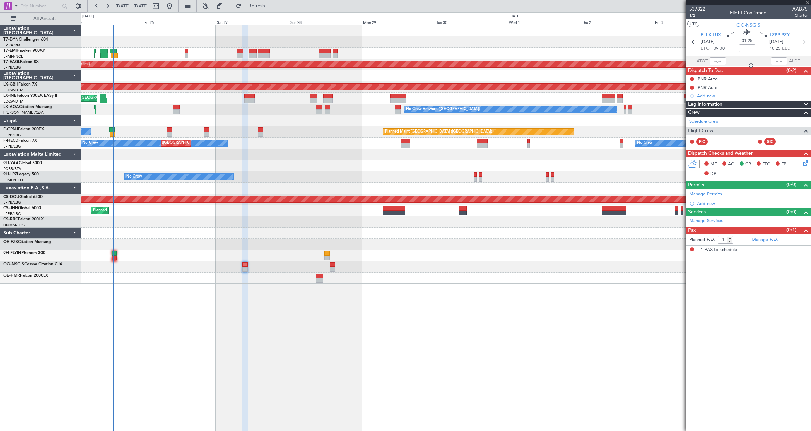
type input "2"
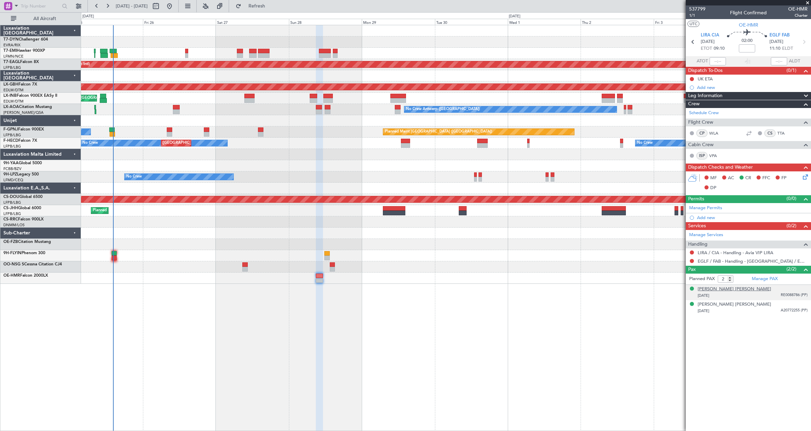
click at [748, 289] on div "[PERSON_NAME] [PERSON_NAME]" at bounding box center [735, 289] width 74 height 7
click at [722, 320] on div "[PERSON_NAME] [PERSON_NAME]" at bounding box center [735, 321] width 74 height 7
click at [776, 292] on div "[DATE] RE0088786 (PP)" at bounding box center [753, 295] width 110 height 7
click at [750, 288] on div "[PERSON_NAME] [PERSON_NAME]" at bounding box center [735, 289] width 74 height 7
click at [739, 290] on div "[PERSON_NAME] [PERSON_NAME]" at bounding box center [735, 289] width 74 height 7
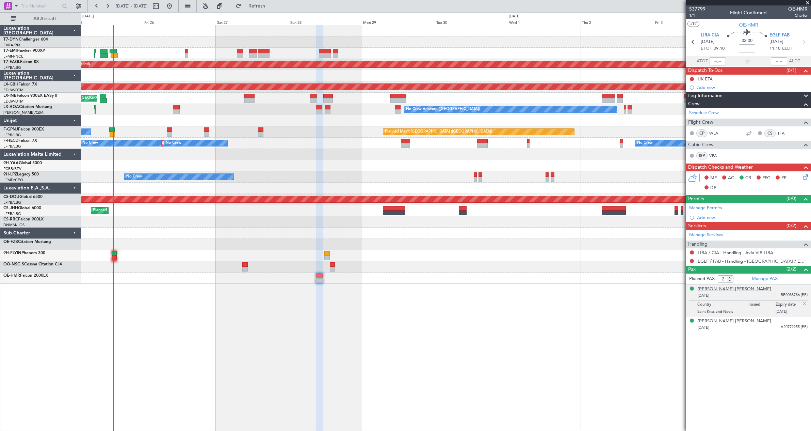
click at [714, 288] on div "[PERSON_NAME] [PERSON_NAME]" at bounding box center [735, 289] width 74 height 7
click at [708, 321] on div "[PERSON_NAME] [PERSON_NAME]" at bounding box center [735, 321] width 74 height 7
click at [722, 289] on div "[PERSON_NAME] [PERSON_NAME]" at bounding box center [735, 289] width 74 height 7
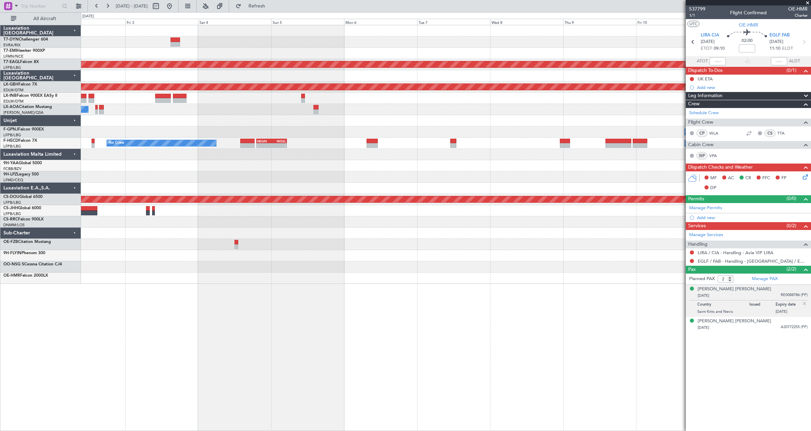
click at [0, 226] on html "[DATE] - [DATE] Refresh Quick Links All Aircraft Planned Maint [GEOGRAPHIC_DATA…" at bounding box center [405, 215] width 811 height 431
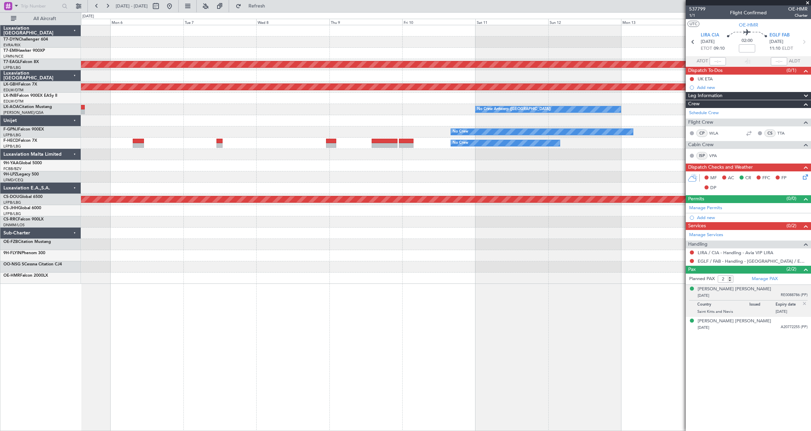
click at [138, 228] on div "Planned Maint Dubai (Al Maktoum Intl) Planned Maint Nurnberg No Crew [GEOGRAPHI…" at bounding box center [446, 154] width 730 height 258
click at [137, 228] on div at bounding box center [446, 232] width 730 height 11
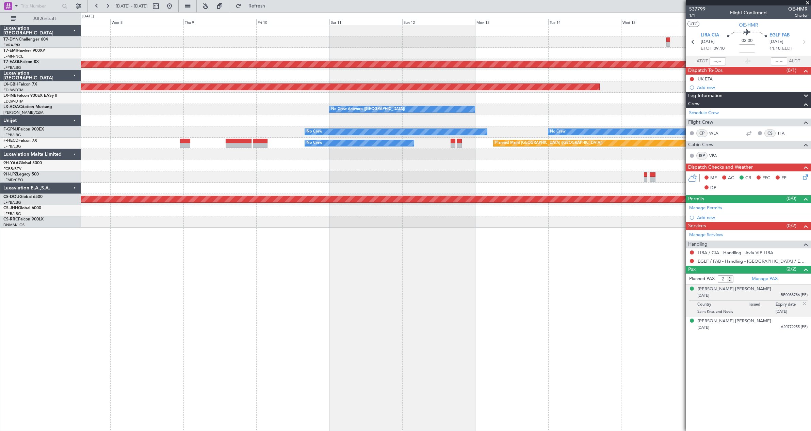
click at [458, 179] on div at bounding box center [446, 176] width 730 height 11
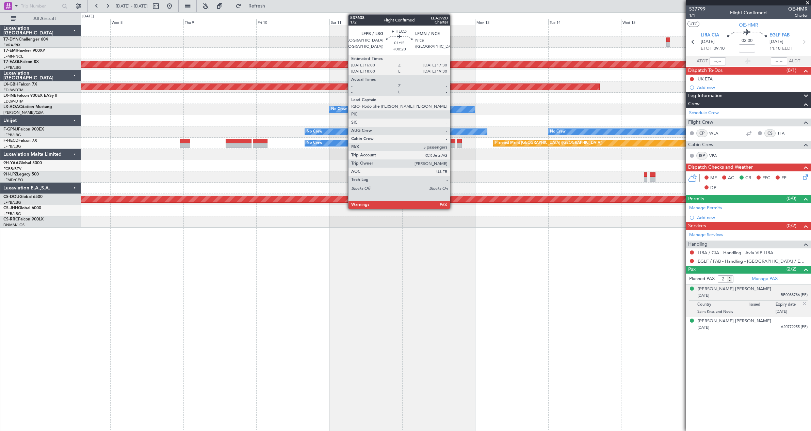
click at [453, 140] on div at bounding box center [453, 141] width 5 height 5
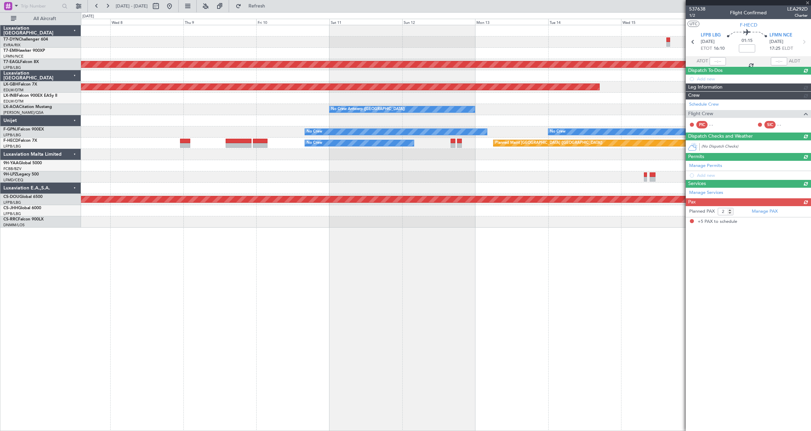
type input "+00:20"
type input "5"
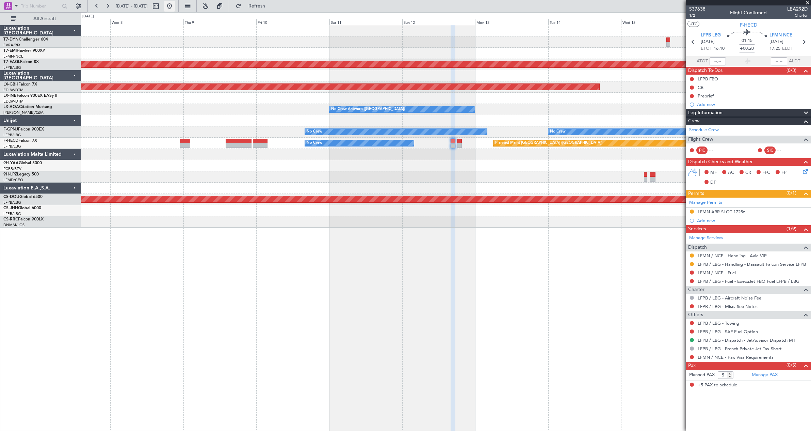
click at [175, 6] on button at bounding box center [169, 6] width 11 height 11
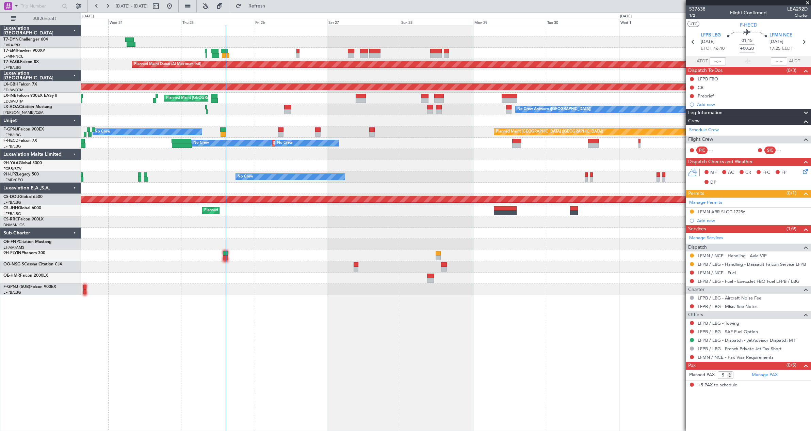
click at [285, 240] on div at bounding box center [446, 244] width 730 height 11
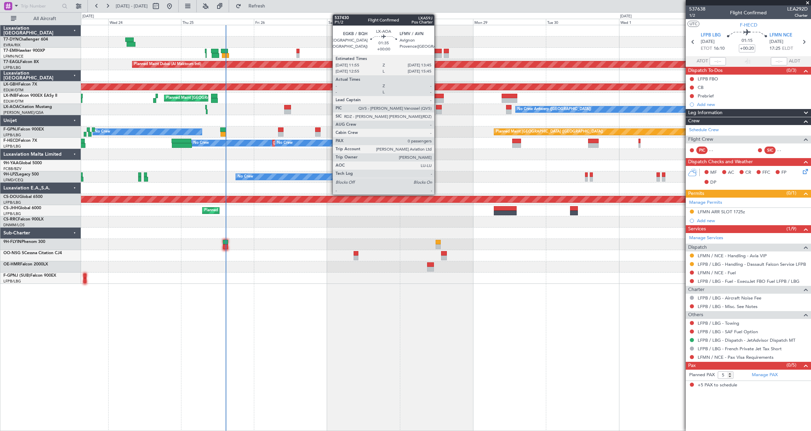
click at [437, 109] on div at bounding box center [439, 107] width 6 height 5
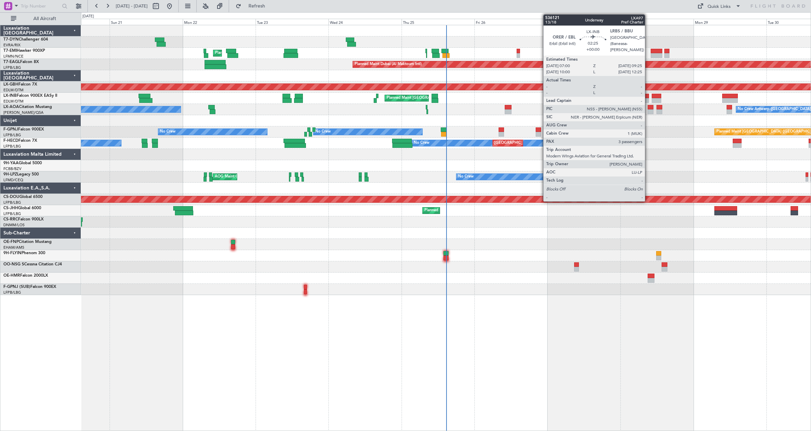
click at [648, 96] on div at bounding box center [645, 96] width 7 height 5
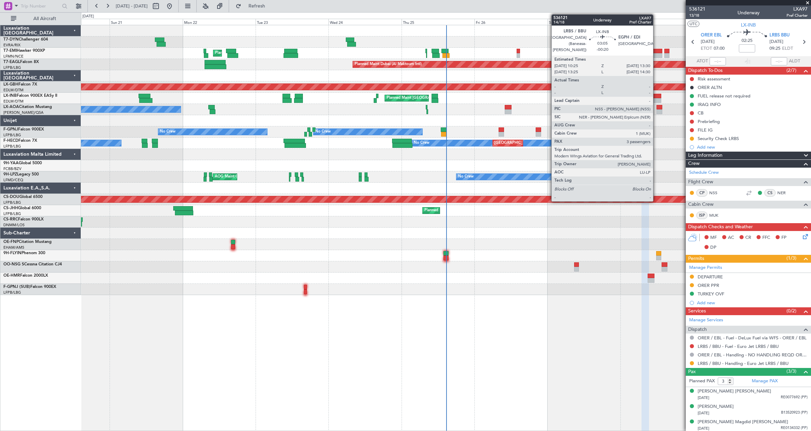
click at [656, 96] on div at bounding box center [657, 96] width 10 height 5
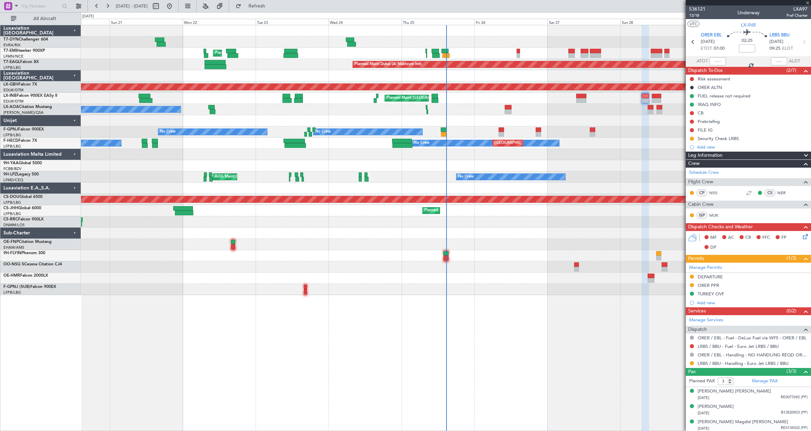
type input "-00:20"
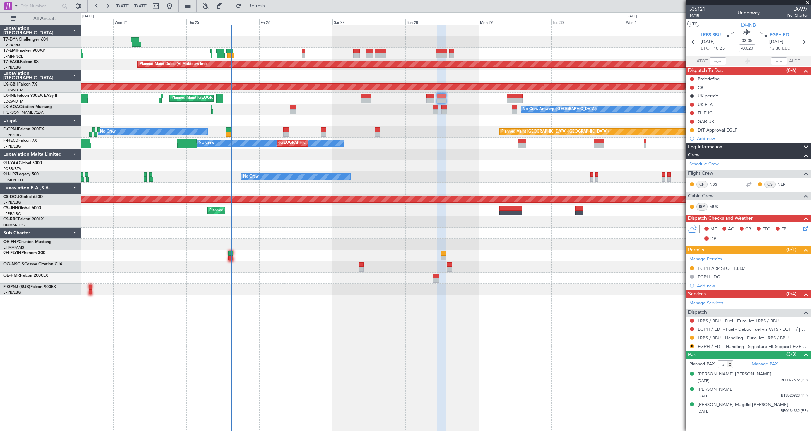
click at [348, 257] on div "Planned Maint [GEOGRAPHIC_DATA] Planned Maint [GEOGRAPHIC_DATA] (Al Maktoum Int…" at bounding box center [446, 160] width 730 height 270
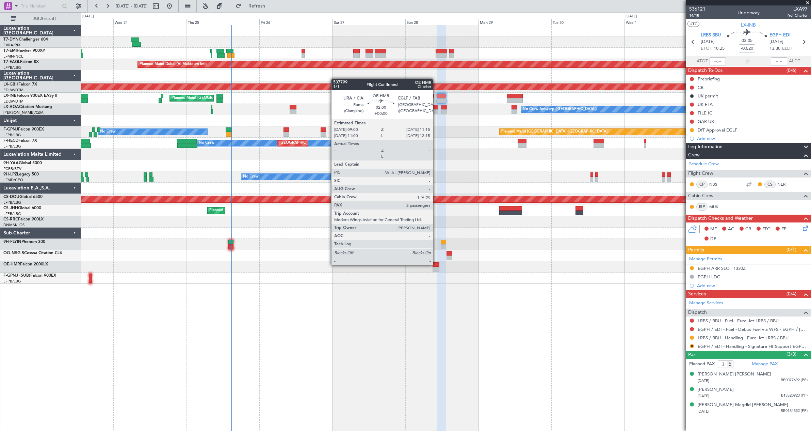
click at [436, 264] on div at bounding box center [436, 264] width 7 height 5
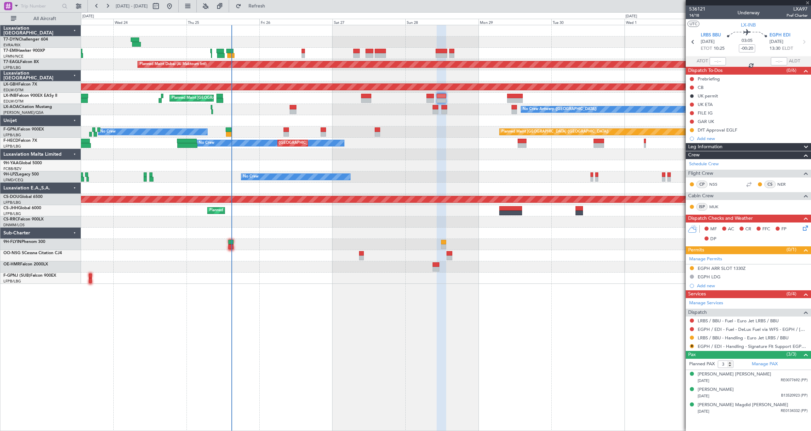
type input "2"
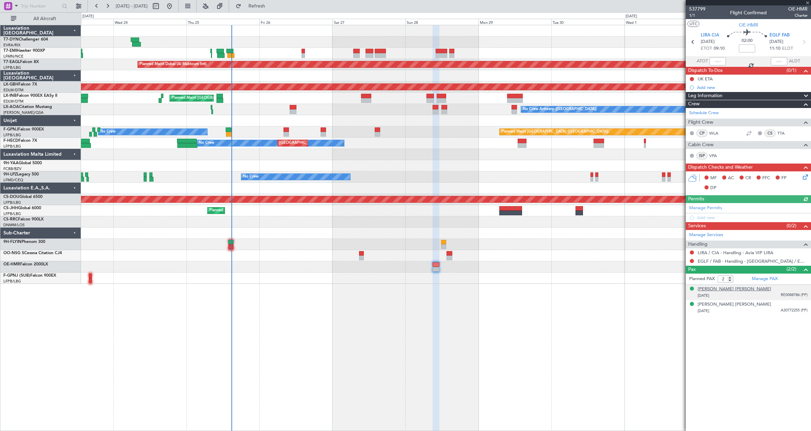
click at [718, 291] on div "[PERSON_NAME] [PERSON_NAME]" at bounding box center [735, 289] width 74 height 7
click at [751, 327] on div "[DATE] A20772255 (PP)" at bounding box center [753, 327] width 110 height 7
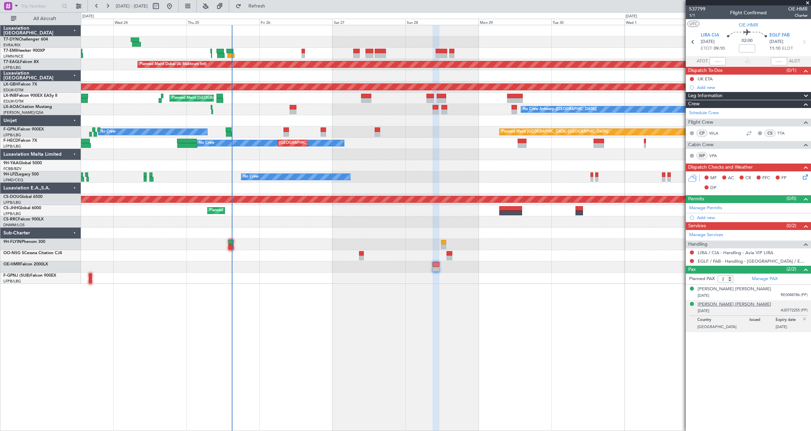
click at [720, 303] on div "[PERSON_NAME] [PERSON_NAME]" at bounding box center [735, 304] width 74 height 7
click at [714, 291] on div "[PERSON_NAME] [PERSON_NAME]" at bounding box center [735, 289] width 74 height 7
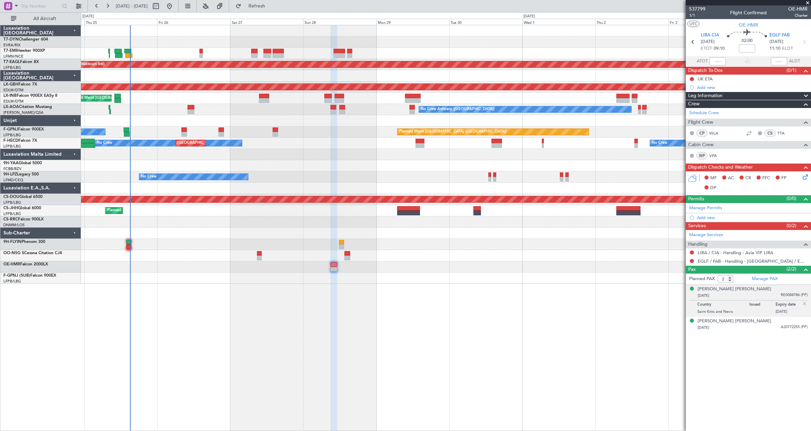
click at [157, 214] on div "Planned Maint [GEOGRAPHIC_DATA] Planned Maint [GEOGRAPHIC_DATA] (Al Maktoum Int…" at bounding box center [446, 154] width 730 height 258
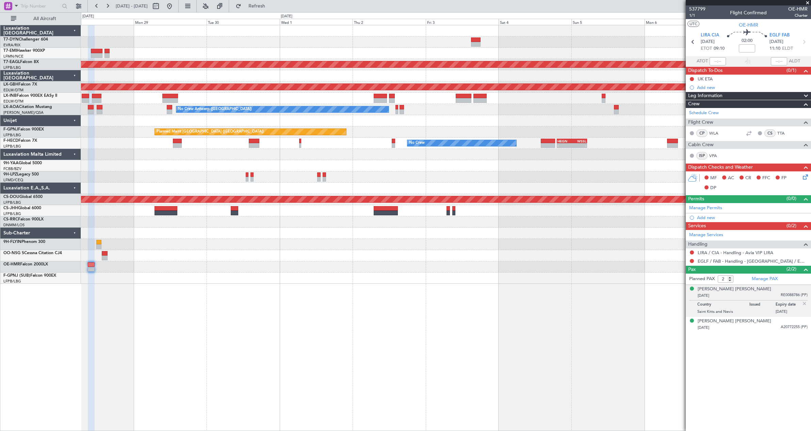
click at [385, 241] on div "Planned Maint Dubai (Al Maktoum Intl) Planned Maint Nurnberg No Crew [GEOGRAPHI…" at bounding box center [446, 154] width 730 height 258
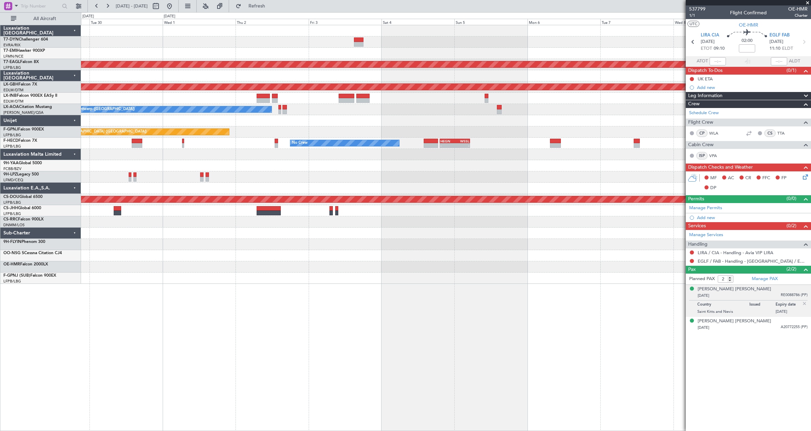
click at [385, 241] on div at bounding box center [446, 244] width 730 height 11
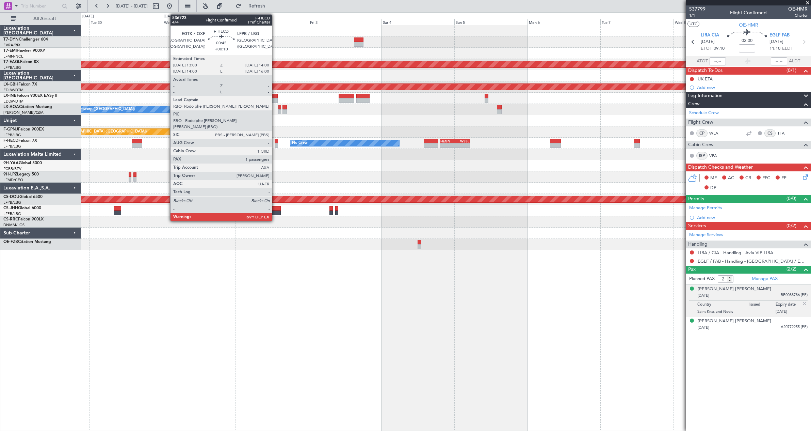
click at [275, 140] on div at bounding box center [276, 141] width 3 height 5
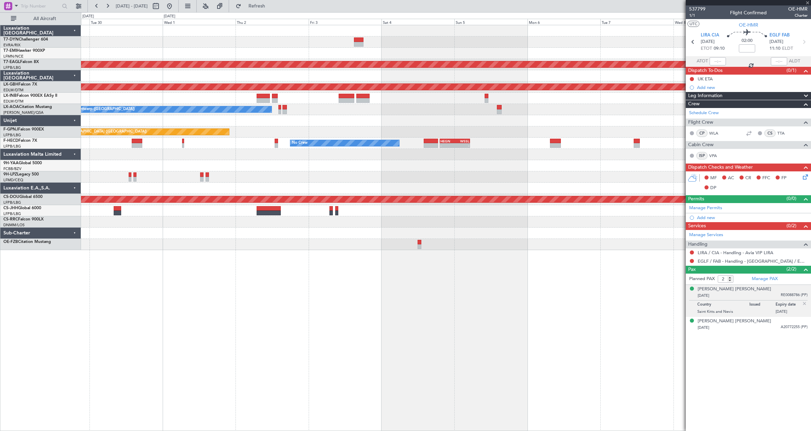
type input "+00:10"
type input "1"
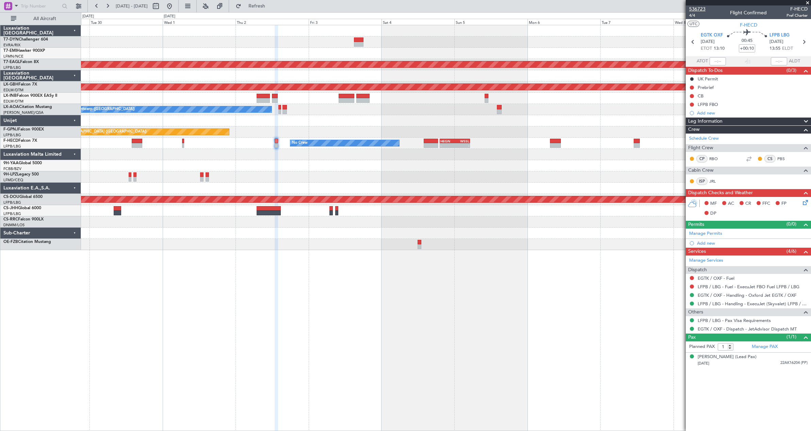
click at [697, 9] on span "536723" at bounding box center [697, 8] width 16 height 7
click at [271, 5] on span "Refresh" at bounding box center [257, 6] width 29 height 5
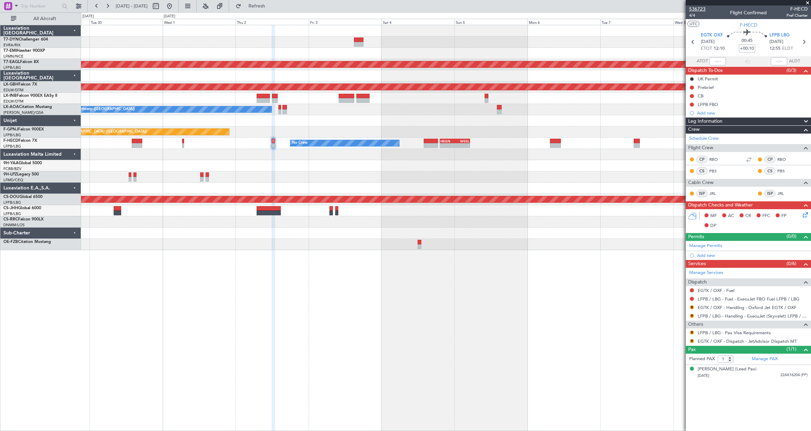
click at [704, 9] on span "536723" at bounding box center [697, 8] width 16 height 7
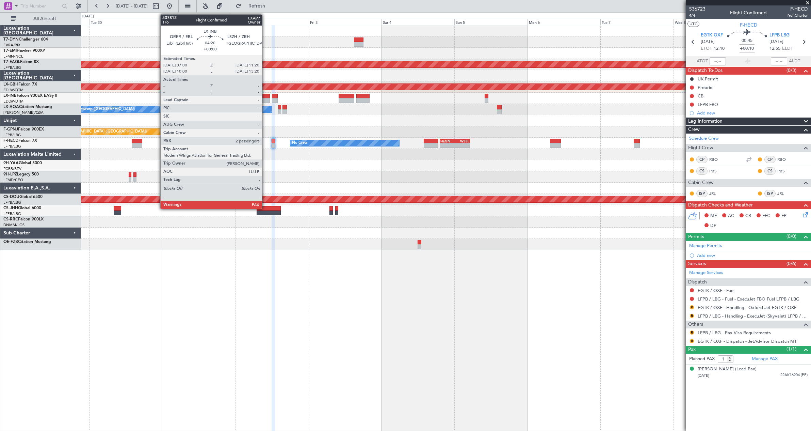
click at [265, 95] on div at bounding box center [263, 96] width 13 height 5
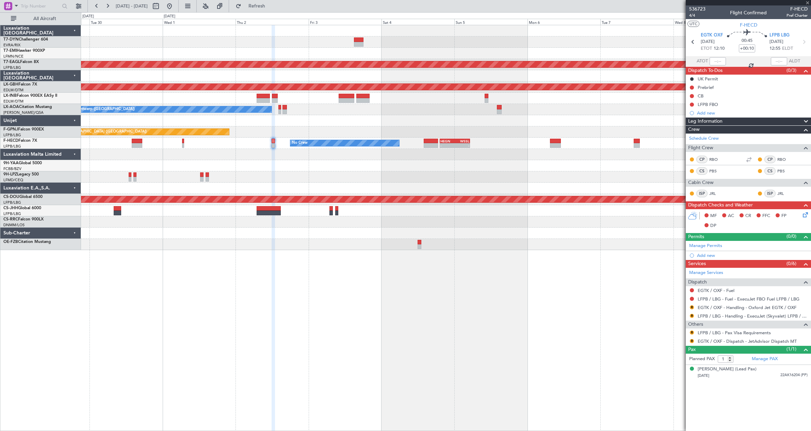
type input "2"
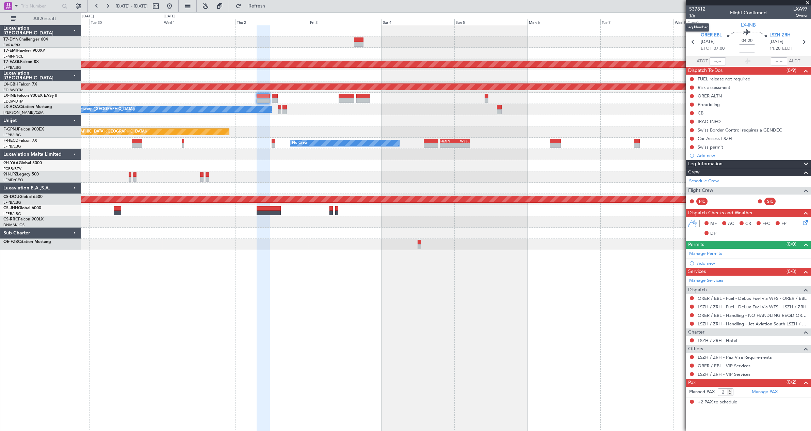
click at [692, 14] on span "1/6" at bounding box center [697, 16] width 16 height 6
click at [702, 10] on span "537812" at bounding box center [697, 8] width 16 height 7
click at [343, 108] on div "Planned Maint Dubai (Al Maktoum Intl) Planned Maint Nurnberg No Crew [GEOGRAPHI…" at bounding box center [446, 137] width 730 height 225
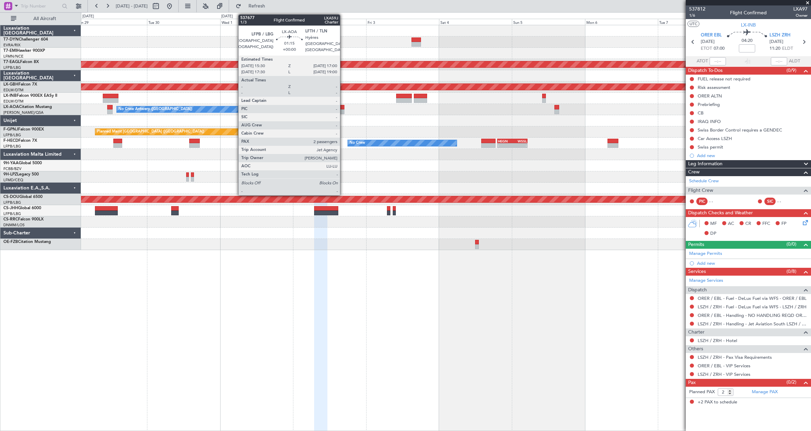
click at [343, 108] on div at bounding box center [342, 107] width 5 height 5
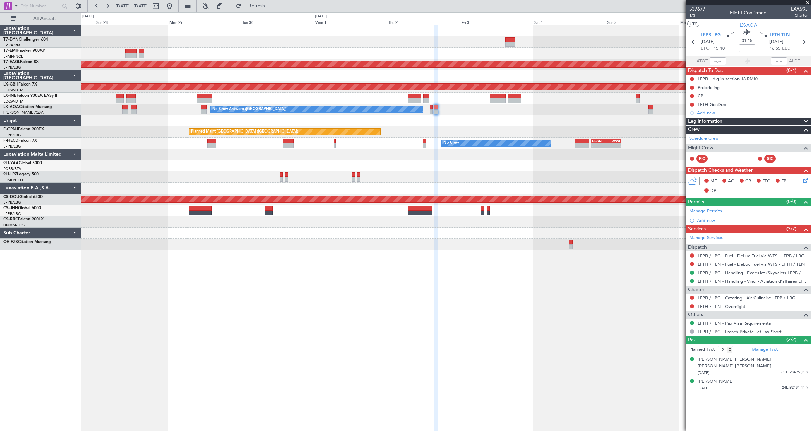
click at [283, 98] on div "Planned Maint [GEOGRAPHIC_DATA] ([GEOGRAPHIC_DATA])" at bounding box center [446, 98] width 730 height 11
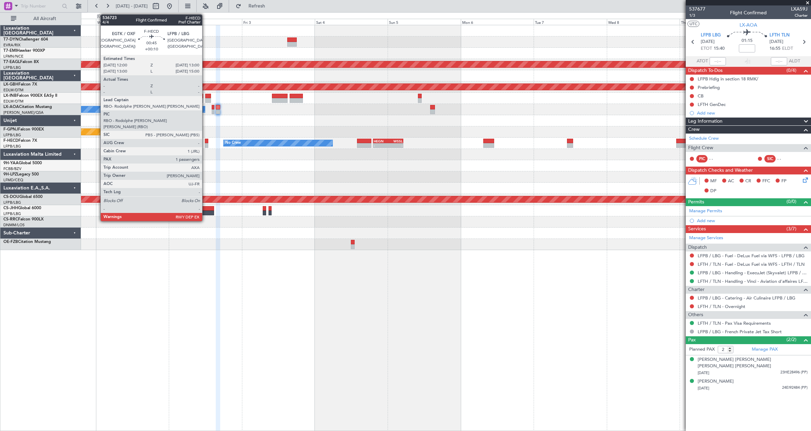
click at [205, 141] on div at bounding box center [206, 141] width 3 height 5
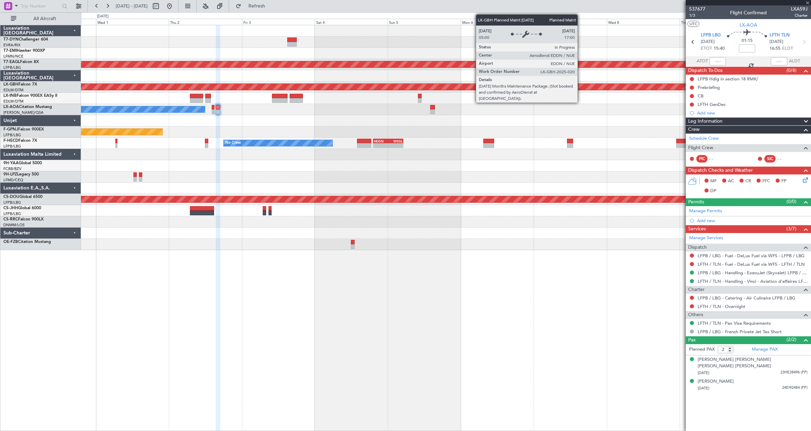
type input "+00:10"
type input "1"
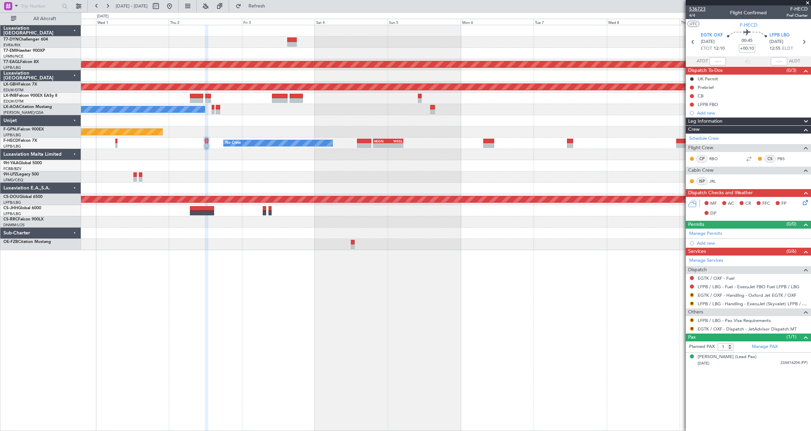
click at [702, 10] on span "536723" at bounding box center [697, 8] width 16 height 7
click at [175, 9] on button at bounding box center [169, 6] width 11 height 11
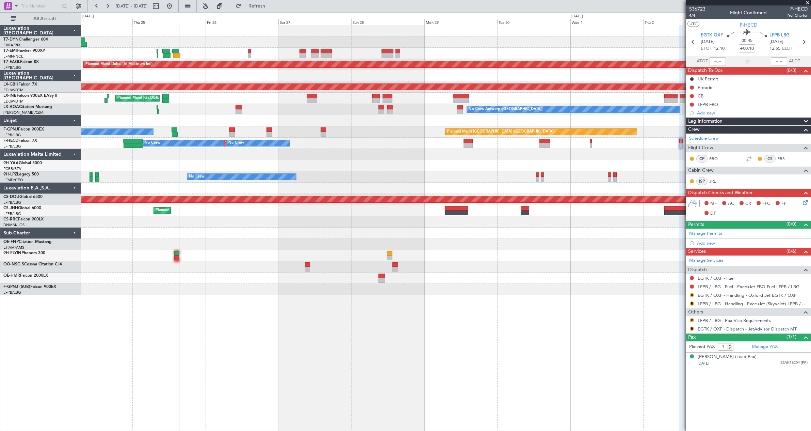
click at [304, 148] on div "Planned Maint [GEOGRAPHIC_DATA] Planned Maint [GEOGRAPHIC_DATA] (Al Maktoum Int…" at bounding box center [446, 160] width 730 height 270
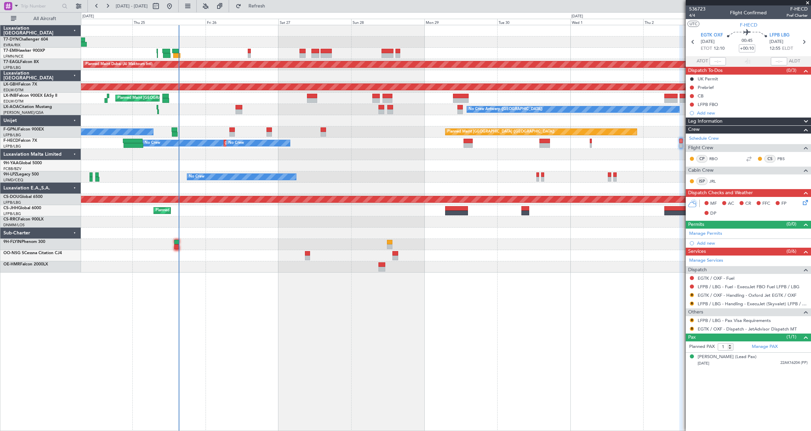
click at [386, 133] on div "No Crew Planned Maint [GEOGRAPHIC_DATA] ([GEOGRAPHIC_DATA]) No Crew" at bounding box center [446, 131] width 730 height 11
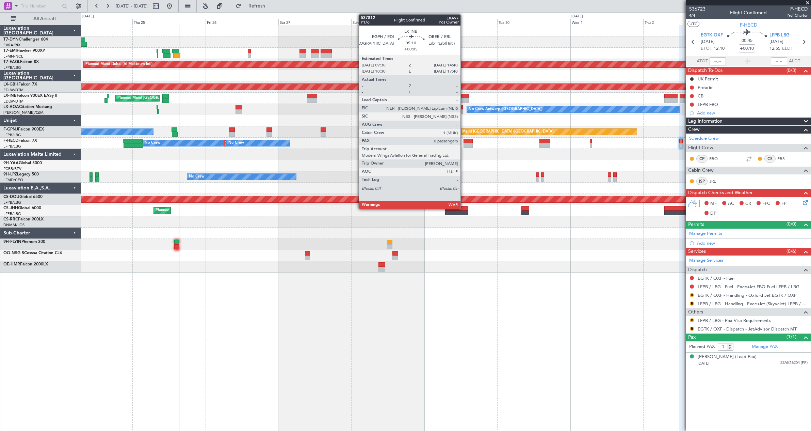
click at [464, 97] on div at bounding box center [461, 96] width 16 height 5
click at [465, 96] on div at bounding box center [461, 96] width 16 height 5
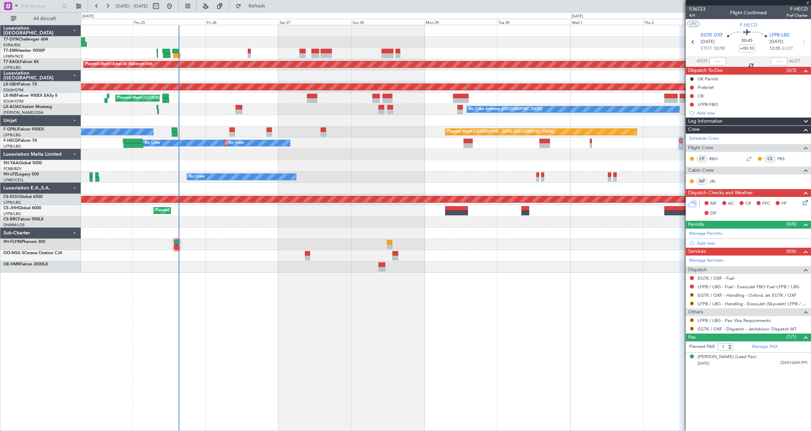
type input "+00:05"
type input "0"
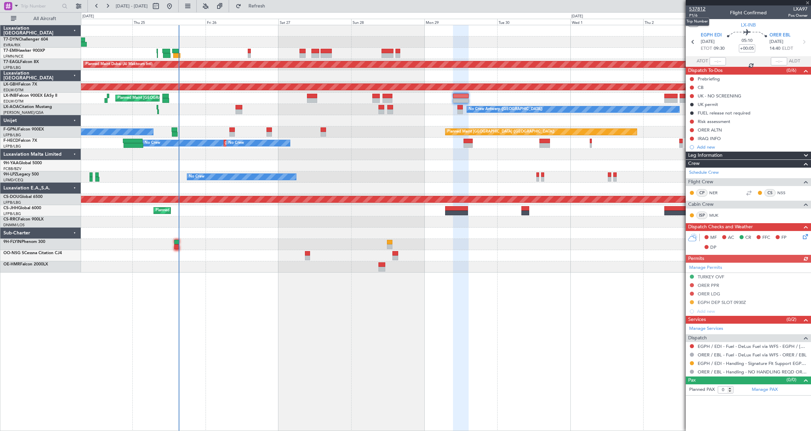
click at [701, 8] on span "537812" at bounding box center [697, 8] width 16 height 7
click at [693, 13] on span "P1/6" at bounding box center [697, 16] width 16 height 6
click at [264, 5] on span "Refresh" at bounding box center [257, 6] width 29 height 5
click at [264, 5] on button "Refreshing..." at bounding box center [253, 6] width 41 height 11
click at [691, 14] on span "P1/6" at bounding box center [697, 16] width 16 height 6
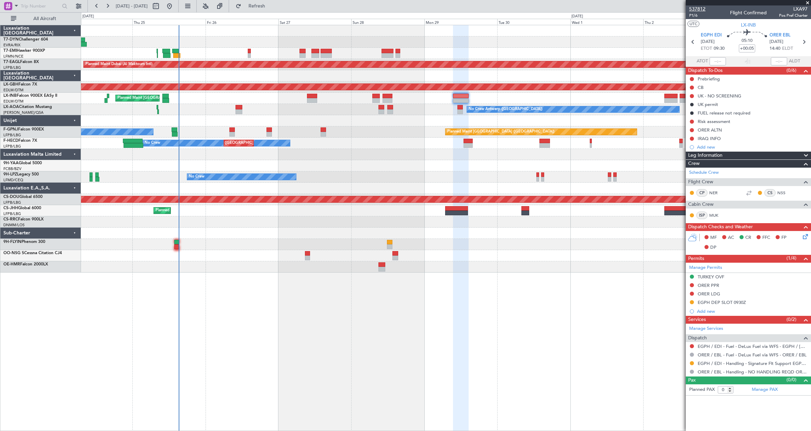
click at [701, 10] on span "537812" at bounding box center [697, 8] width 16 height 7
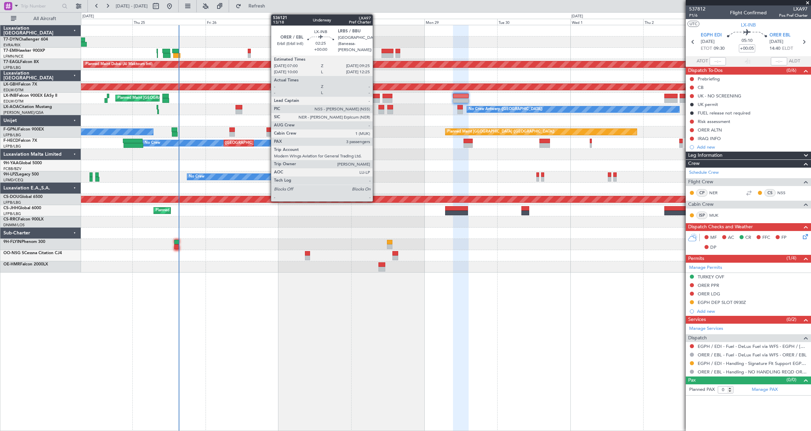
click at [376, 96] on div at bounding box center [375, 96] width 7 height 5
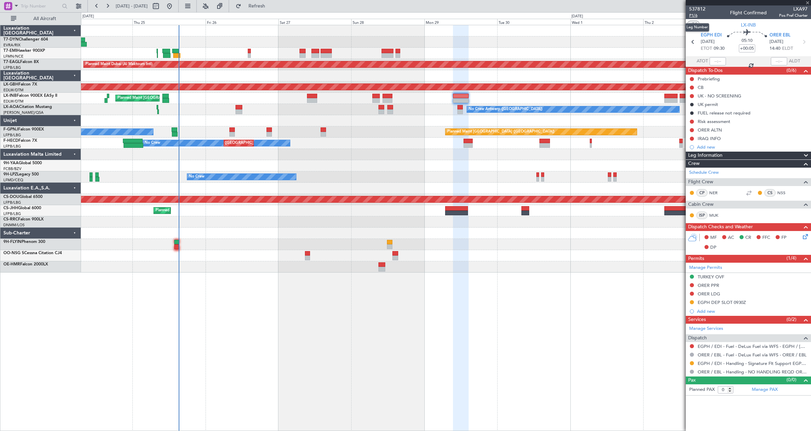
type input "3"
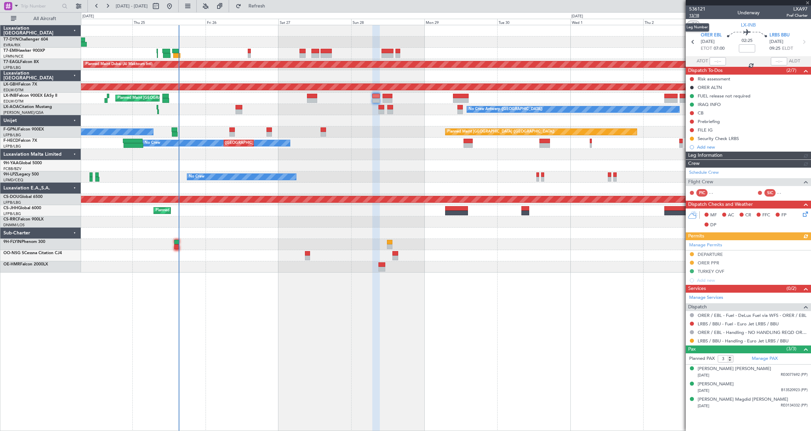
click at [696, 16] on span "13/18" at bounding box center [697, 16] width 16 height 6
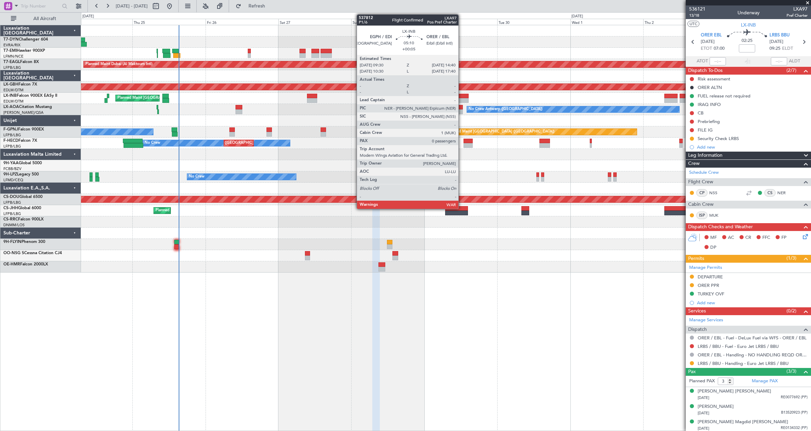
click at [461, 98] on div at bounding box center [461, 100] width 16 height 5
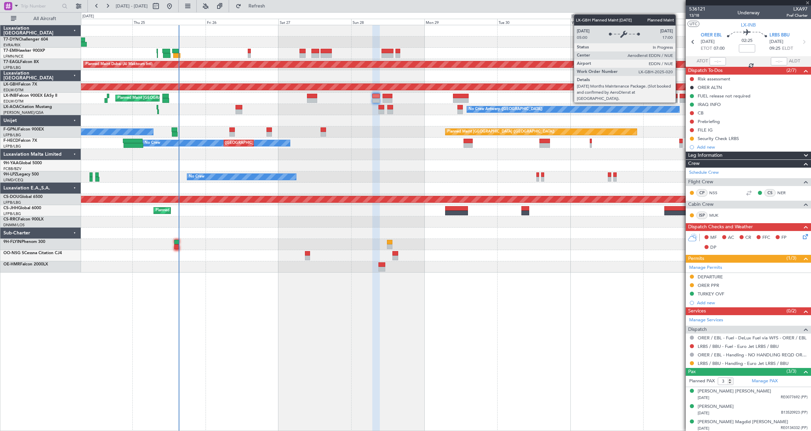
type input "+00:05"
type input "0"
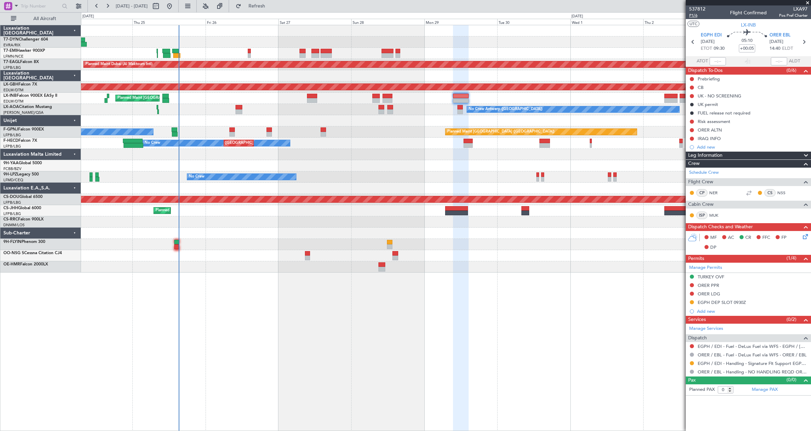
click at [696, 16] on span "P1/6" at bounding box center [697, 16] width 16 height 6
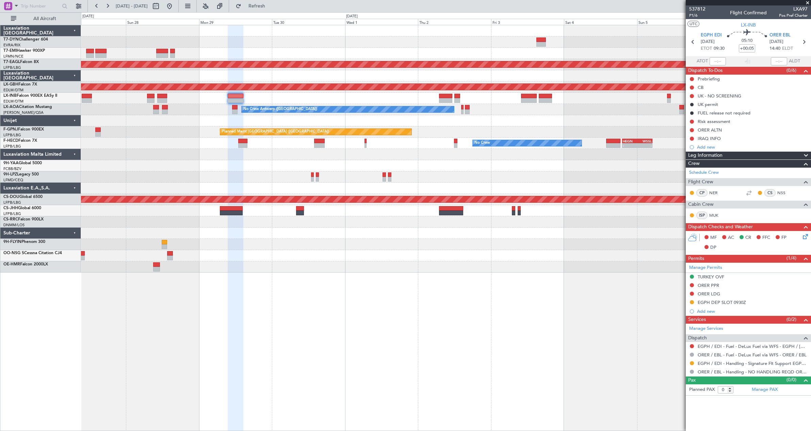
click at [363, 100] on div "Planned Maint [GEOGRAPHIC_DATA] ([GEOGRAPHIC_DATA])" at bounding box center [446, 98] width 730 height 11
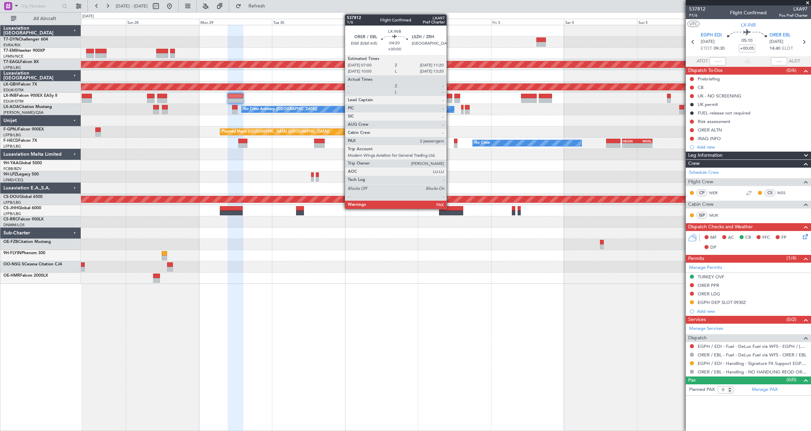
click at [450, 96] on div at bounding box center [445, 96] width 13 height 5
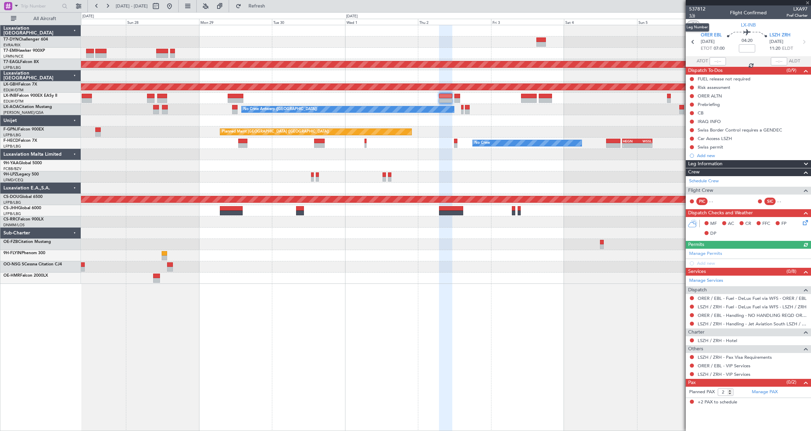
click at [692, 16] on span "1/6" at bounding box center [697, 16] width 16 height 6
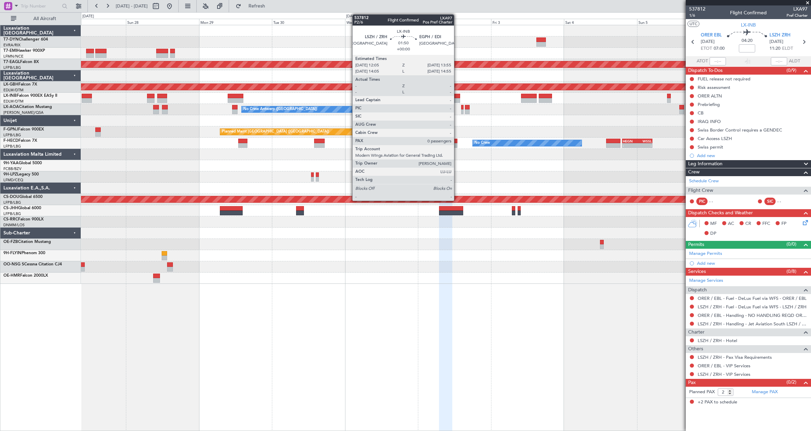
click at [457, 95] on div at bounding box center [457, 96] width 6 height 5
click at [456, 95] on div at bounding box center [457, 96] width 6 height 5
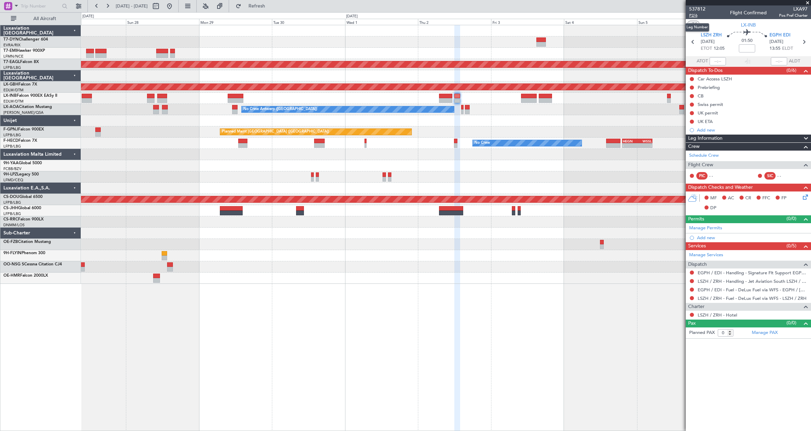
click at [694, 15] on span "P2/6" at bounding box center [697, 16] width 16 height 6
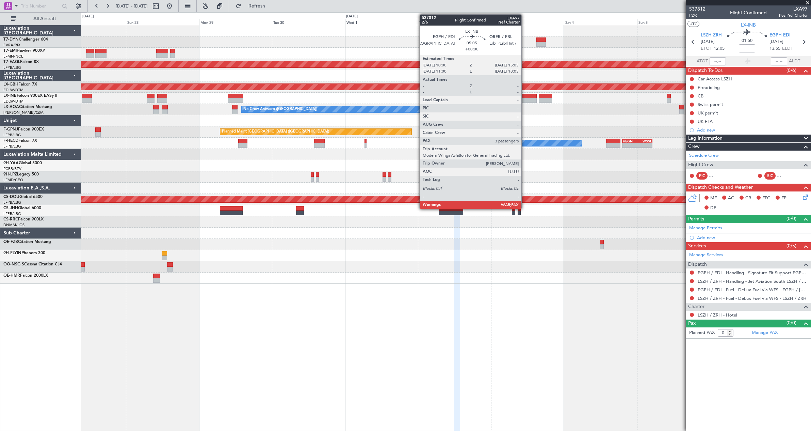
click at [525, 96] on div at bounding box center [529, 96] width 16 height 5
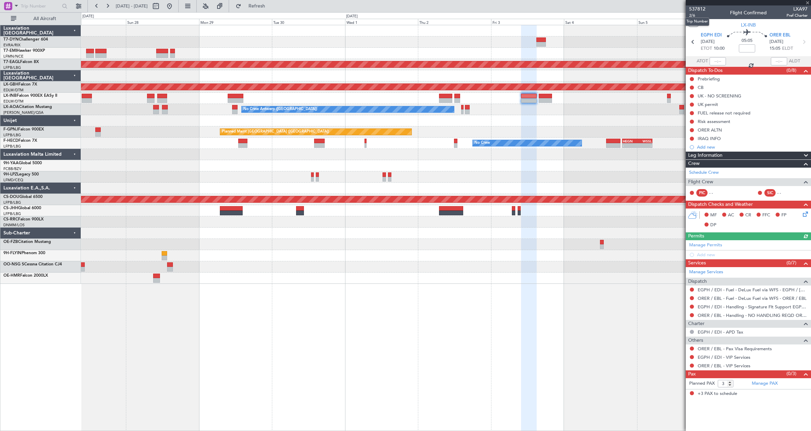
click at [692, 16] on mat-tooltip-component "Trip Number" at bounding box center [697, 22] width 34 height 18
click at [693, 16] on span "2/6" at bounding box center [697, 16] width 16 height 6
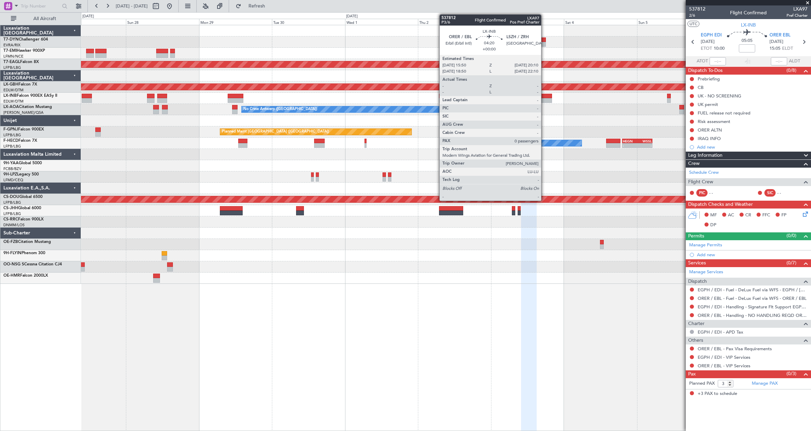
click at [544, 96] on div at bounding box center [545, 96] width 13 height 5
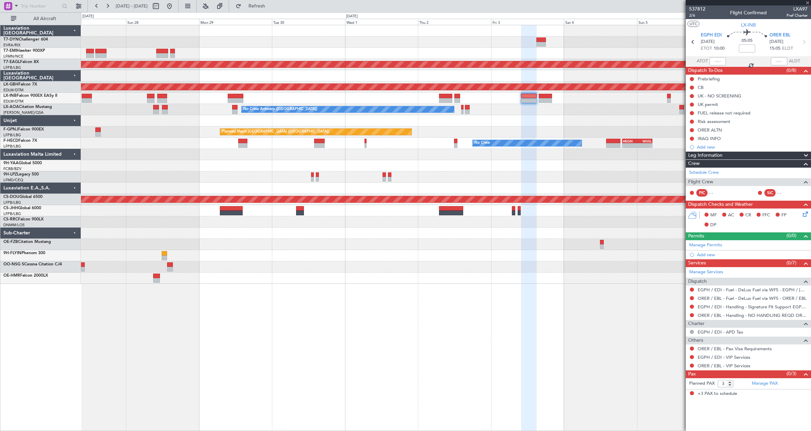
type input "0"
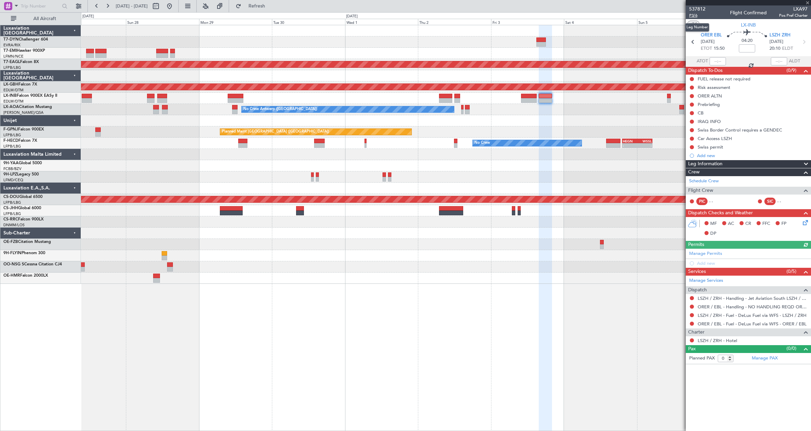
click at [694, 13] on span "P3/6" at bounding box center [697, 16] width 16 height 6
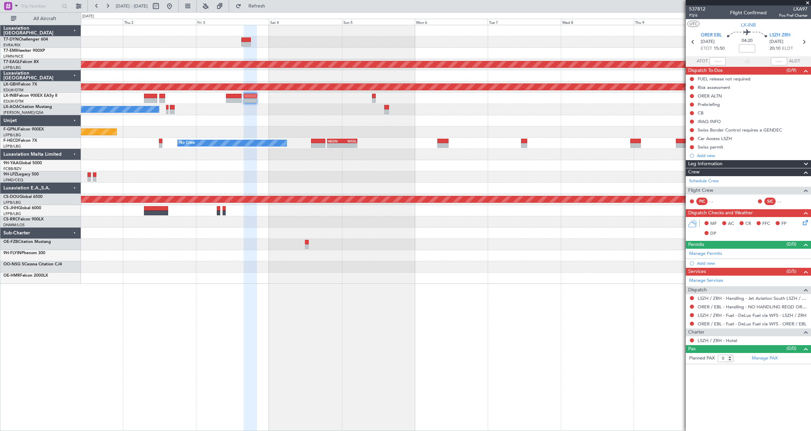
click at [250, 124] on div "Planned Maint Dubai (Al Maktoum Intl) Planned Maint Nurnberg No Crew [GEOGRAPHI…" at bounding box center [446, 154] width 730 height 258
click at [250, 124] on div at bounding box center [446, 120] width 730 height 11
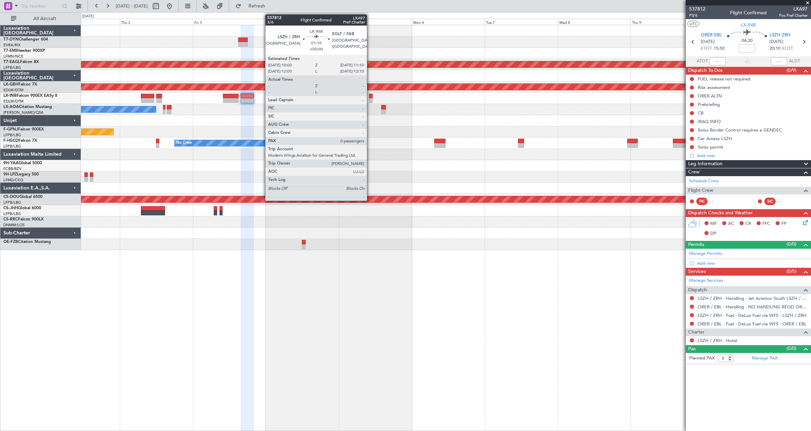
click at [370, 95] on div at bounding box center [371, 96] width 4 height 5
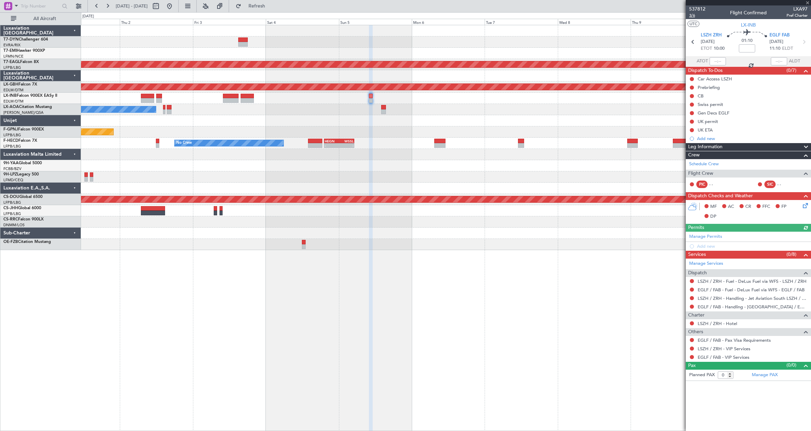
click at [691, 15] on span "3/6" at bounding box center [697, 16] width 16 height 6
click at [690, 16] on span "3/6" at bounding box center [697, 16] width 16 height 6
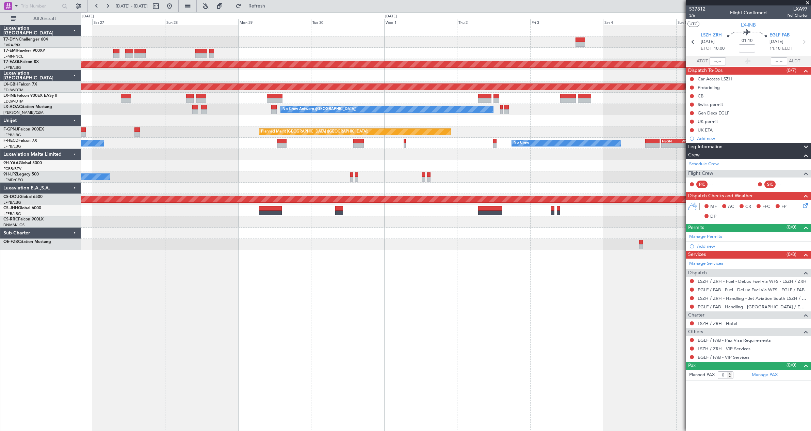
click at [551, 163] on div "Planned Maint Dubai (Al Maktoum Intl) Planned Maint Nurnberg Planned Maint [GEO…" at bounding box center [446, 137] width 730 height 225
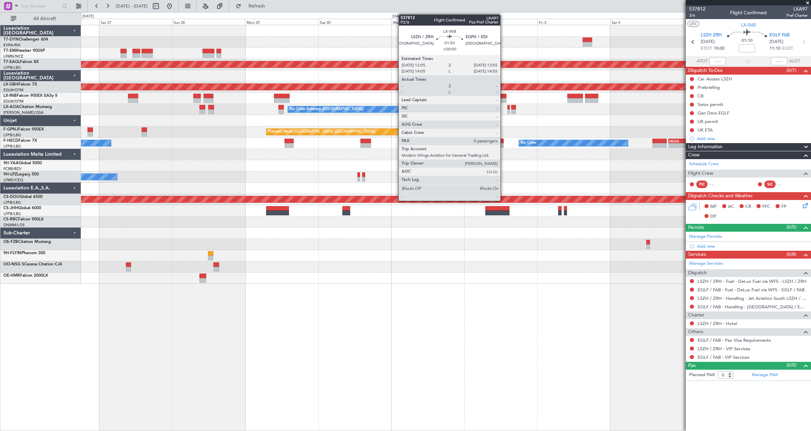
click at [503, 96] on div at bounding box center [504, 96] width 6 height 5
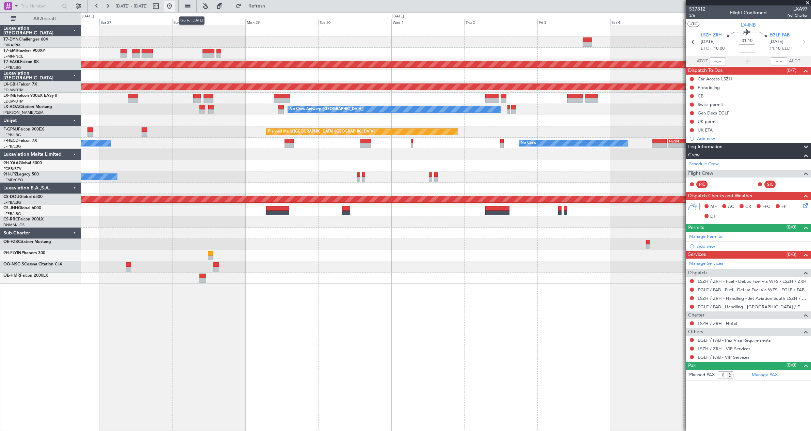
click at [175, 5] on button at bounding box center [169, 6] width 11 height 11
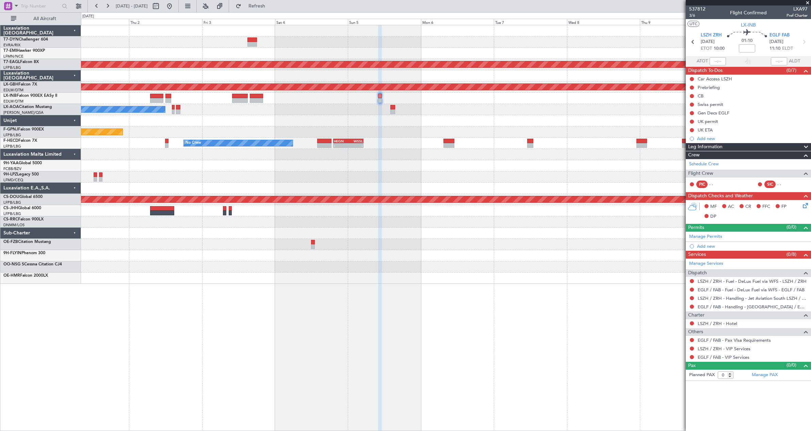
click at [134, 130] on div "Planned Maint Dubai (Al Maktoum Intl) Planned Maint Nurnberg No Crew [GEOGRAPHI…" at bounding box center [446, 154] width 730 height 258
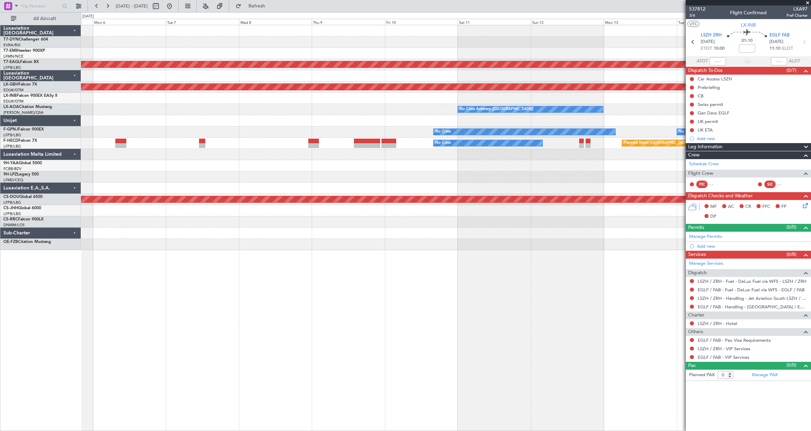
click at [183, 107] on div "Planned Maint Dubai (Al Maktoum Intl) Planned Maint Nurnberg No Crew [GEOGRAPHI…" at bounding box center [446, 137] width 730 height 225
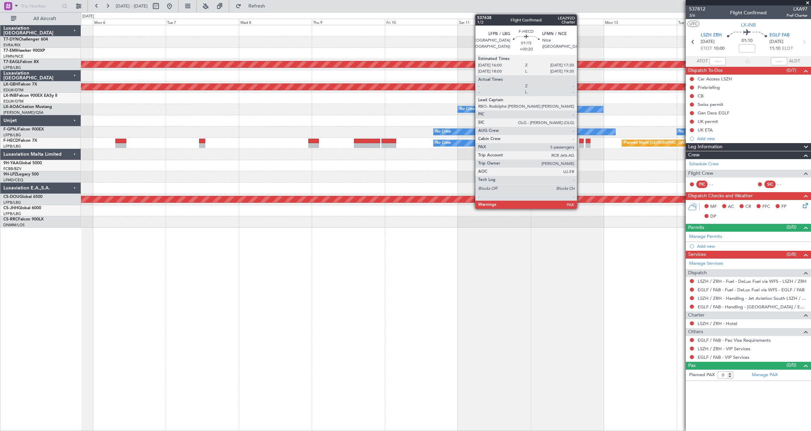
click at [580, 141] on div at bounding box center [581, 141] width 5 height 5
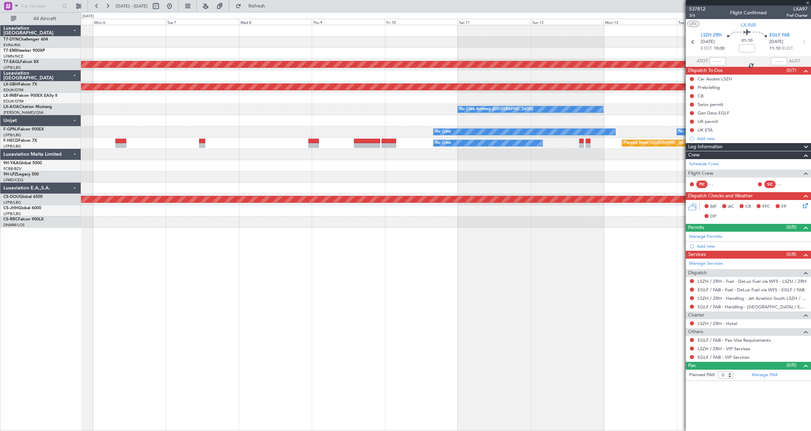
type input "+00:20"
type input "5"
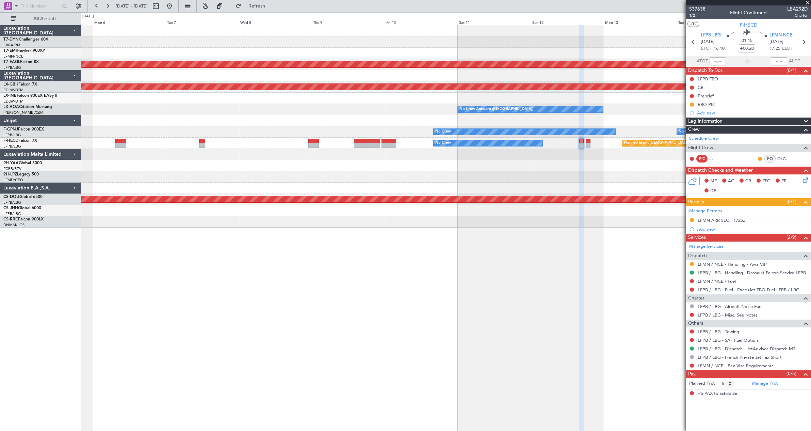
click at [655, 35] on div at bounding box center [446, 30] width 730 height 11
drag, startPoint x: 709, startPoint y: 8, endPoint x: 686, endPoint y: 7, distance: 22.5
click at [686, 7] on div "537638 1/2 Flight Confirmed LEA292D Charter" at bounding box center [748, 12] width 125 height 14
click at [693, 8] on span "537638" at bounding box center [697, 8] width 16 height 7
click at [175, 7] on button at bounding box center [169, 6] width 11 height 11
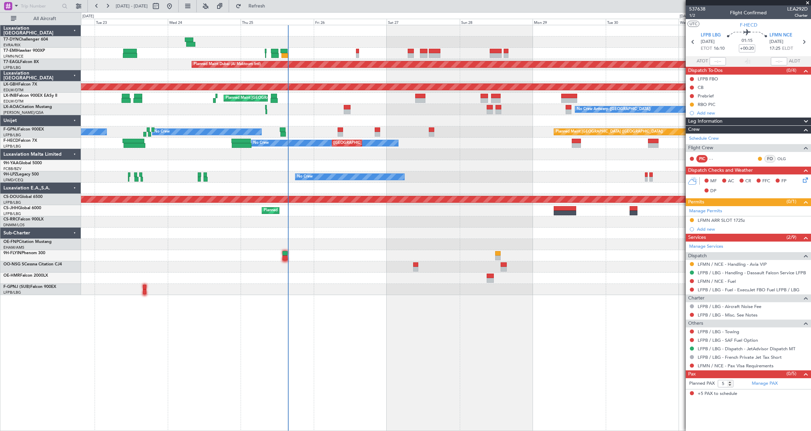
click at [407, 171] on div "Planned Maint [GEOGRAPHIC_DATA] Planned Maint [GEOGRAPHIC_DATA] (Al Maktoum Int…" at bounding box center [446, 160] width 730 height 270
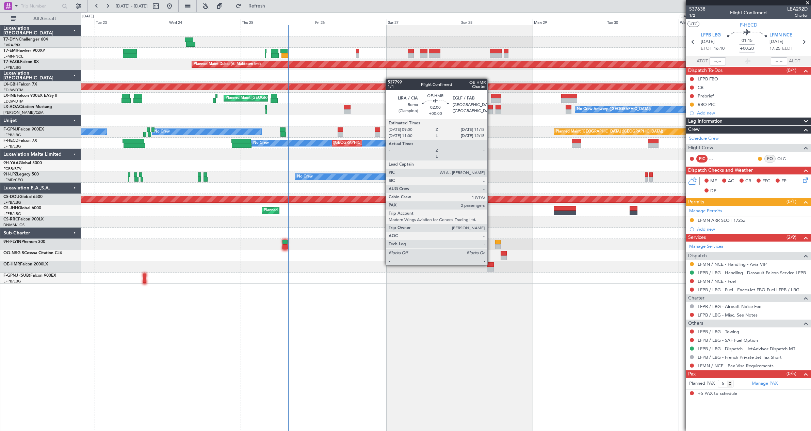
click at [491, 264] on div at bounding box center [490, 264] width 7 height 5
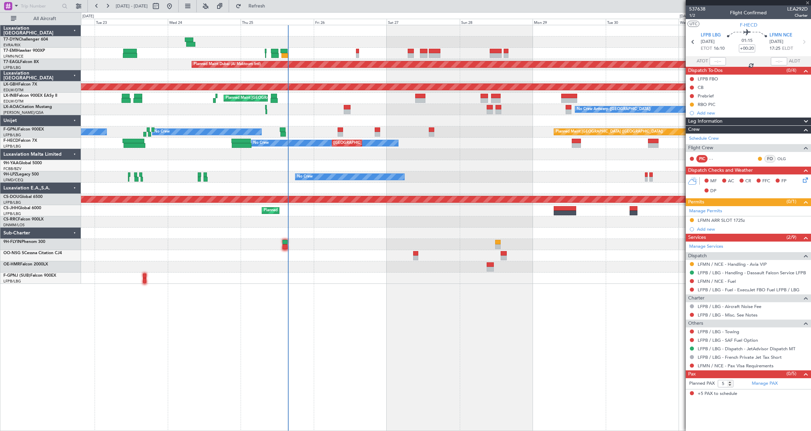
type input "2"
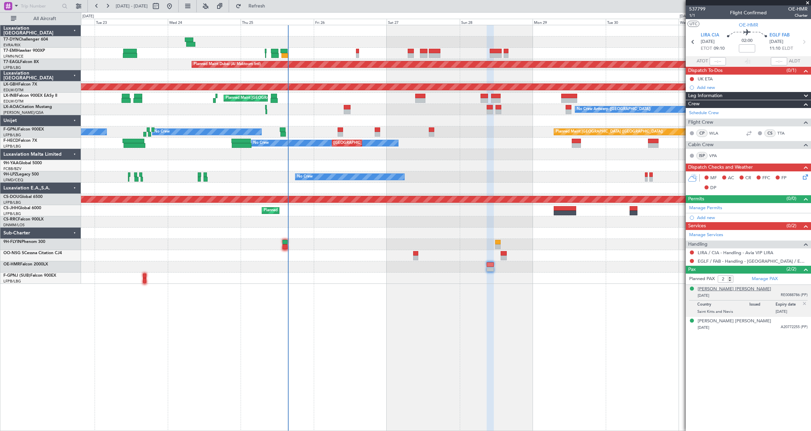
click at [731, 286] on div "[PERSON_NAME] [PERSON_NAME]" at bounding box center [735, 289] width 74 height 7
click at [689, 16] on span "1/1" at bounding box center [697, 16] width 16 height 6
click at [734, 291] on div "[PERSON_NAME] [PERSON_NAME]" at bounding box center [735, 289] width 74 height 7
click at [716, 290] on div "[PERSON_NAME] [PERSON_NAME]" at bounding box center [735, 289] width 74 height 7
